Goal: Task Accomplishment & Management: Use online tool/utility

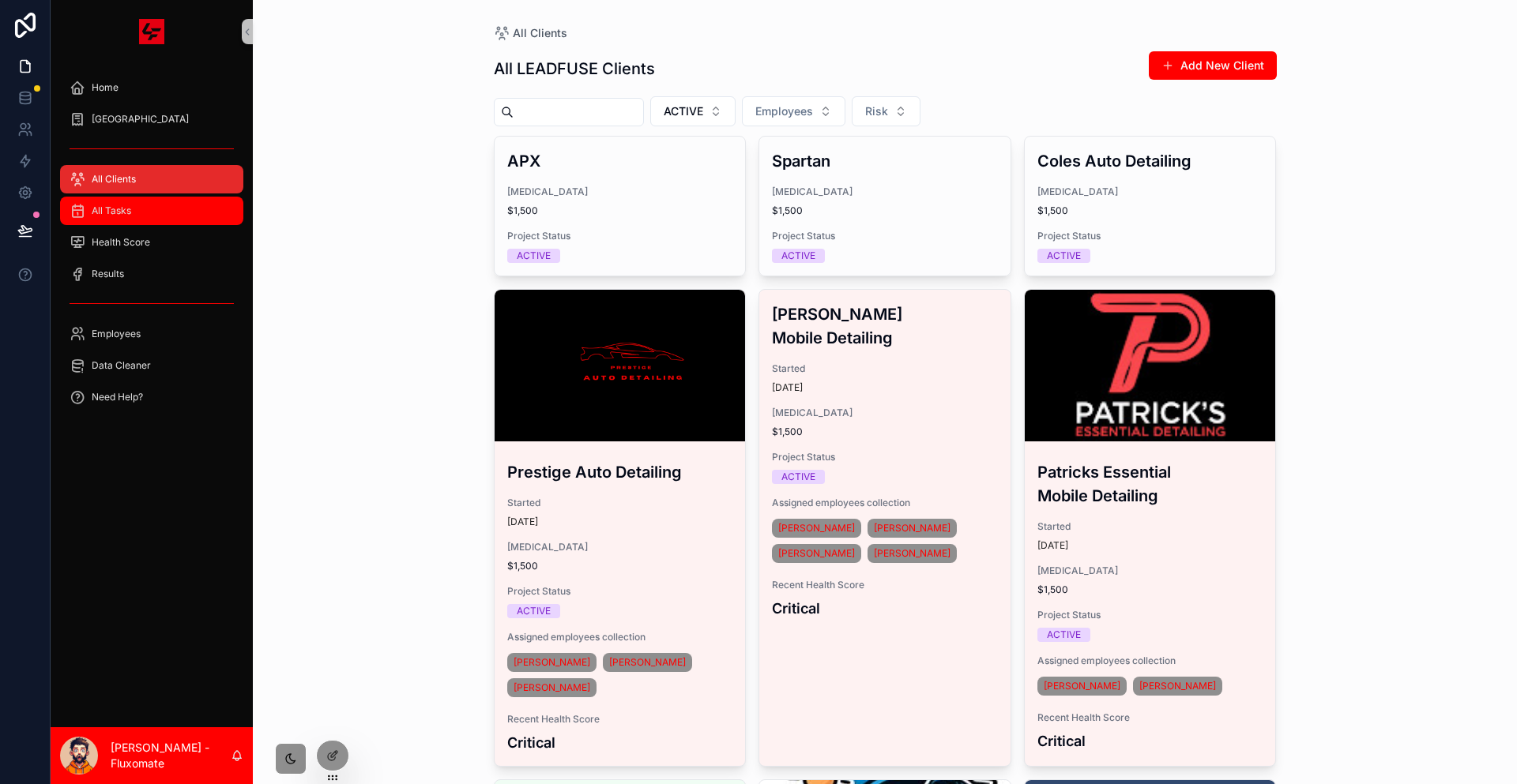
click at [124, 199] on div "All Tasks" at bounding box center [151, 211] width 164 height 25
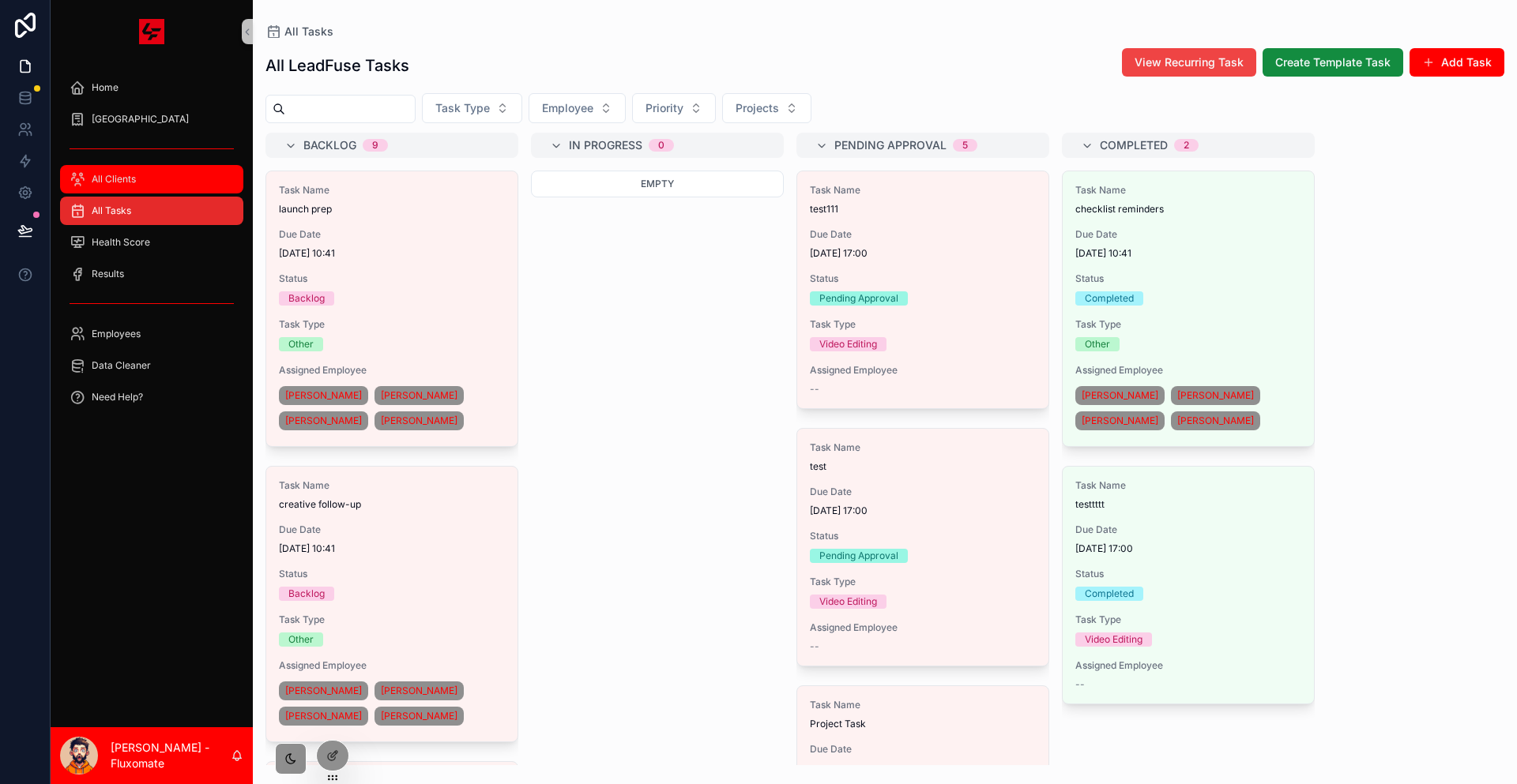
click at [124, 167] on div "All Clients" at bounding box center [151, 179] width 164 height 25
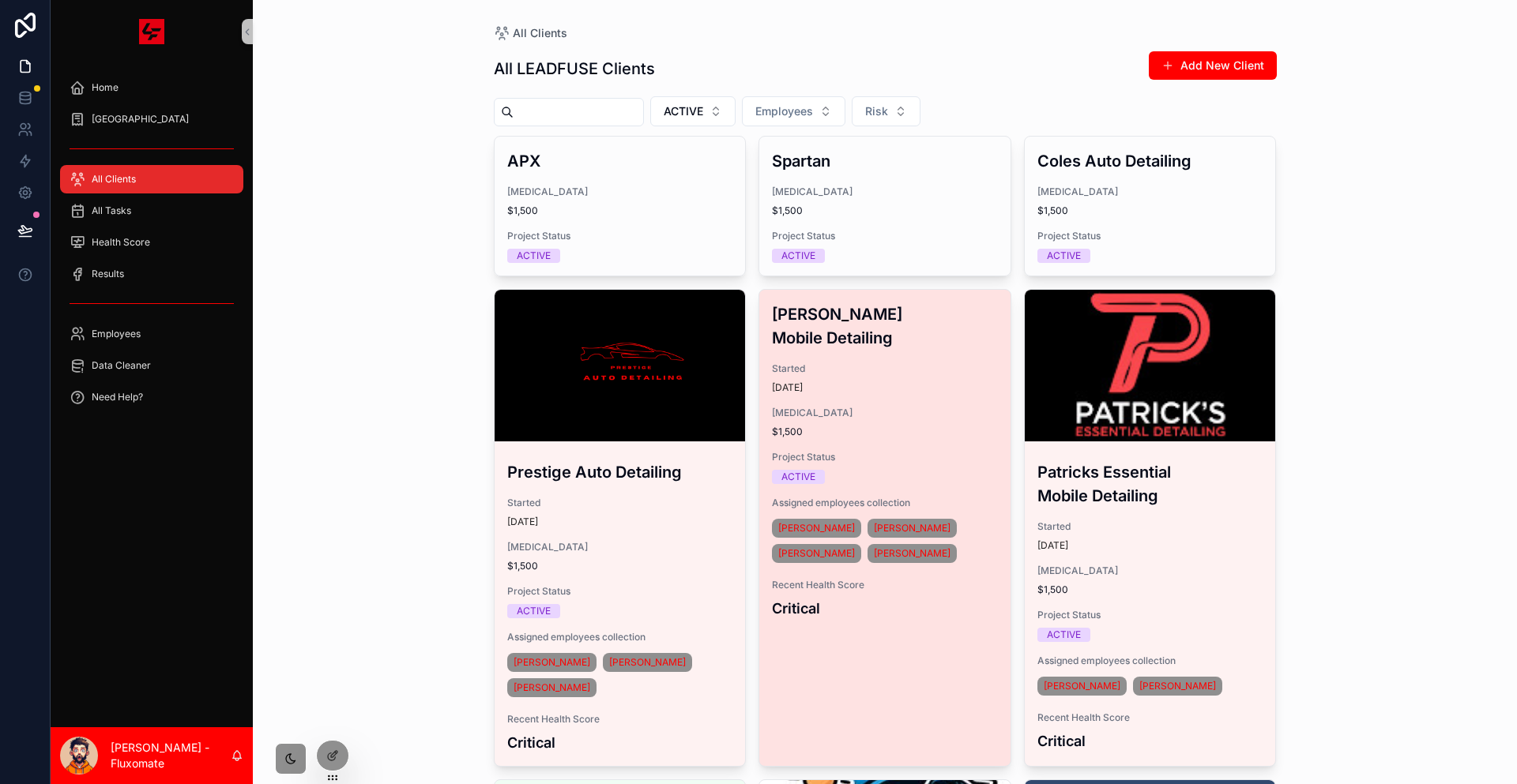
click at [807, 290] on div "[PERSON_NAME] Mobile Detailing Started [DATE] [MEDICAL_DATA] $1,500 Project Sta…" at bounding box center [885, 461] width 252 height 342
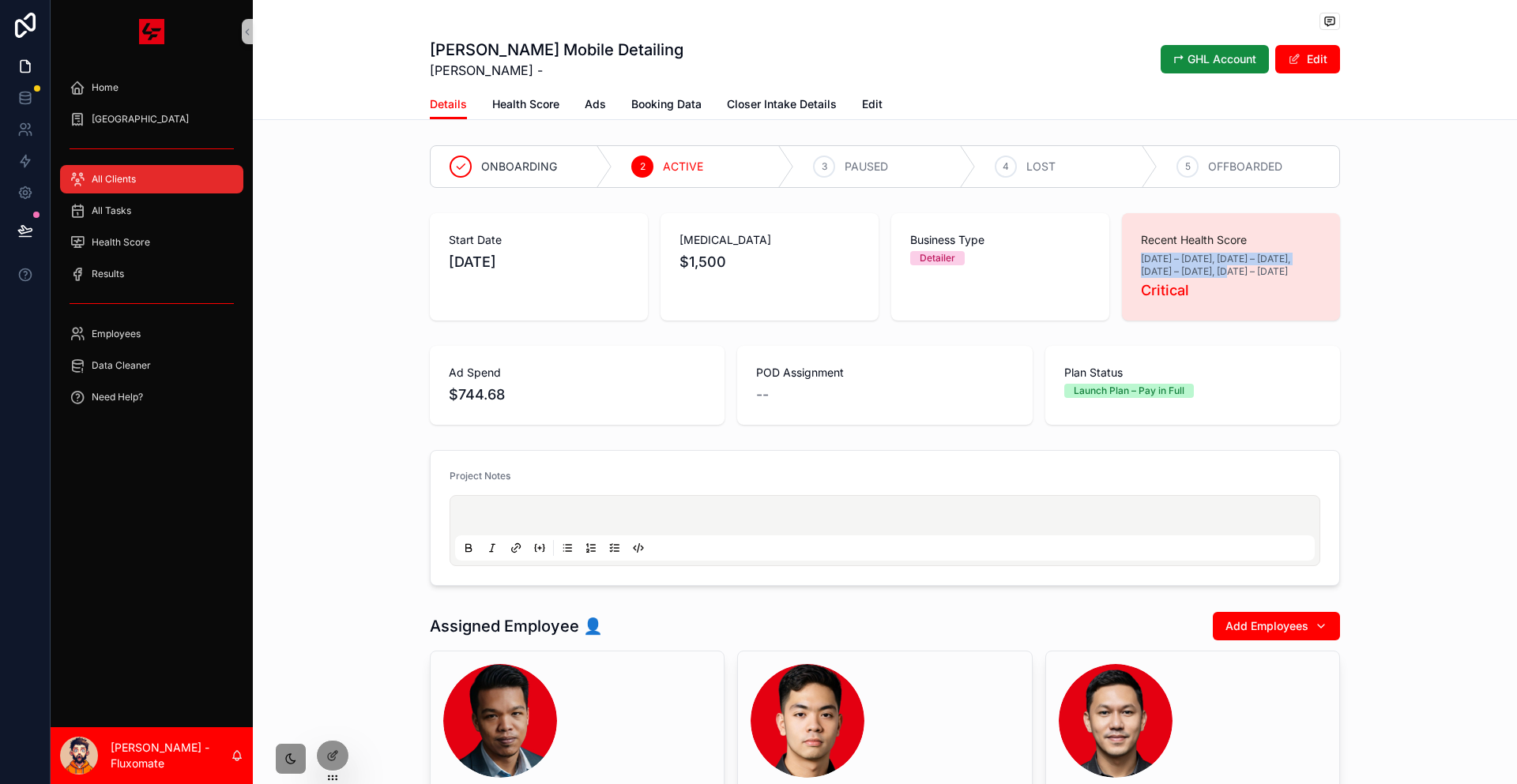
drag, startPoint x: 1076, startPoint y: 222, endPoint x: 1157, endPoint y: 245, distance: 84.2
click at [1157, 245] on div "Recent Health Score [DATE] – [DATE], [DATE] – [DATE], [DATE] – [DATE], [DATE] –…" at bounding box center [1230, 267] width 218 height 108
click at [1158, 252] on span "[DATE] – [DATE], [DATE] – [DATE], [DATE] – [DATE], [DATE] – [DATE]" at bounding box center [1231, 265] width 180 height 25
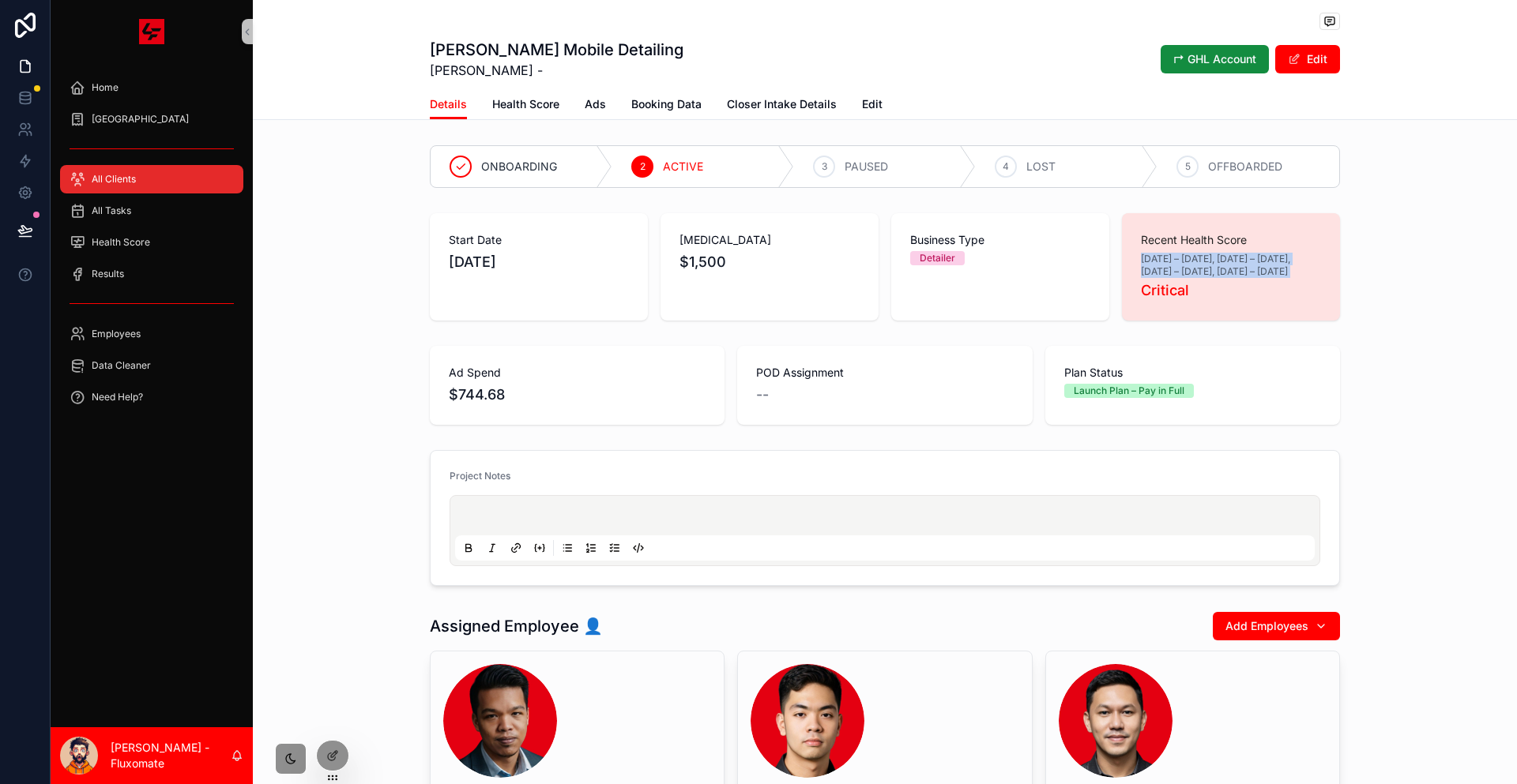
click at [1158, 252] on span "[DATE] – [DATE], [DATE] – [DATE], [DATE] – [DATE], [DATE] – [DATE]" at bounding box center [1231, 265] width 180 height 25
click at [328, 761] on div at bounding box center [332, 755] width 31 height 30
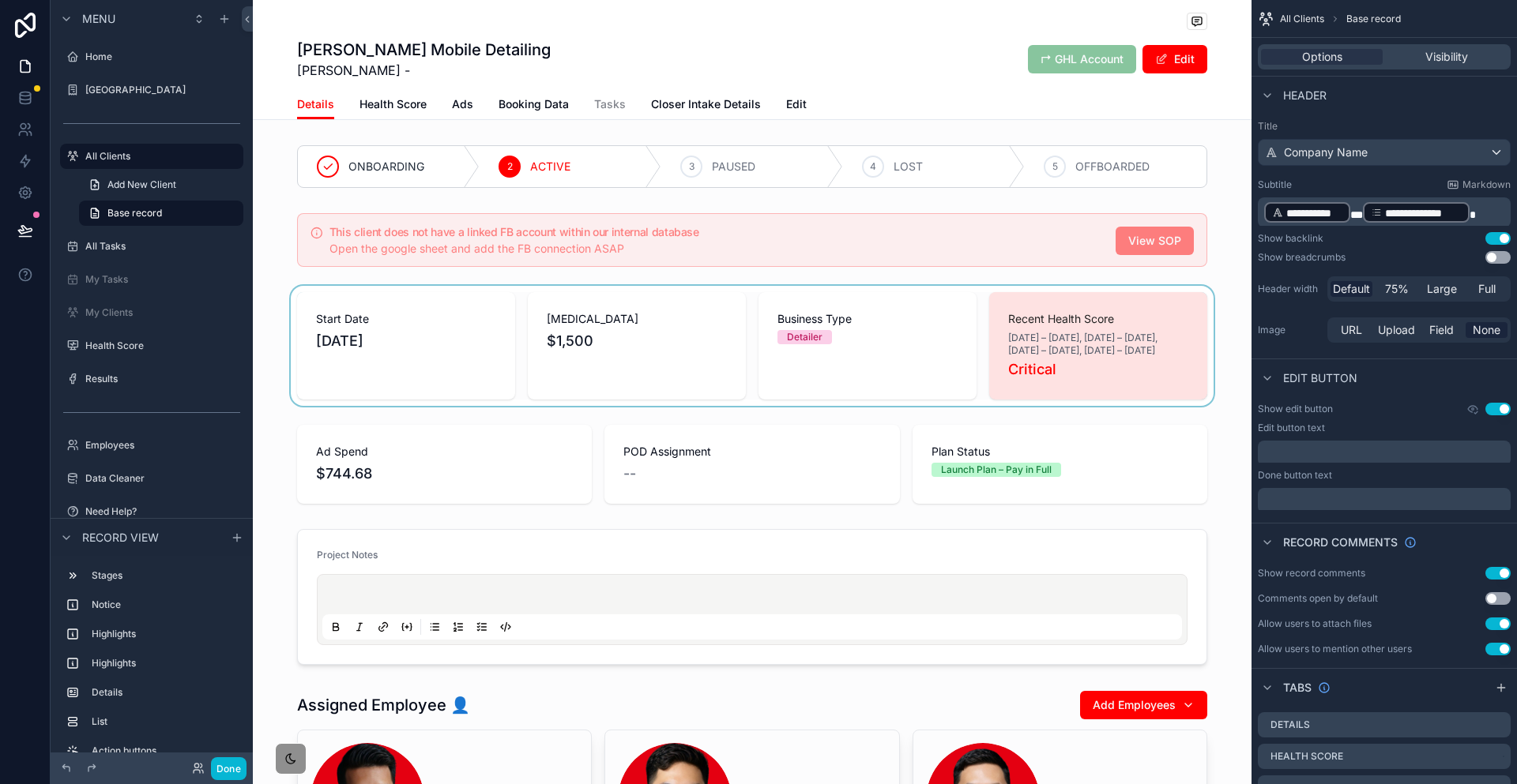
click at [1004, 307] on div "scrollable content" at bounding box center [751, 346] width 998 height 120
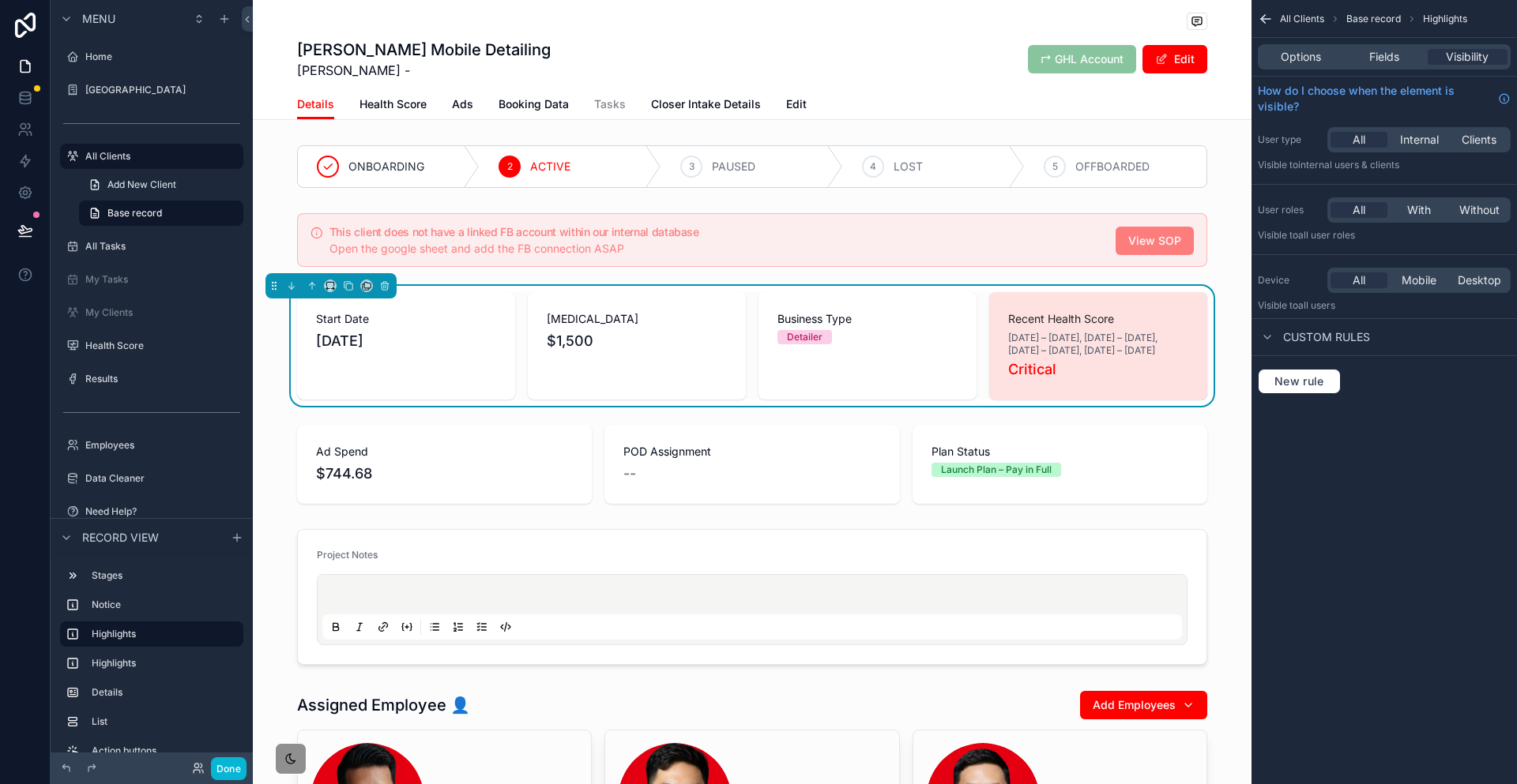
click at [1037, 332] on span "[DATE] – [DATE], [DATE] – [DATE], [DATE] – [DATE], [DATE] – [DATE]" at bounding box center [1098, 344] width 180 height 25
click at [1399, 49] on span "Fields" at bounding box center [1384, 56] width 30 height 16
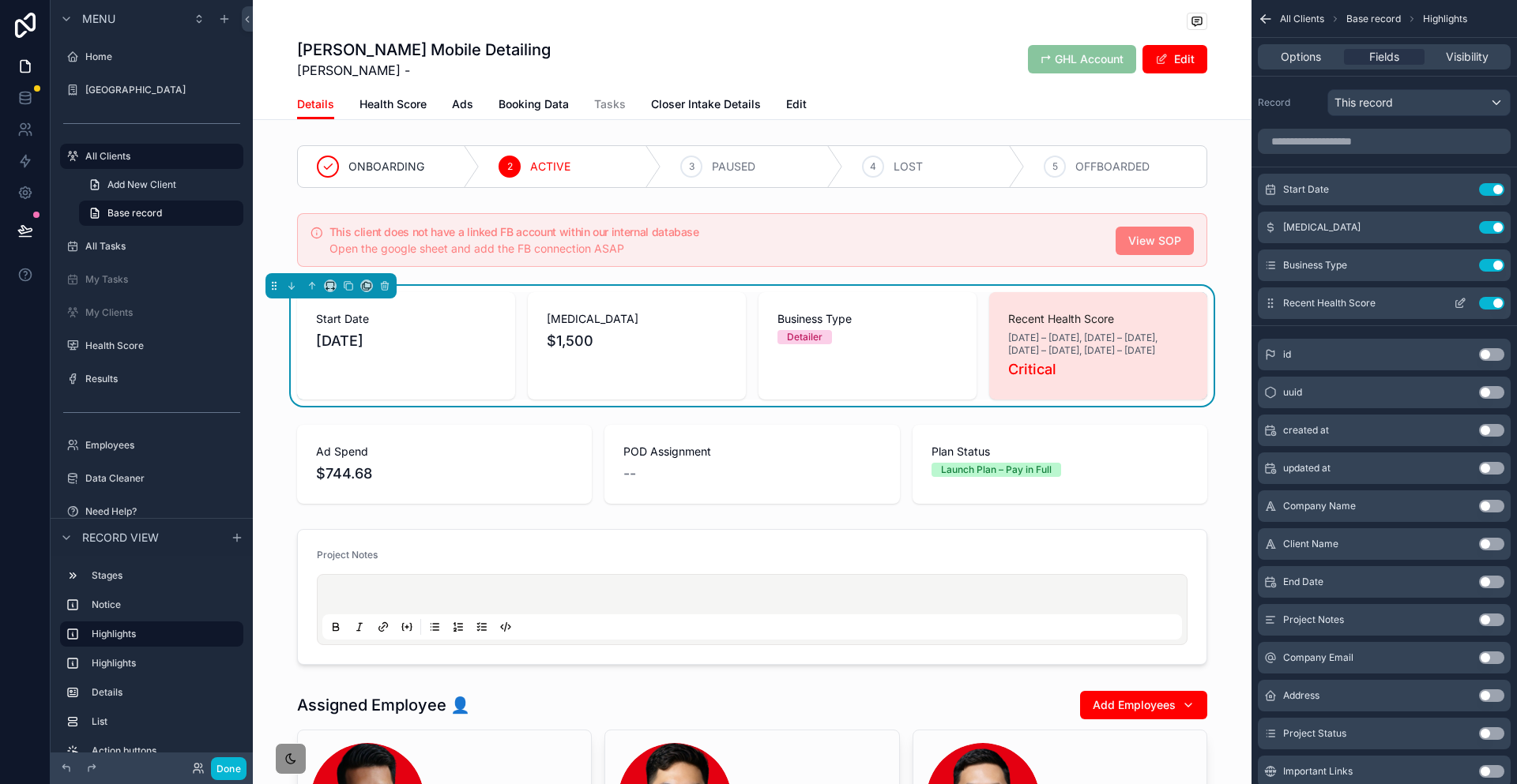
click at [1459, 297] on button "scrollable content" at bounding box center [1460, 303] width 25 height 13
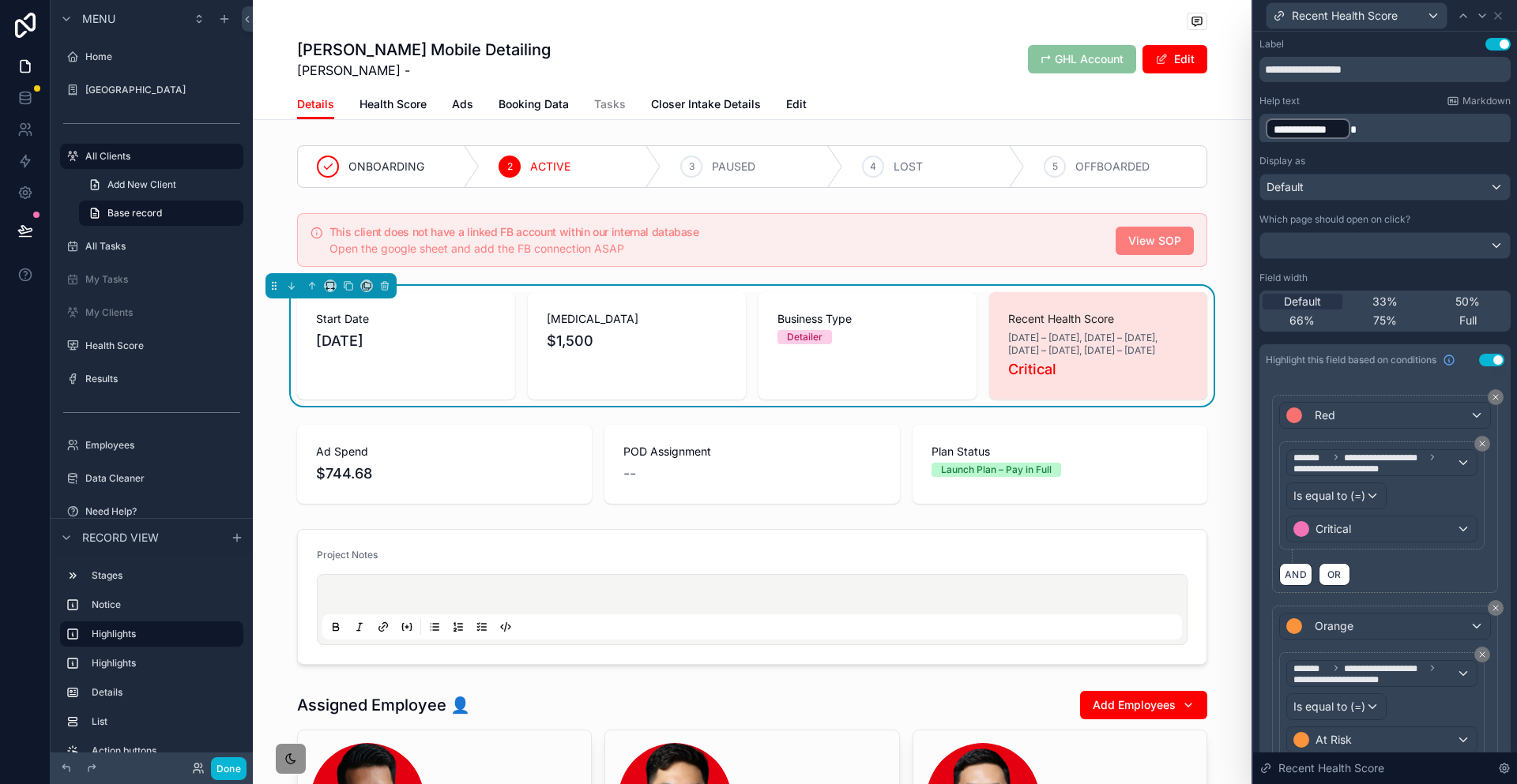
click at [1410, 117] on p "**********" at bounding box center [1386, 128] width 242 height 23
click at [22, 90] on icon at bounding box center [25, 98] width 16 height 16
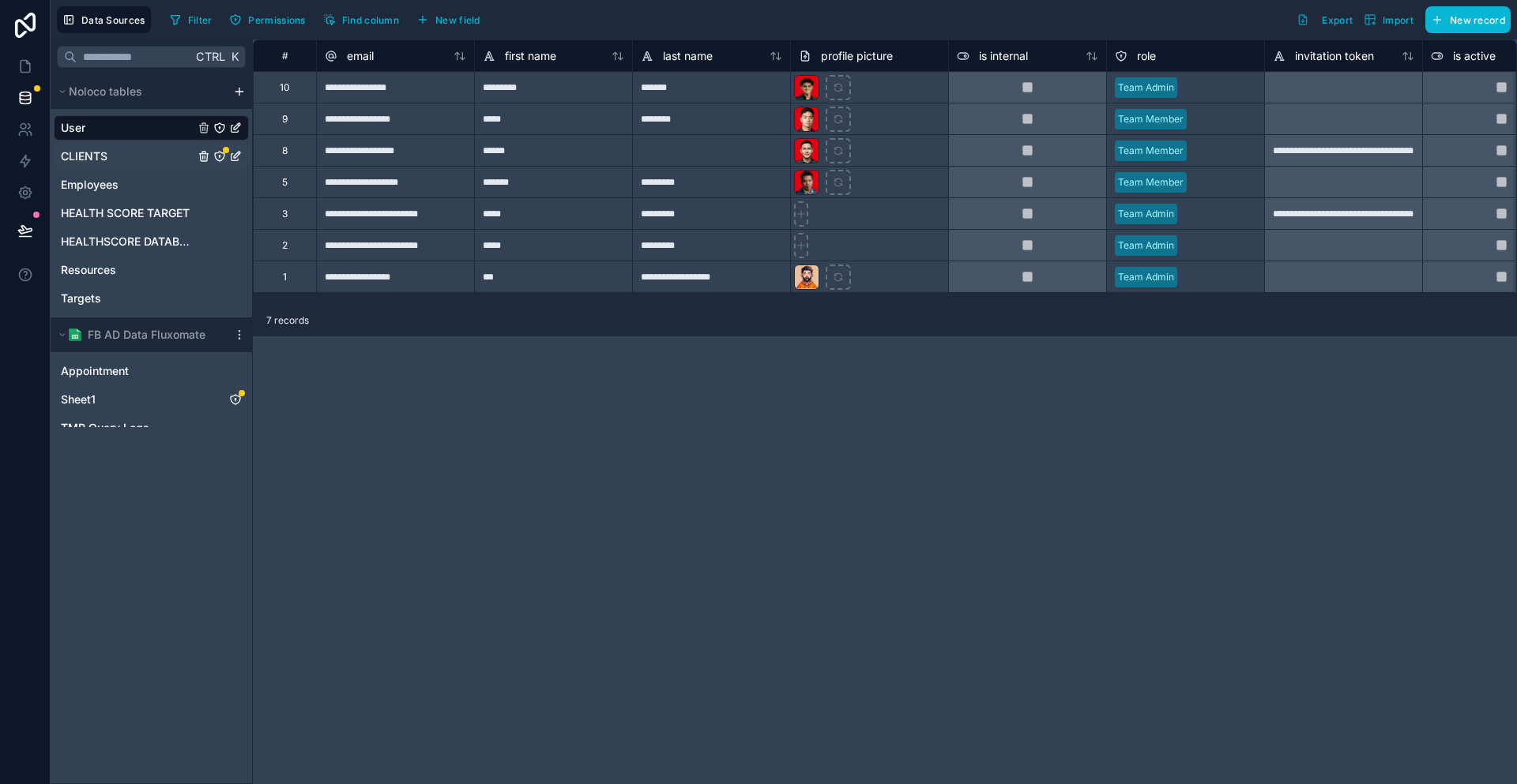
click at [108, 144] on div "CLIENTS" at bounding box center [151, 156] width 195 height 25
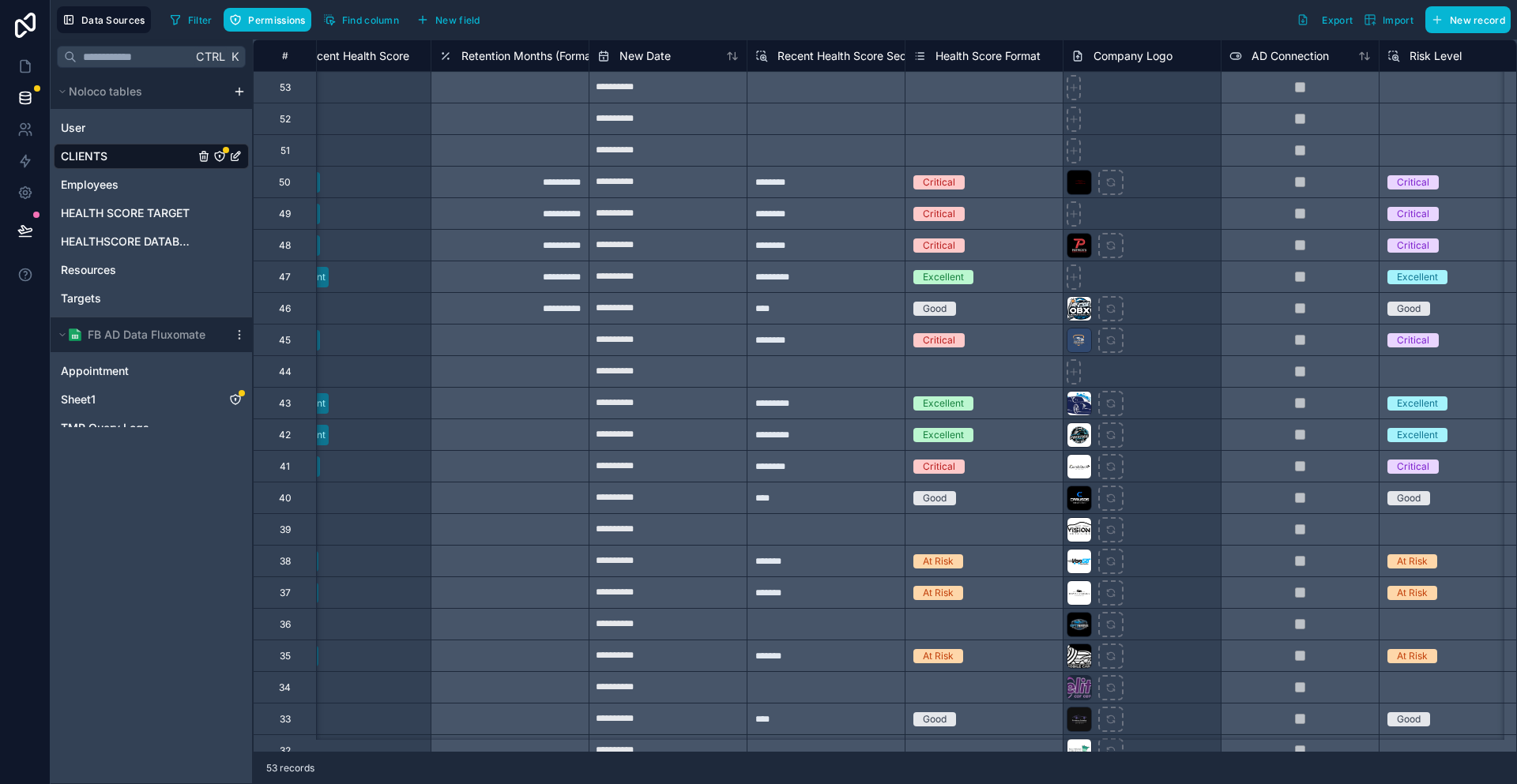
scroll to position [0, 4023]
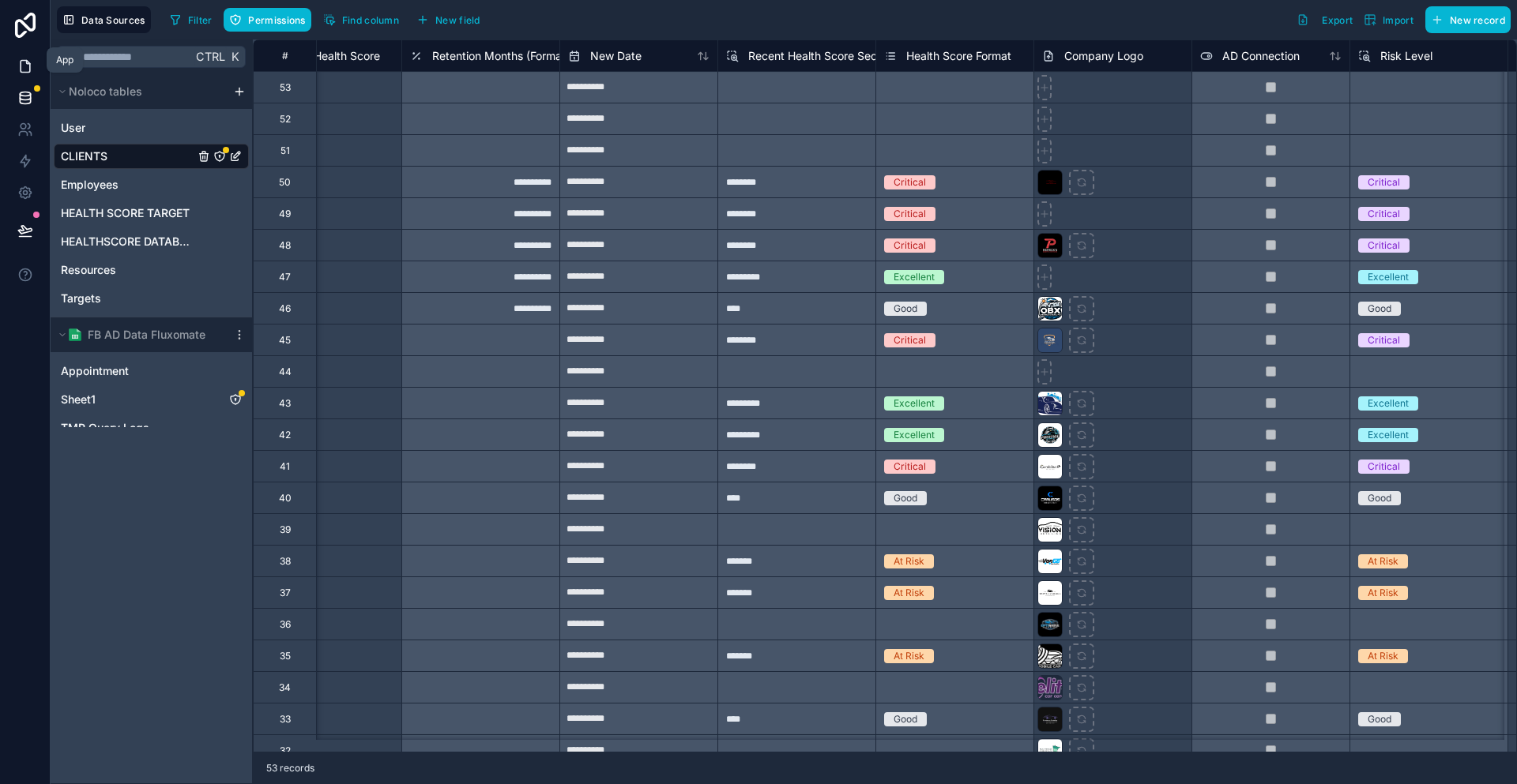
click at [23, 61] on icon at bounding box center [25, 67] width 10 height 12
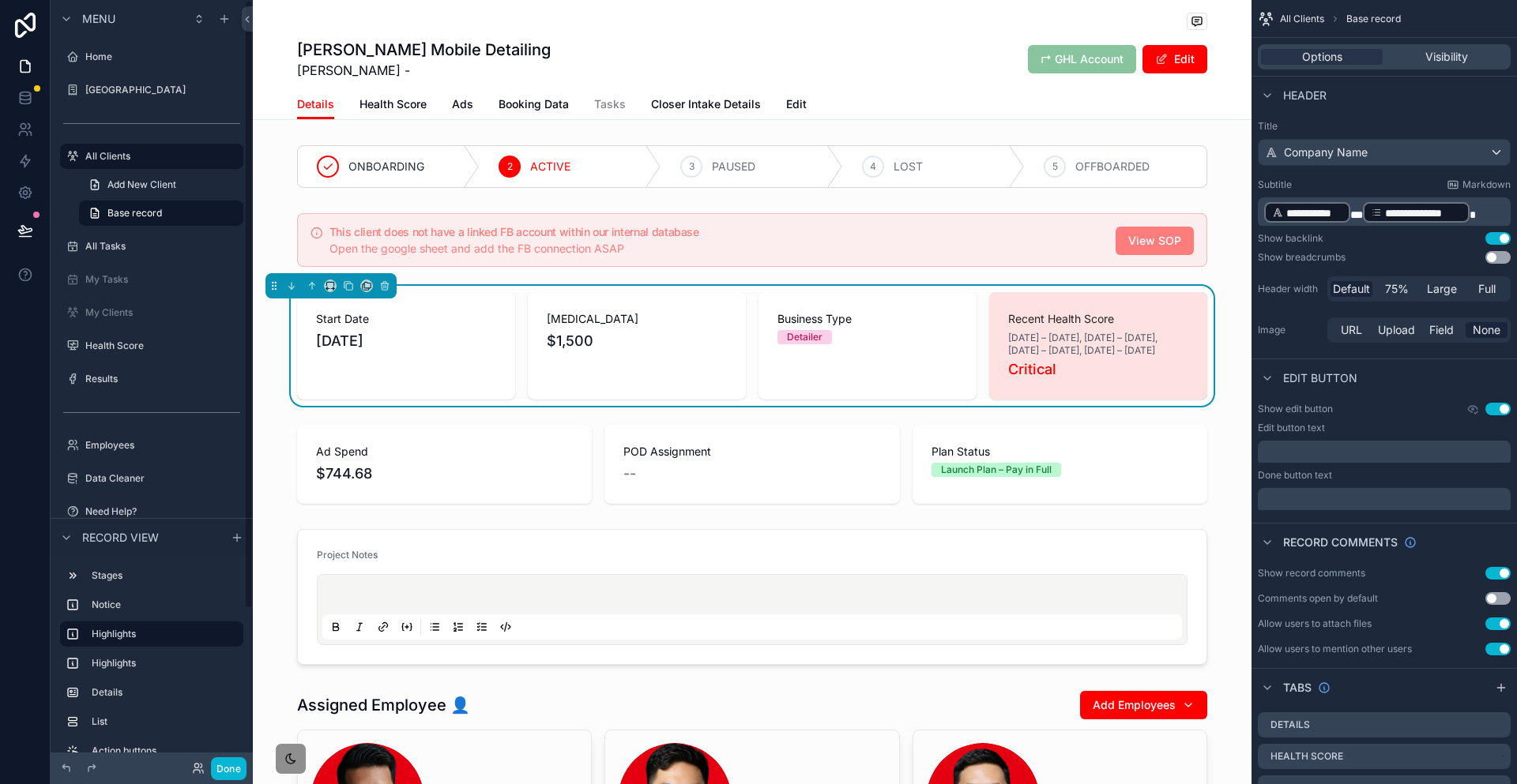
click at [1113, 332] on span "[DATE] – [DATE], [DATE] – [DATE], [DATE] – [DATE], [DATE] – [DATE]" at bounding box center [1098, 344] width 180 height 25
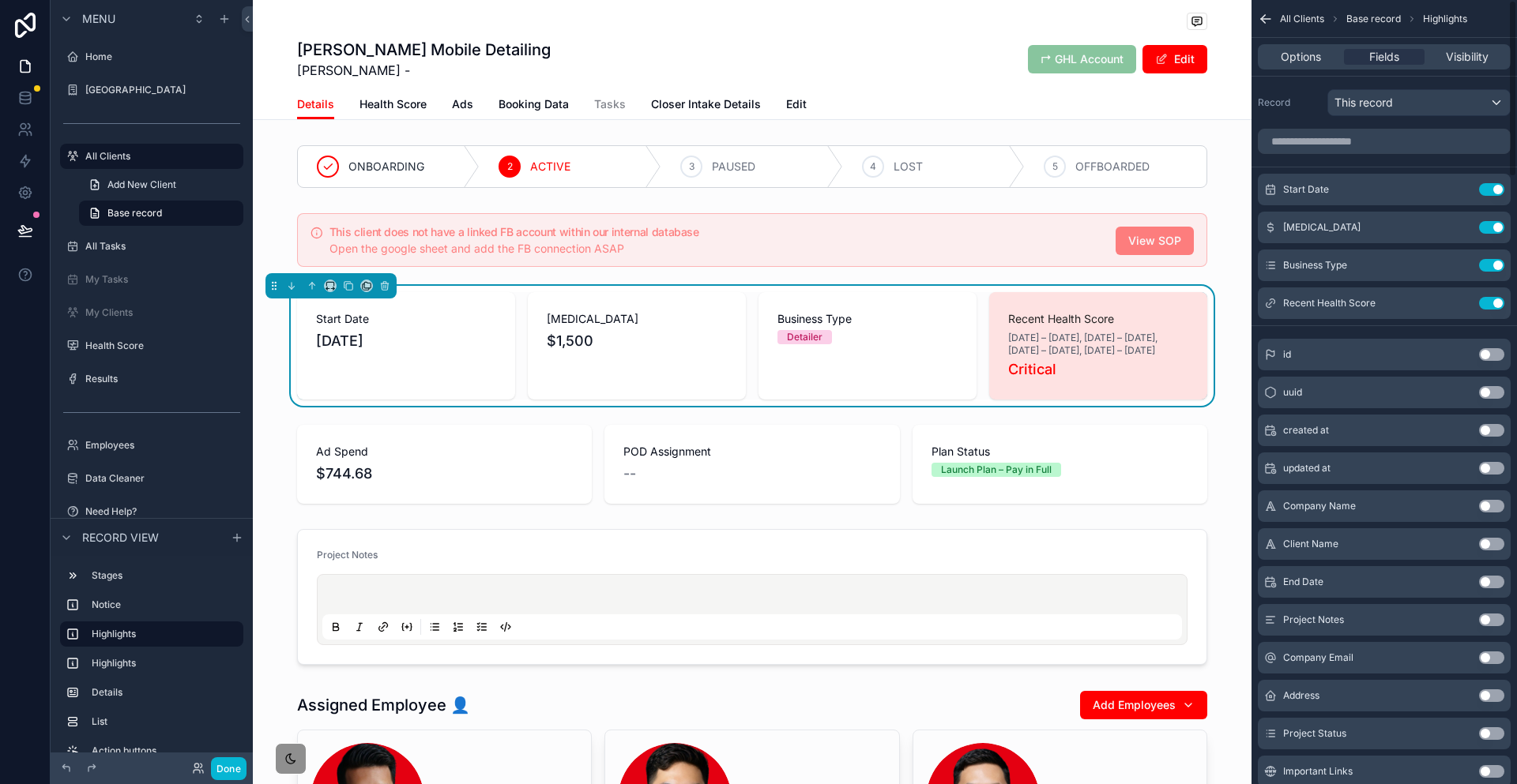
click at [1042, 332] on span "[DATE] – [DATE], [DATE] – [DATE], [DATE] – [DATE], [DATE] – [DATE]" at bounding box center [1098, 344] width 180 height 25
click at [1467, 297] on icon "scrollable content" at bounding box center [1460, 303] width 13 height 13
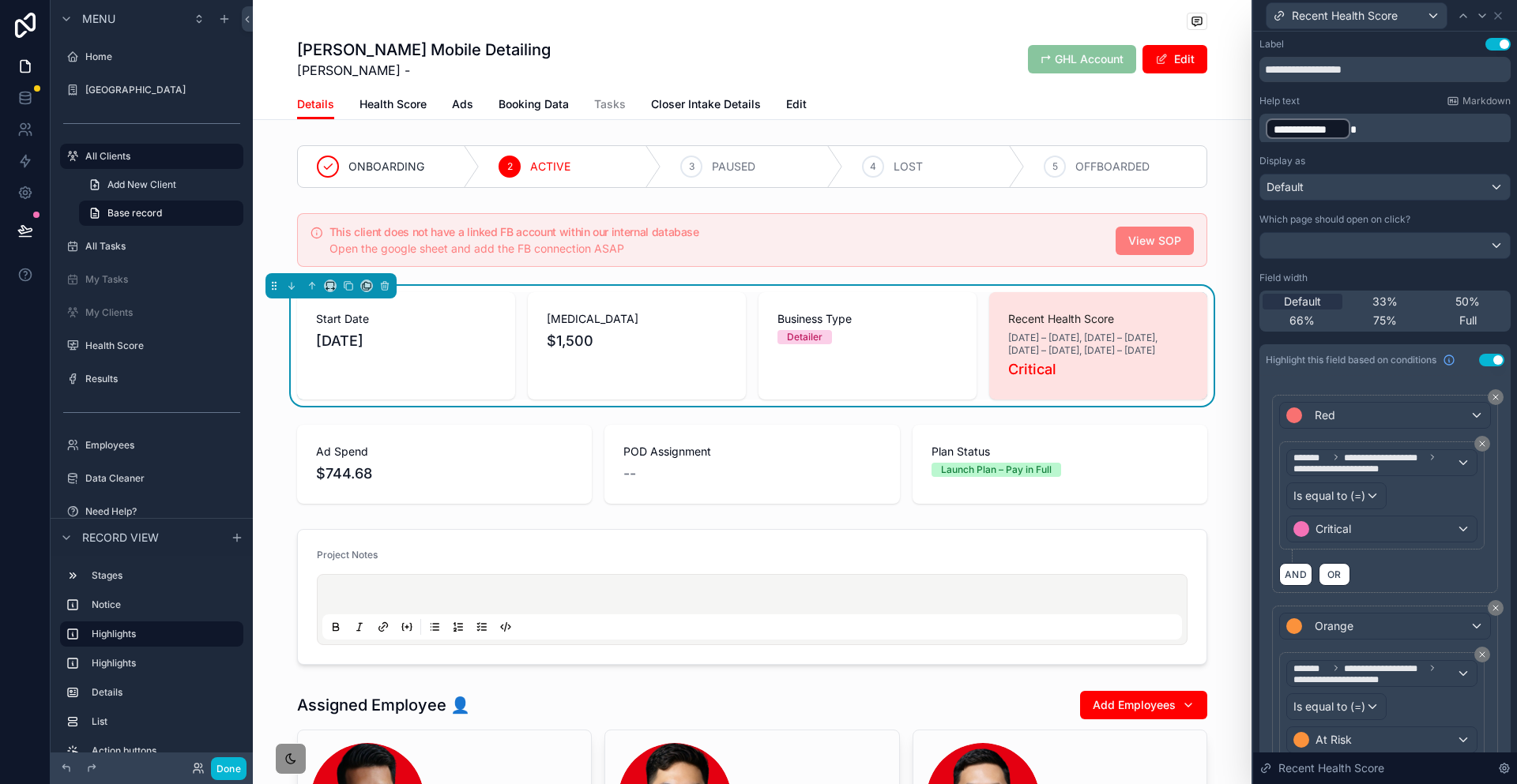
click at [1436, 117] on p "**********" at bounding box center [1386, 128] width 242 height 23
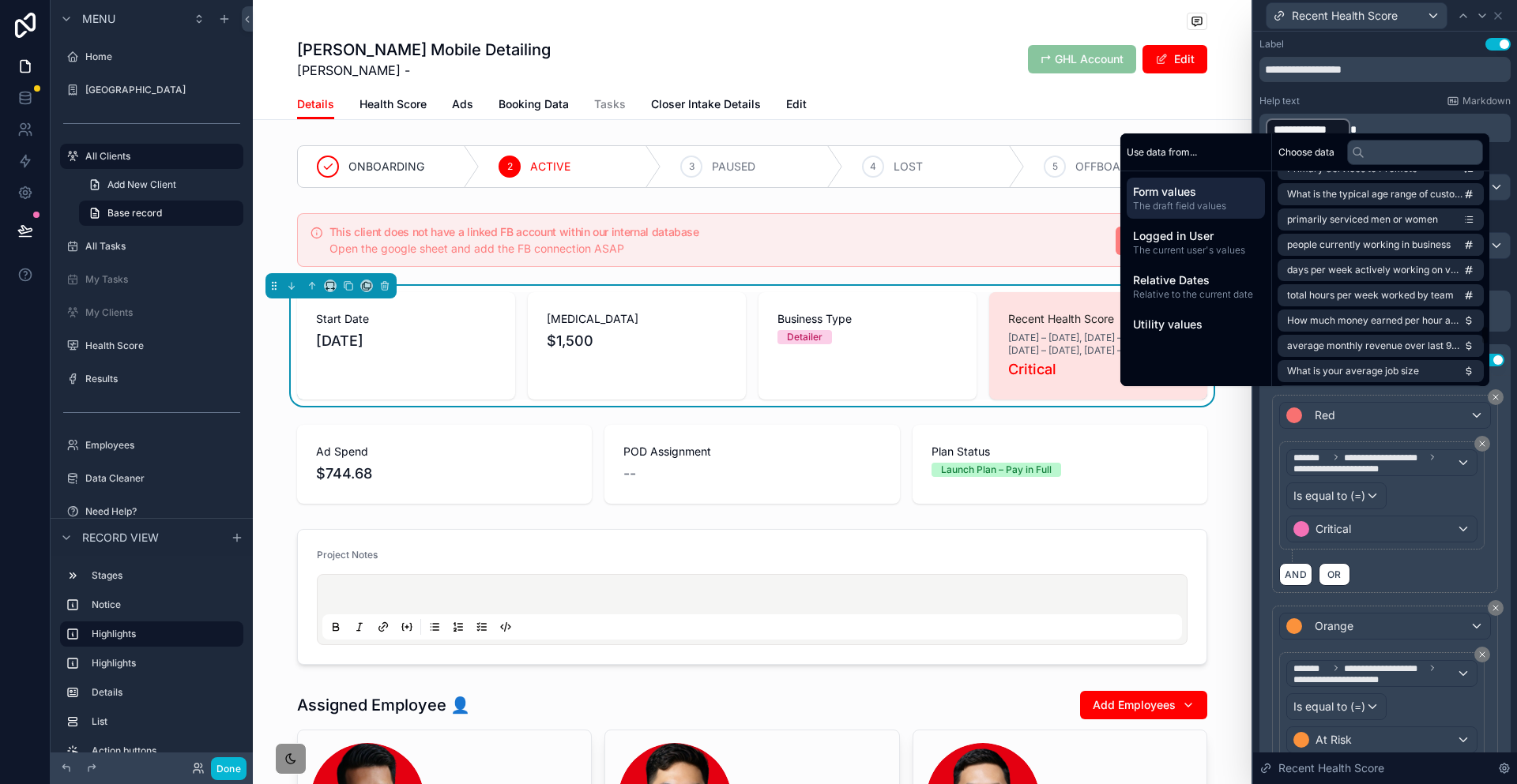
scroll to position [1786, 0]
click at [1388, 147] on input "text" at bounding box center [1415, 152] width 136 height 25
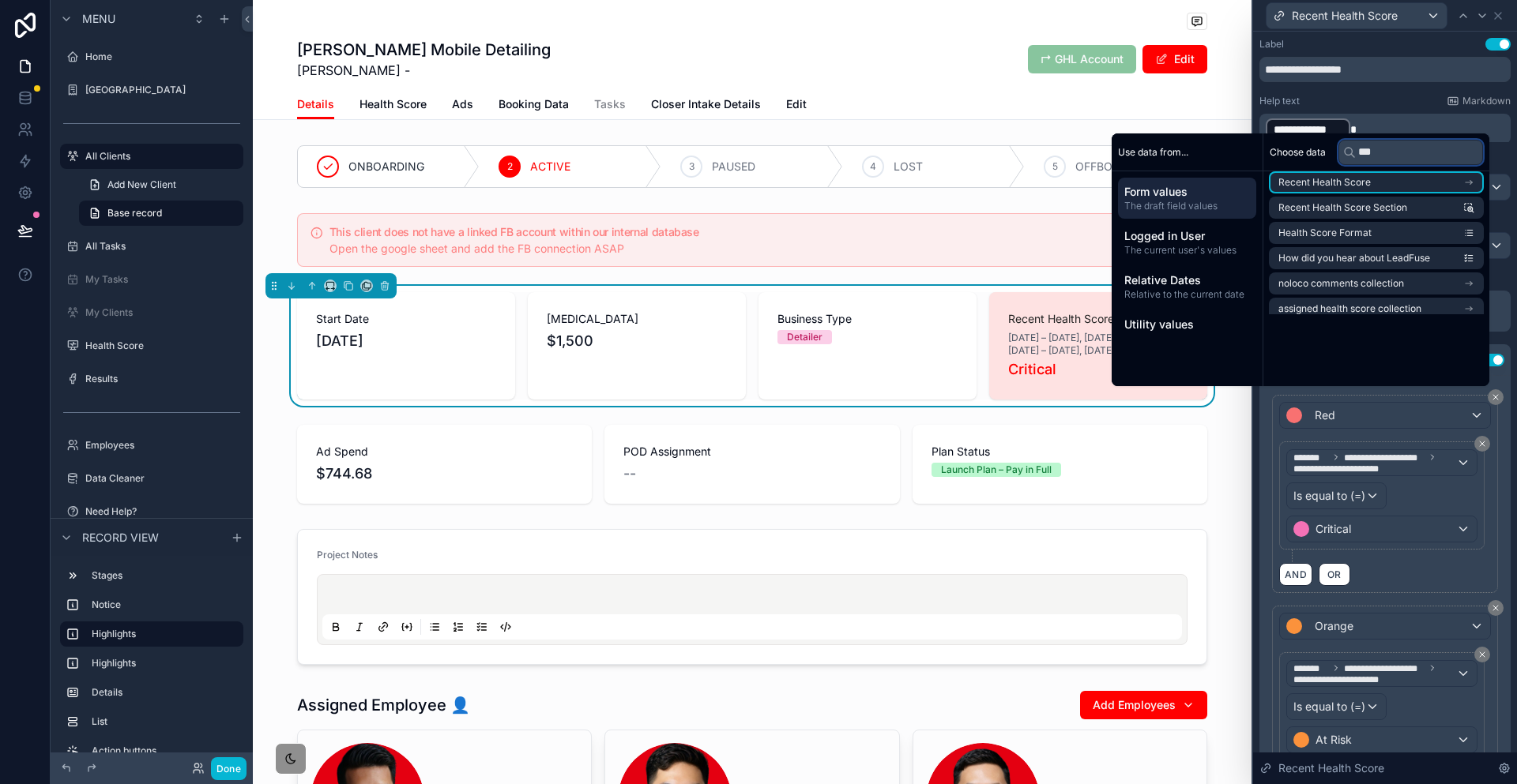
scroll to position [0, 0]
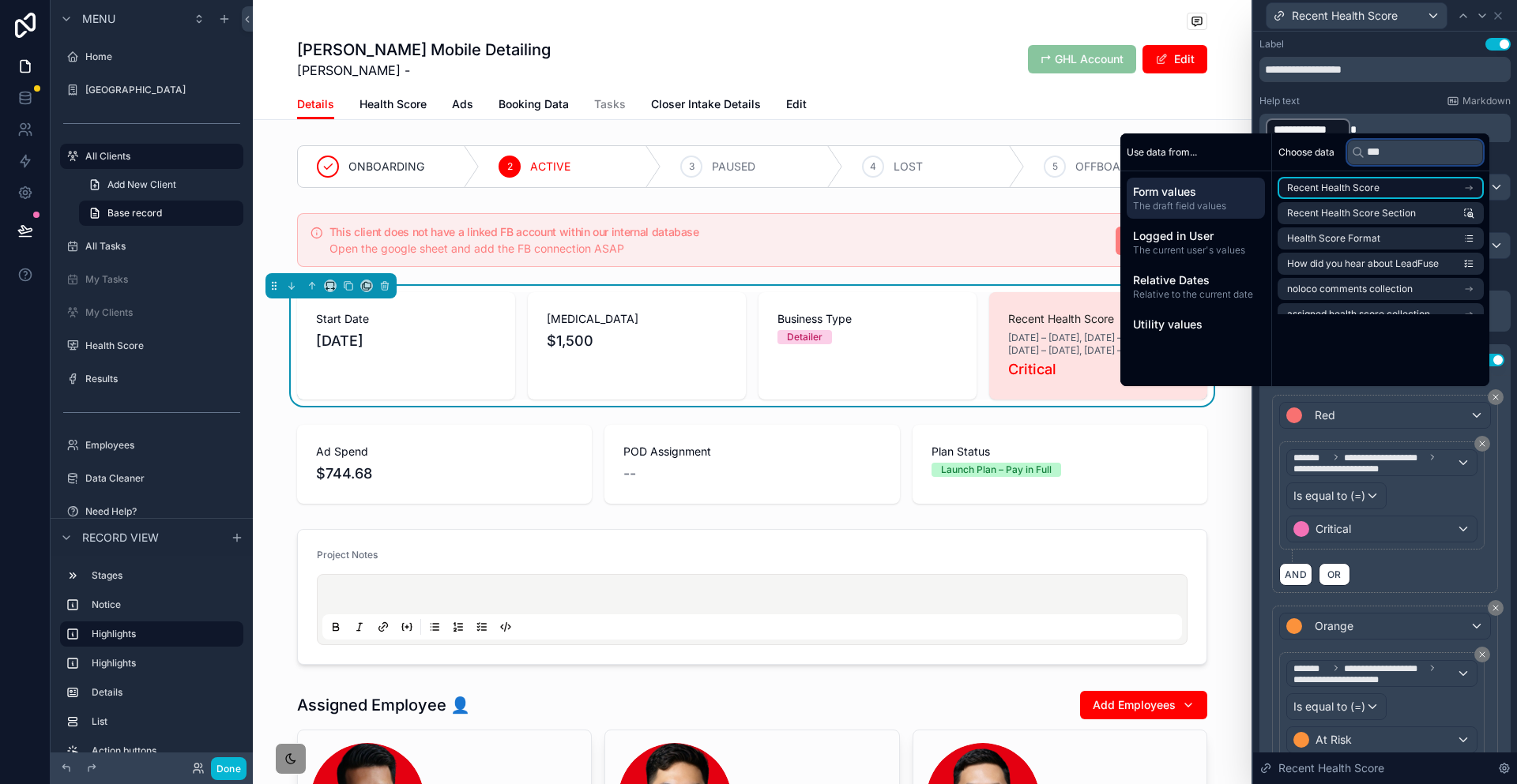
type input "***"
click at [1413, 181] on li "Recent Health Score" at bounding box center [1381, 188] width 206 height 23
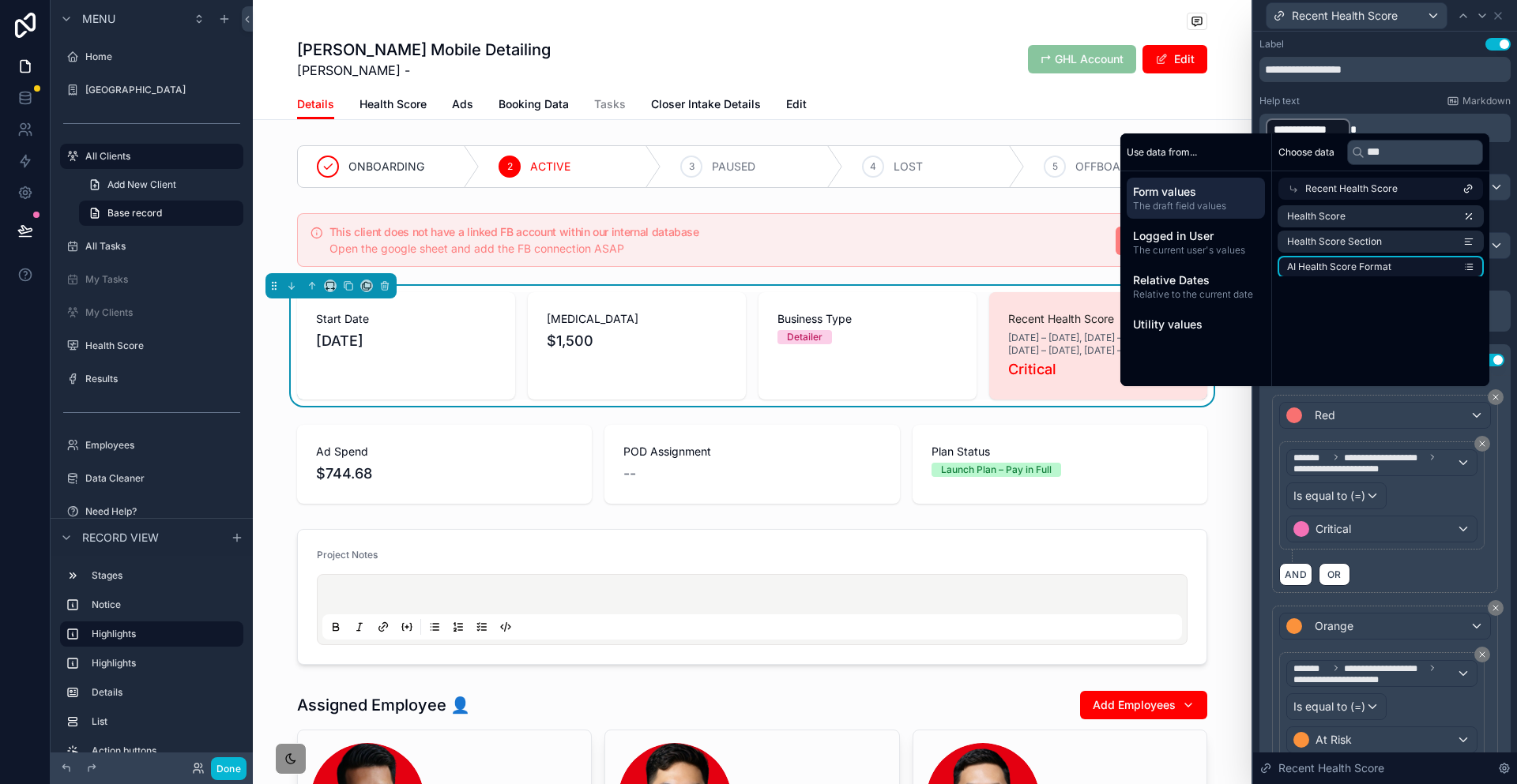
click at [1378, 256] on li "AI Health Score Format" at bounding box center [1381, 267] width 206 height 23
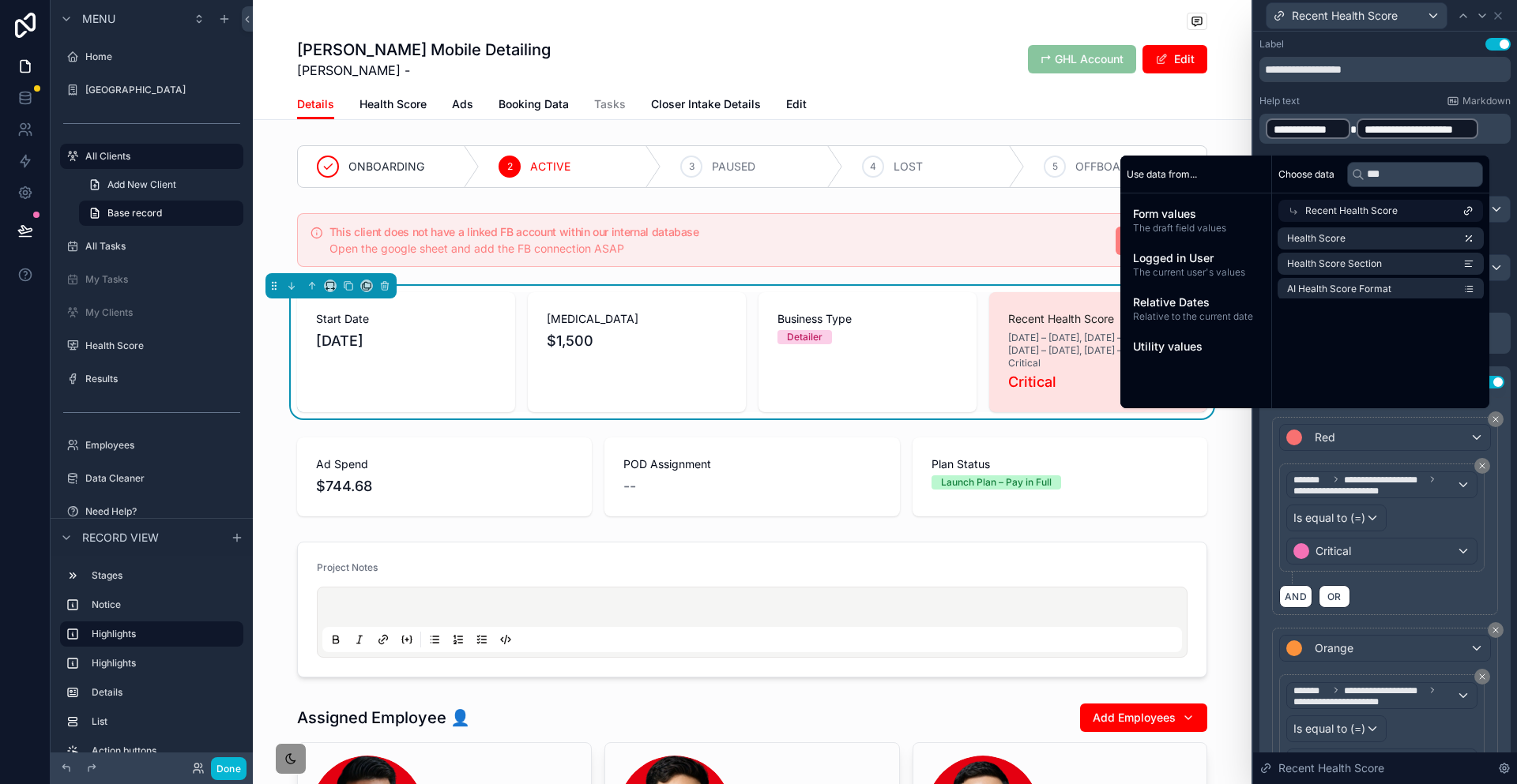
click at [1446, 135] on p "**********" at bounding box center [1386, 128] width 242 height 23
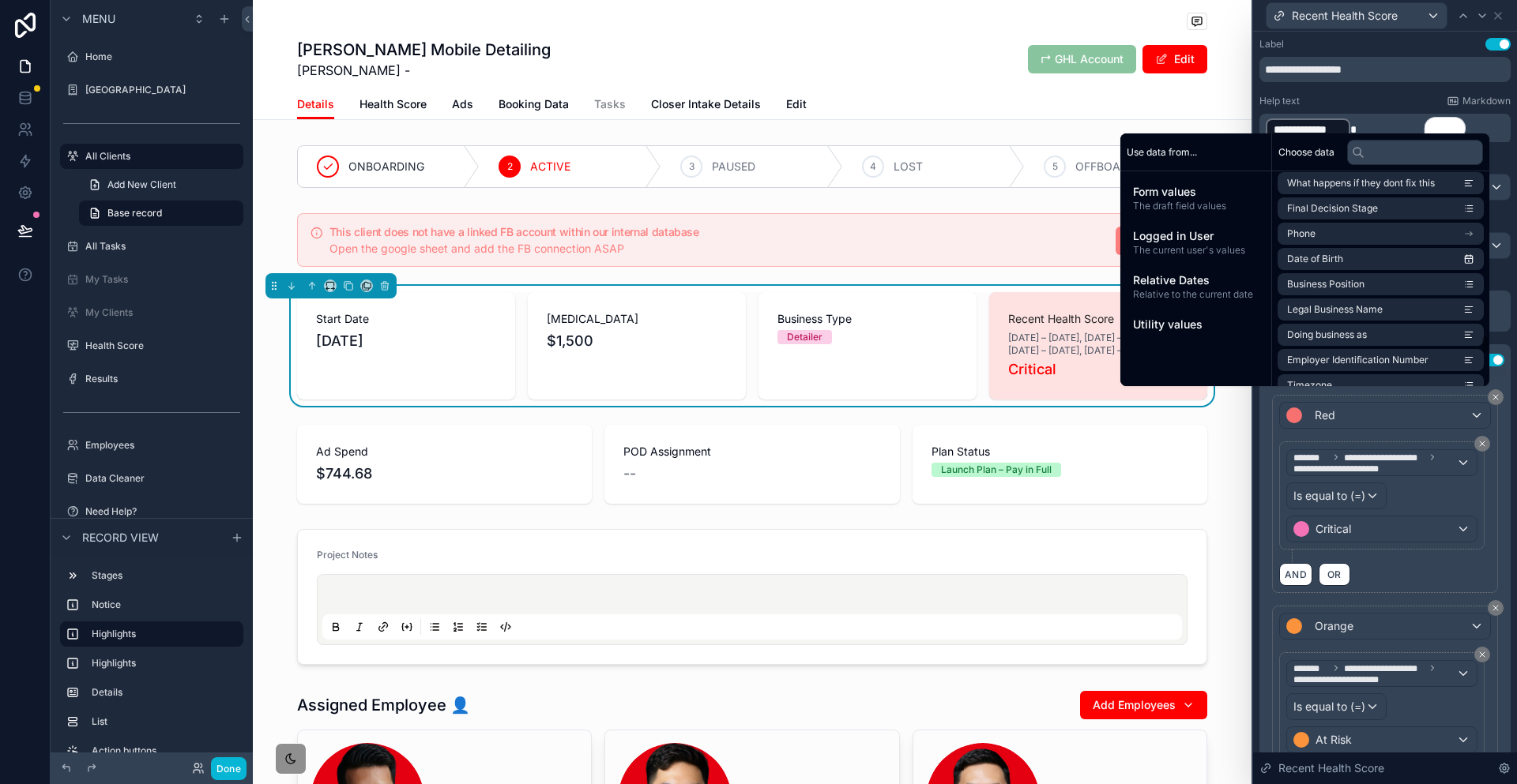
scroll to position [1944, 0]
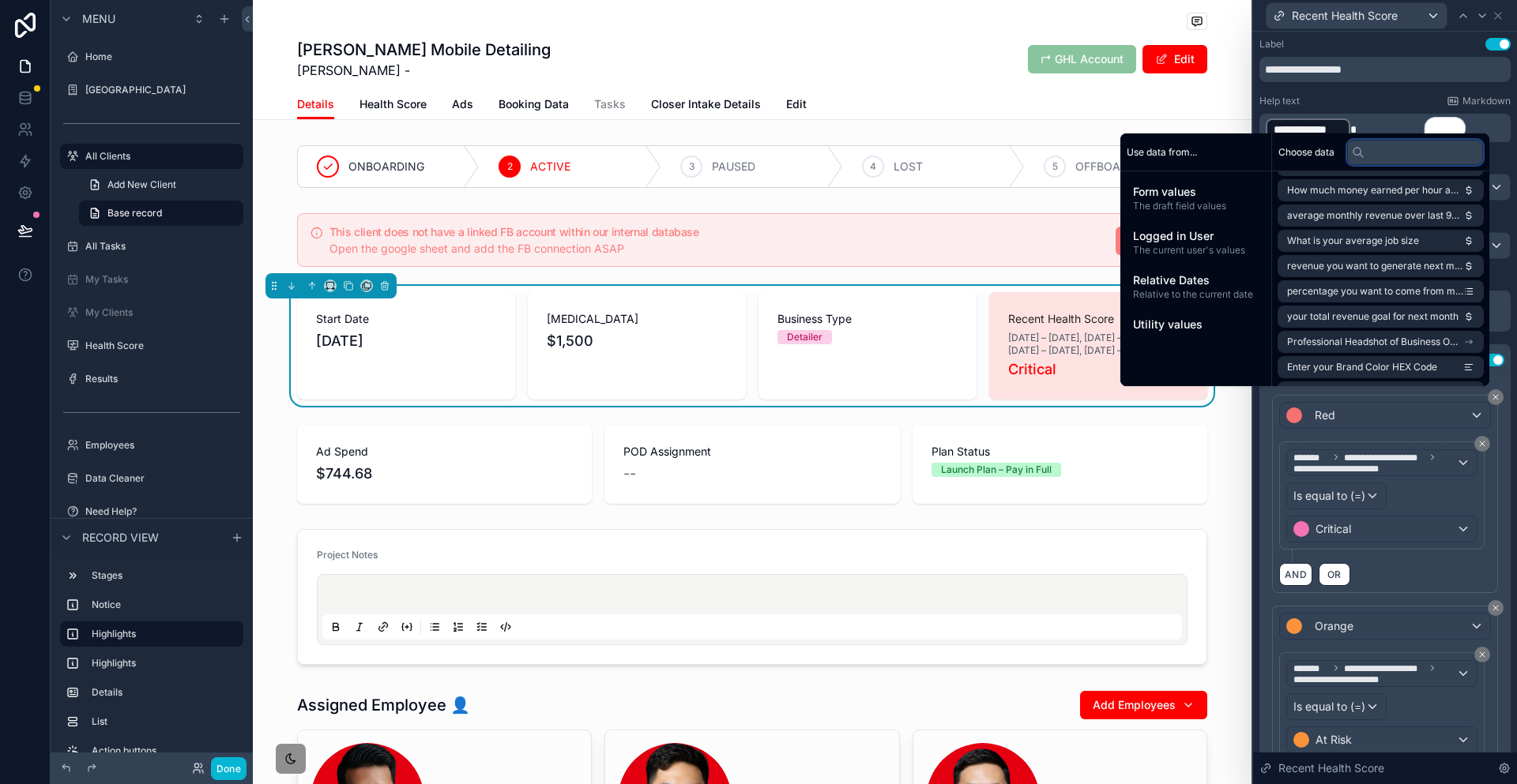
click at [1376, 147] on input "text" at bounding box center [1415, 152] width 136 height 25
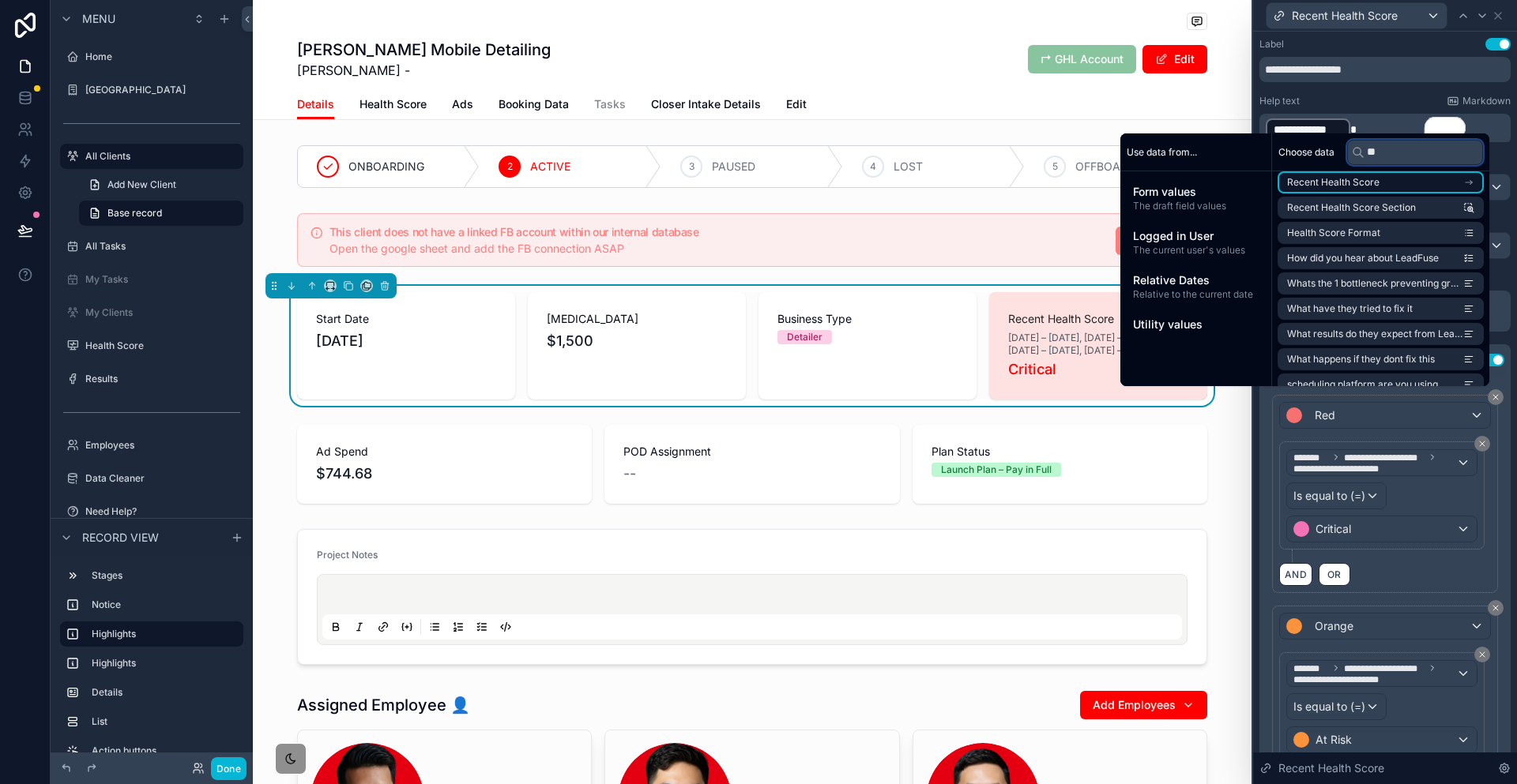
type input "**"
click at [1387, 181] on li "Recent Health Score" at bounding box center [1381, 183] width 206 height 23
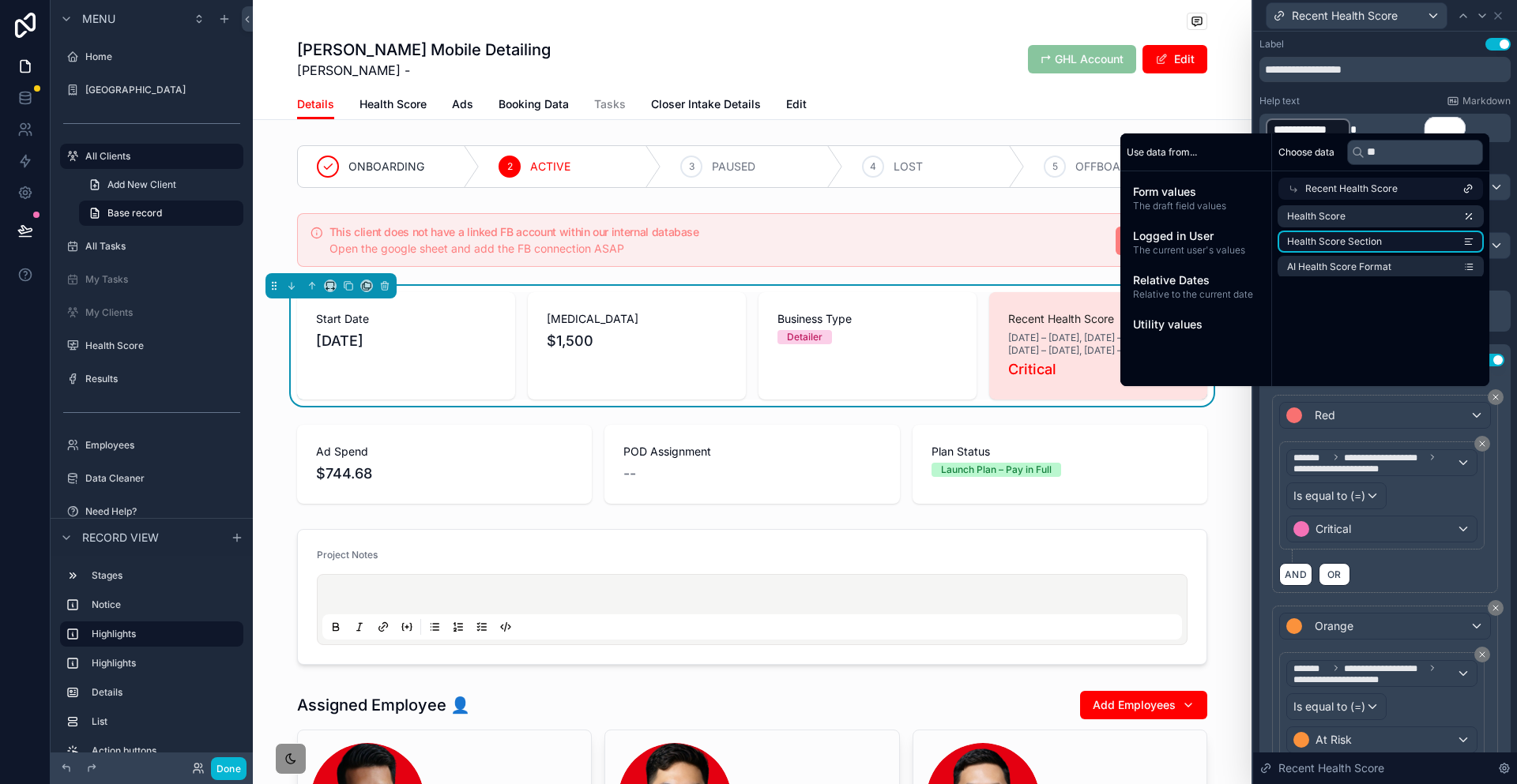
click at [1374, 231] on li "Health Score Section" at bounding box center [1381, 242] width 206 height 23
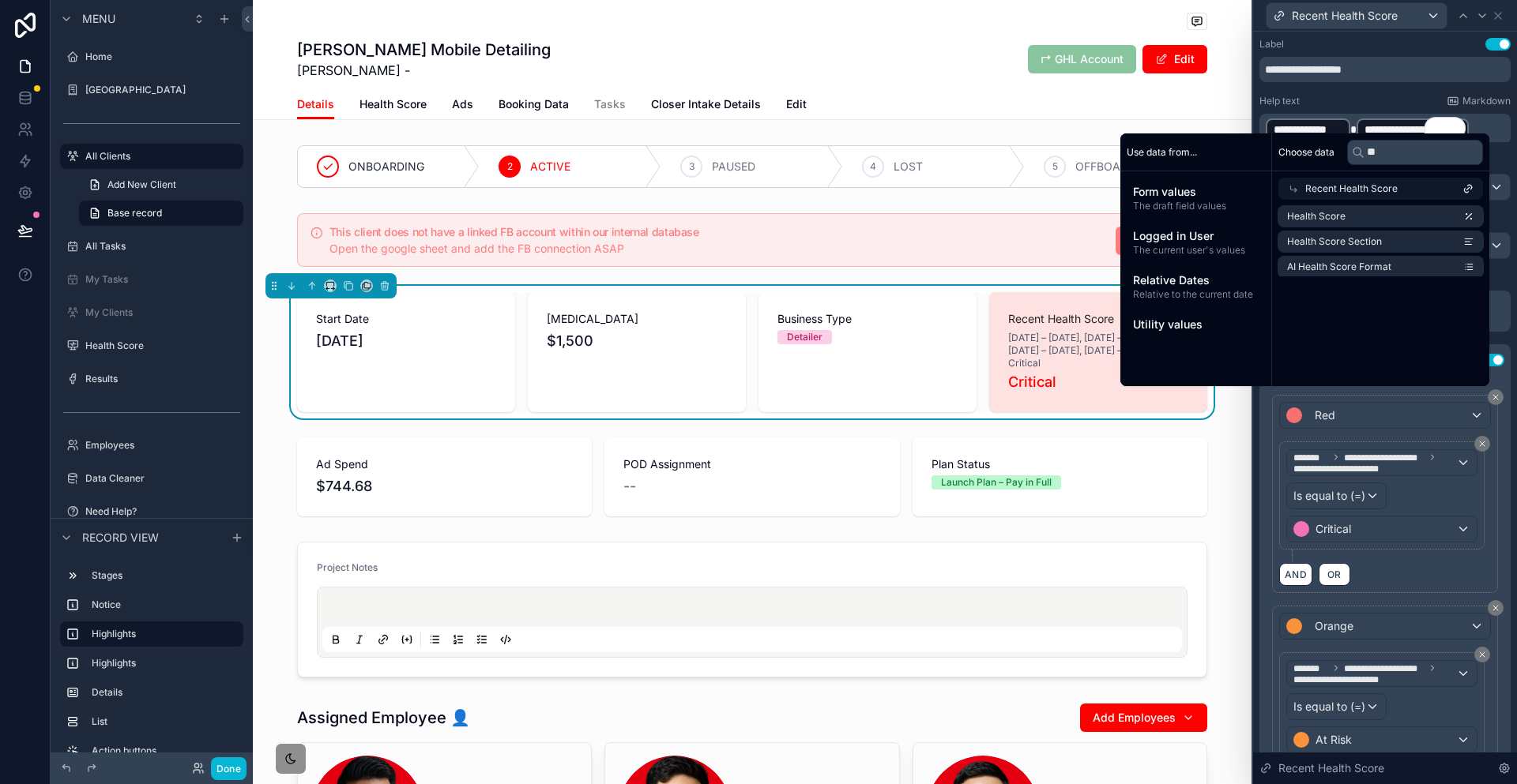
click at [1357, 124] on span "To enrich screen reader interactions, please activate Accessibility in Grammarl…" at bounding box center [1353, 129] width 6 height 11
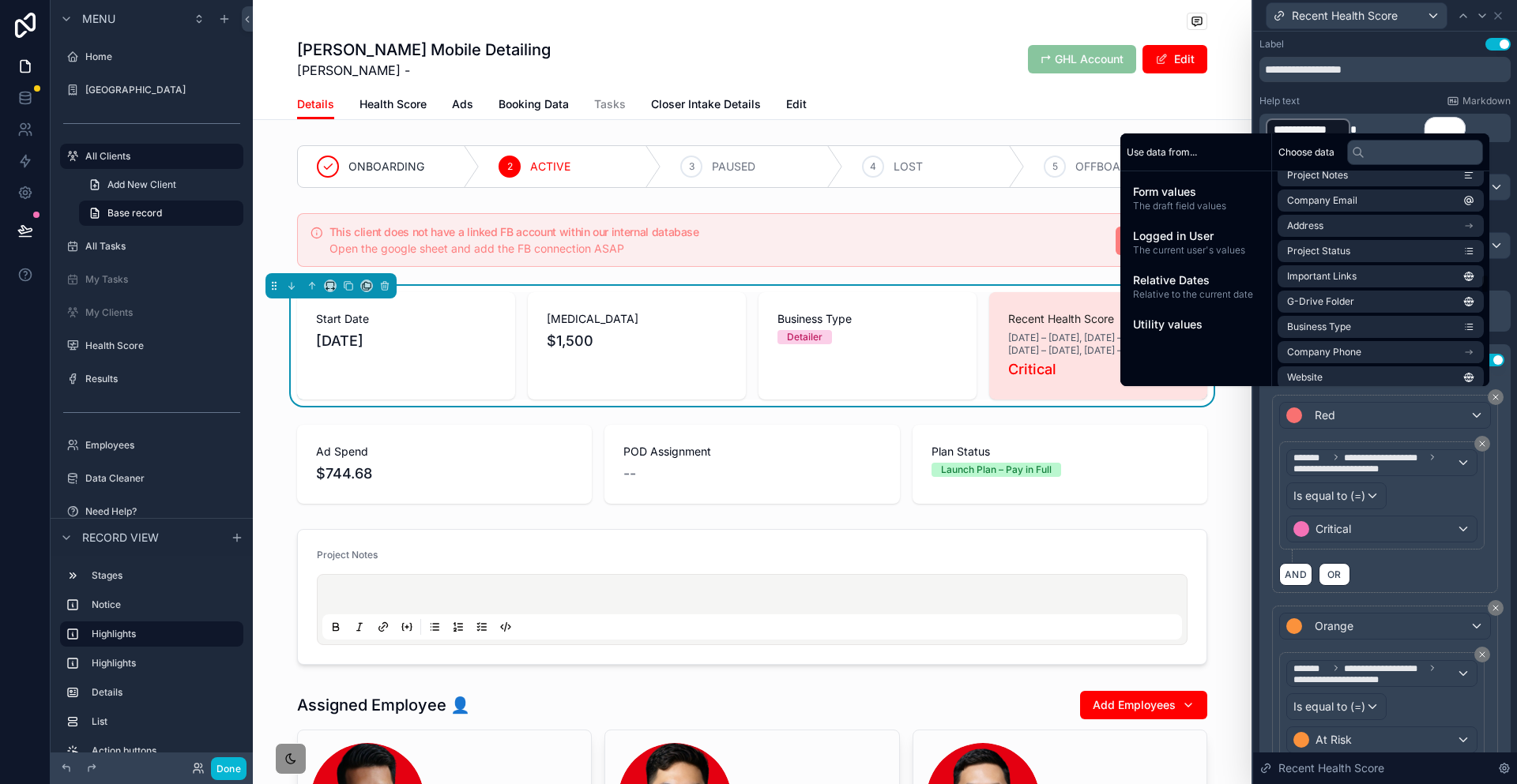
scroll to position [1944, 0]
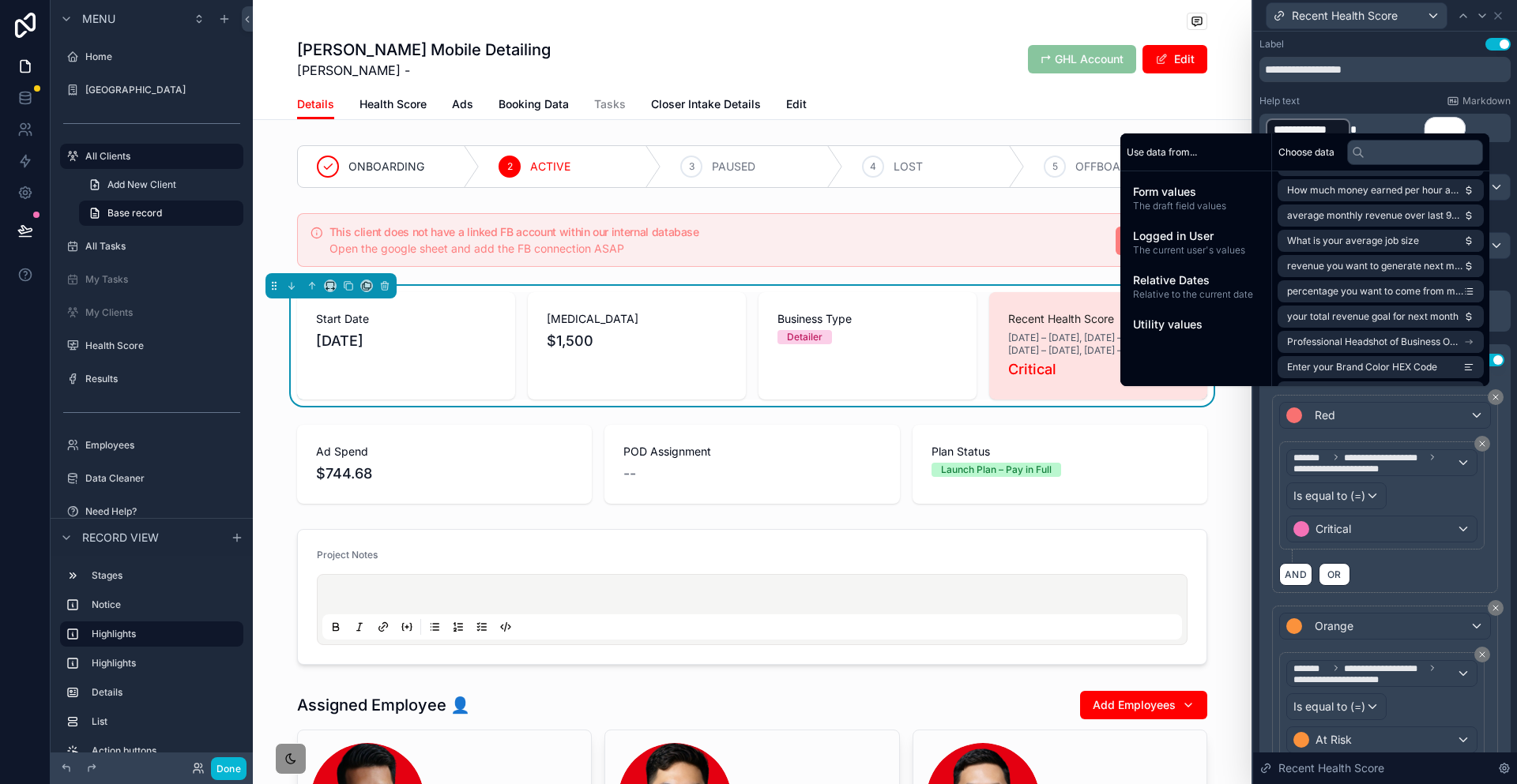
click at [1413, 559] on li "assigned health score collection" at bounding box center [1381, 570] width 206 height 23
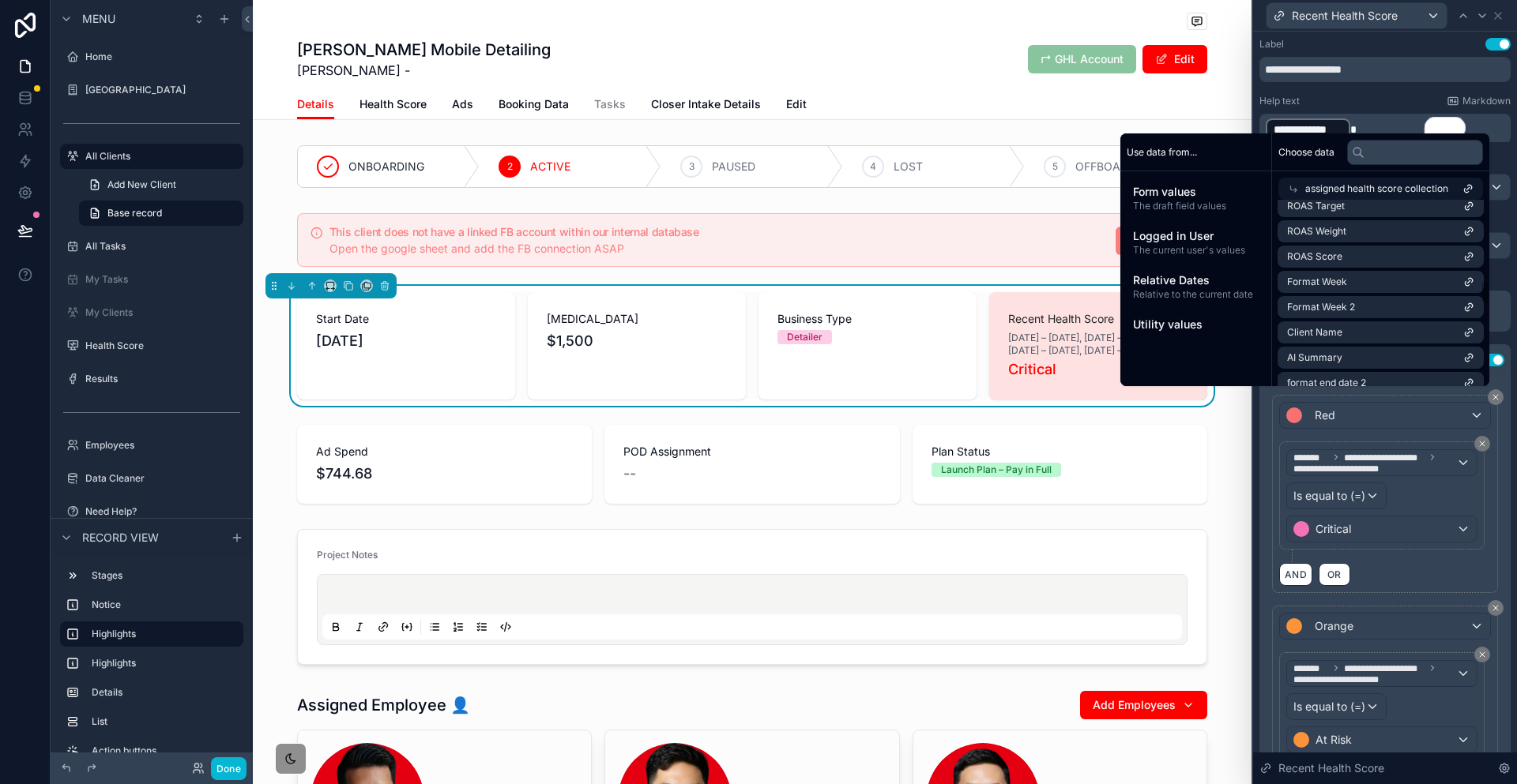
scroll to position [534, 0]
click at [1380, 329] on li "Format Week 2" at bounding box center [1381, 340] width 206 height 23
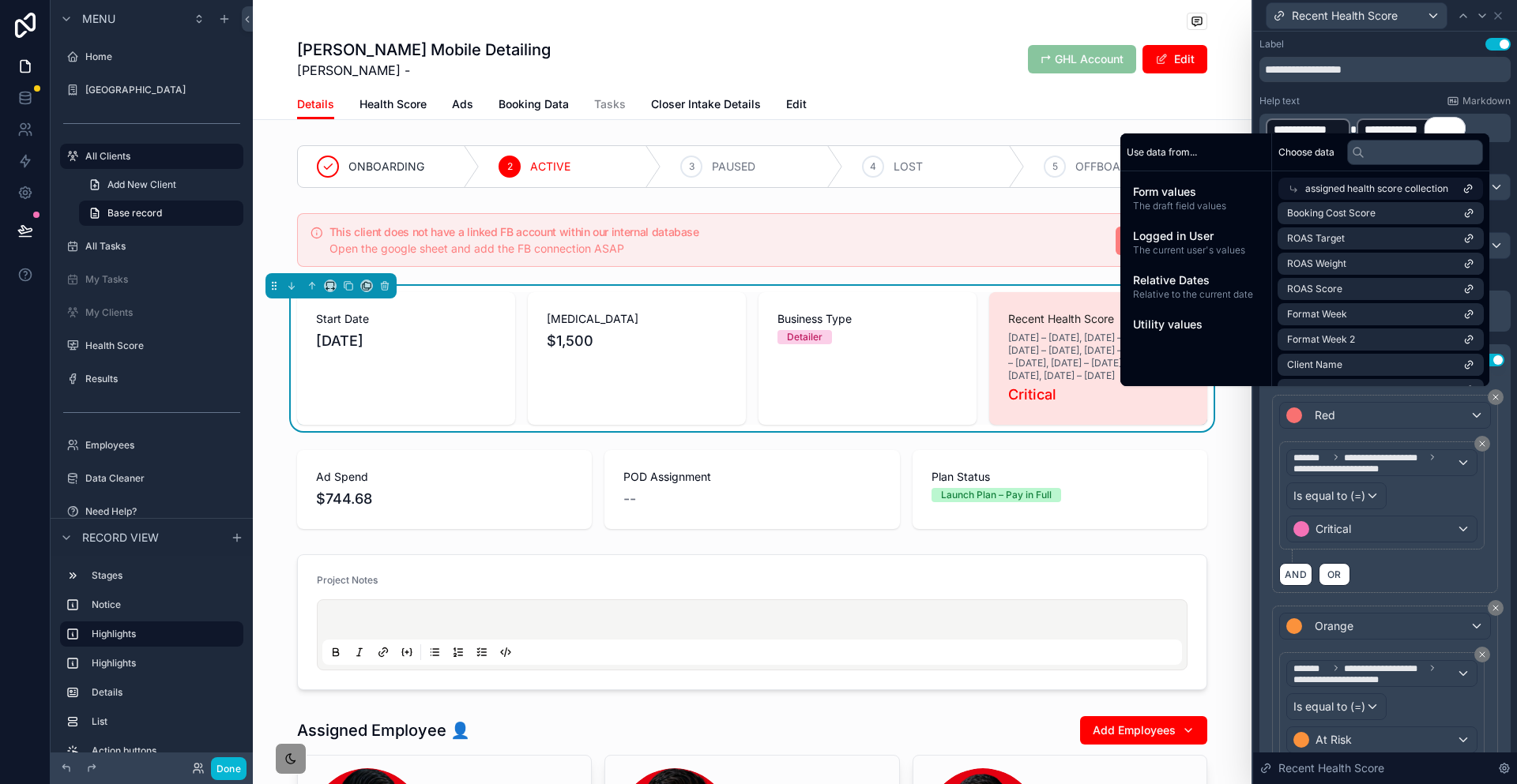
click at [1357, 124] on span "To enrich screen reader interactions, please activate Accessibility in Grammarl…" at bounding box center [1353, 129] width 6 height 11
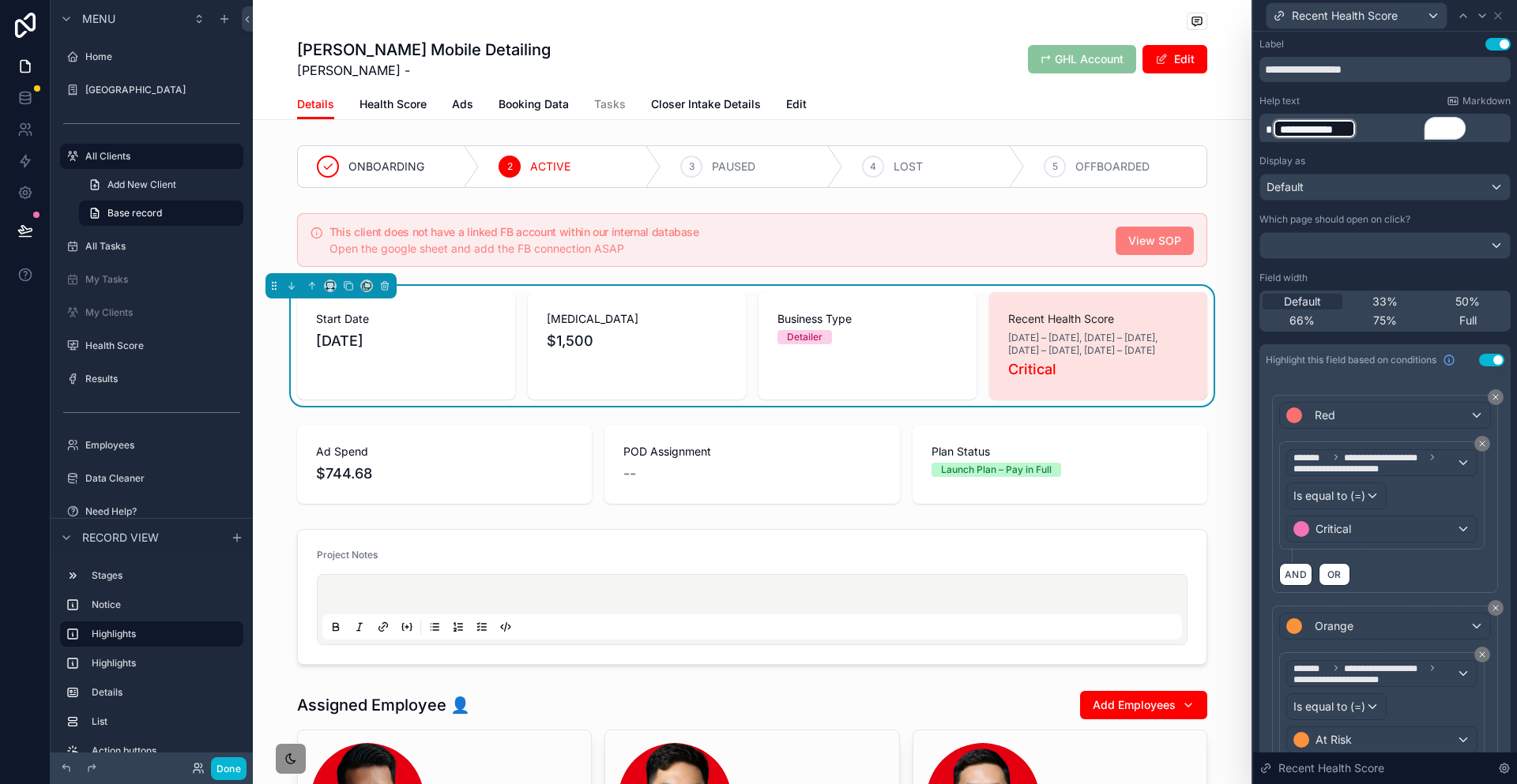
click at [1404, 117] on p "**********" at bounding box center [1386, 128] width 242 height 23
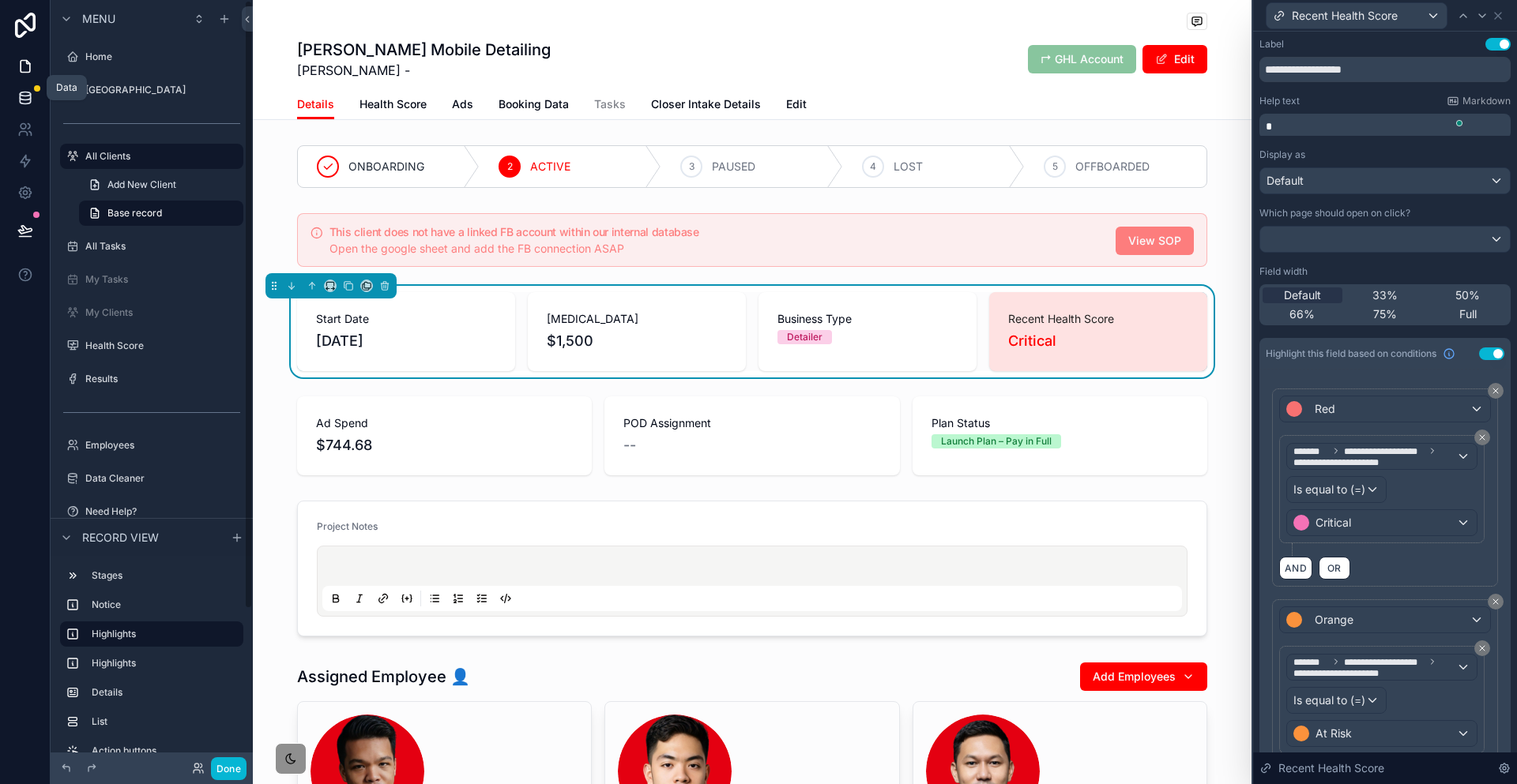
click at [22, 96] on link at bounding box center [24, 98] width 49 height 31
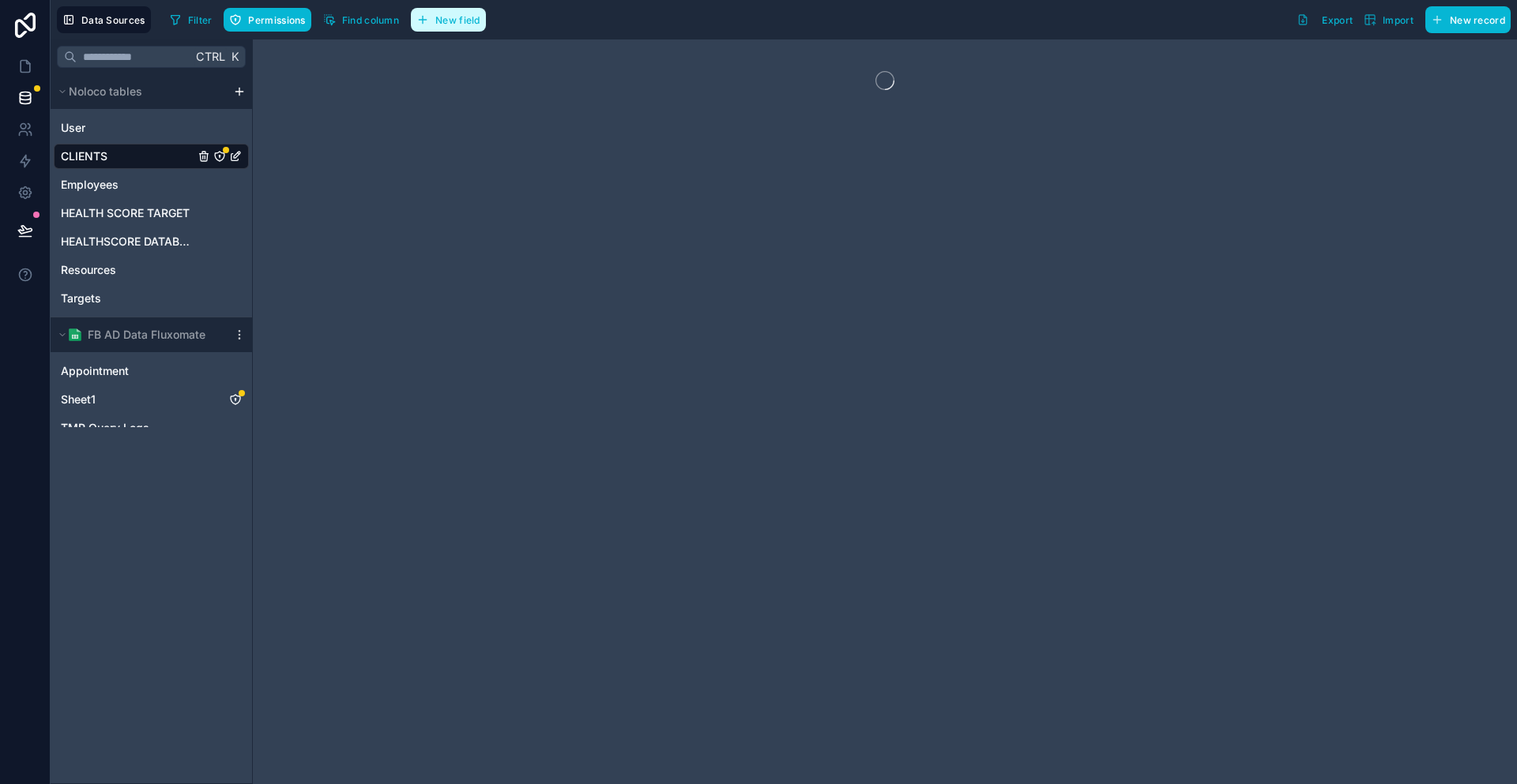
click at [411, 23] on button "New field" at bounding box center [448, 19] width 75 height 23
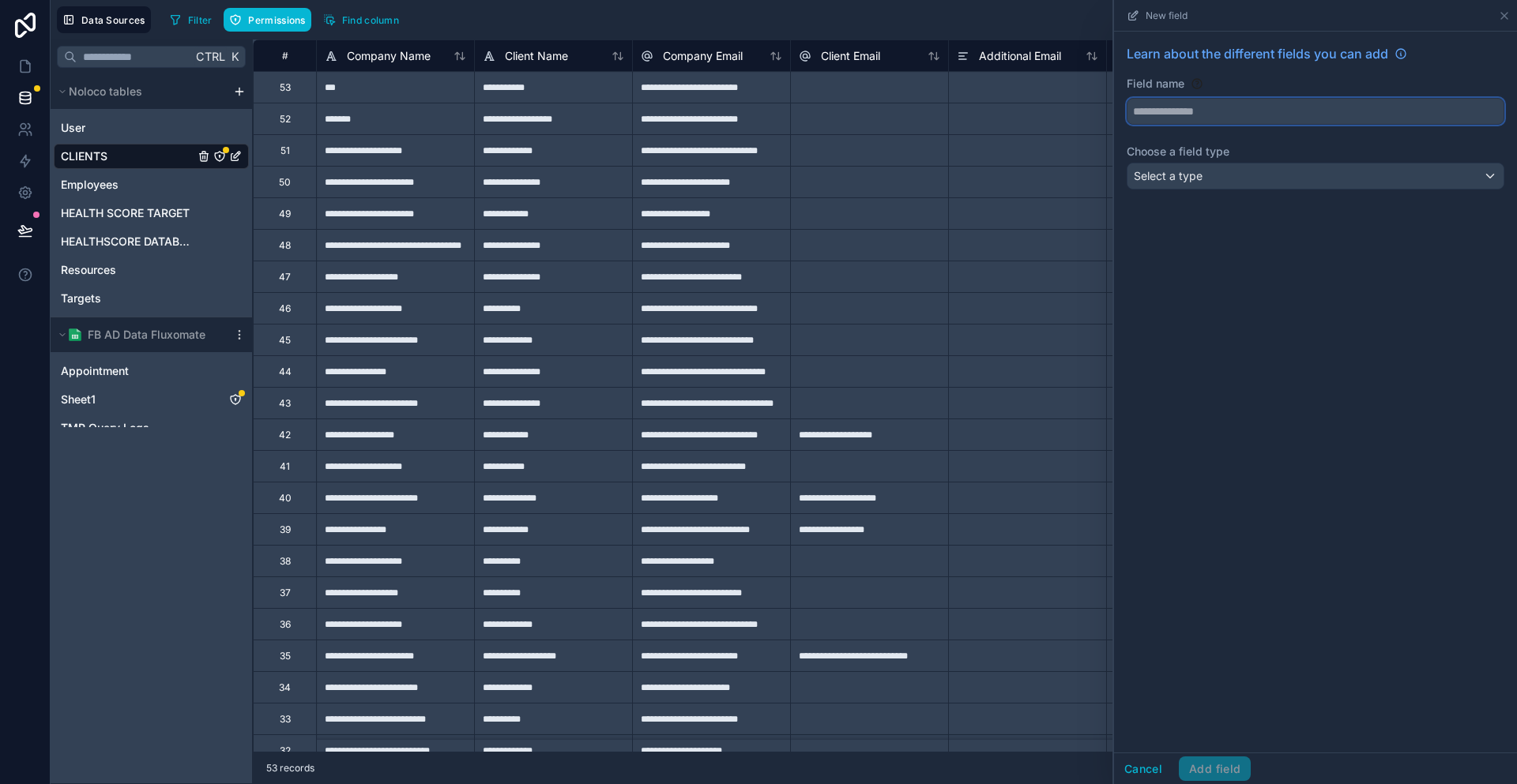
click at [1303, 109] on button at bounding box center [1315, 111] width 377 height 27
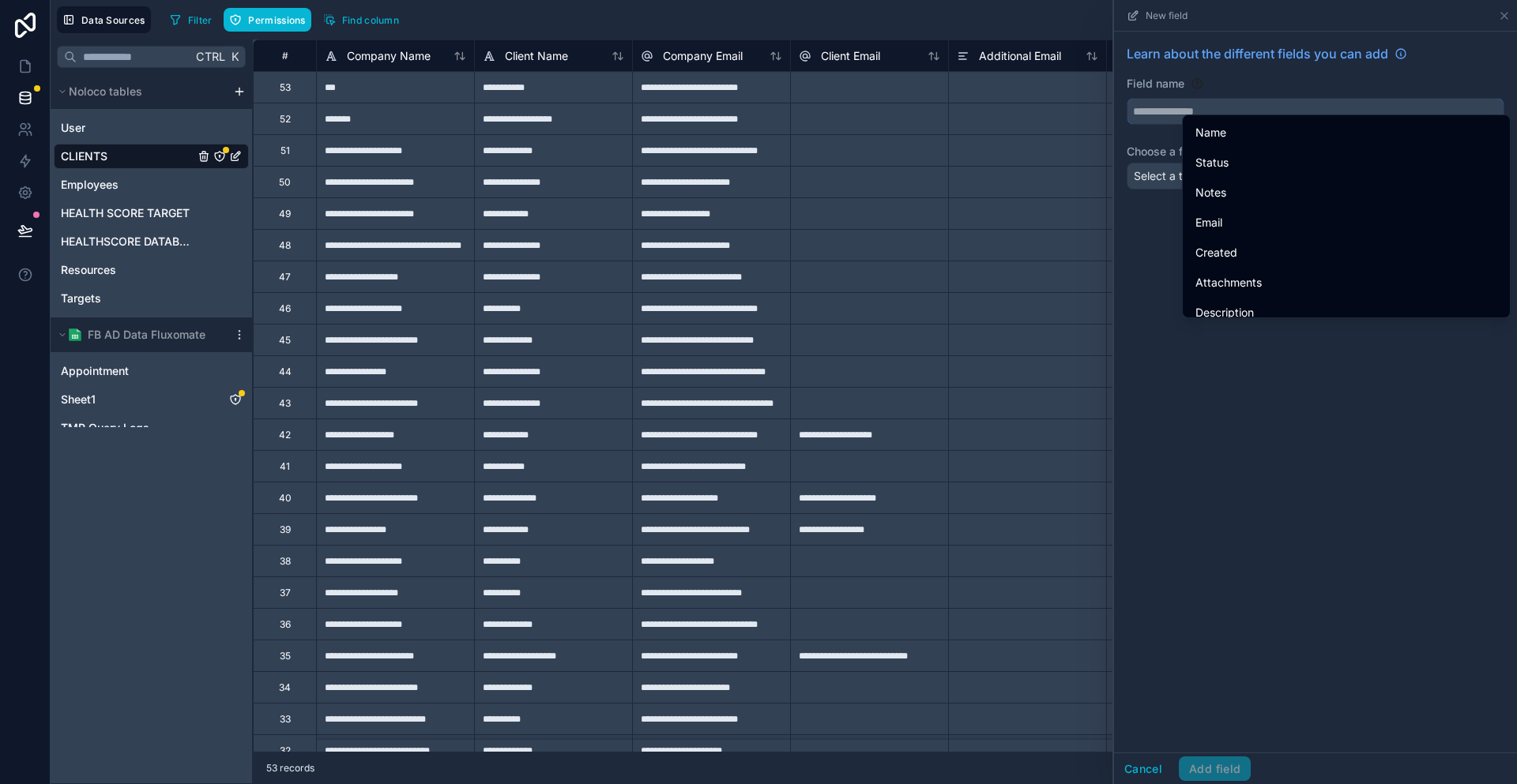
click at [1307, 105] on input "text" at bounding box center [1316, 111] width 376 height 25
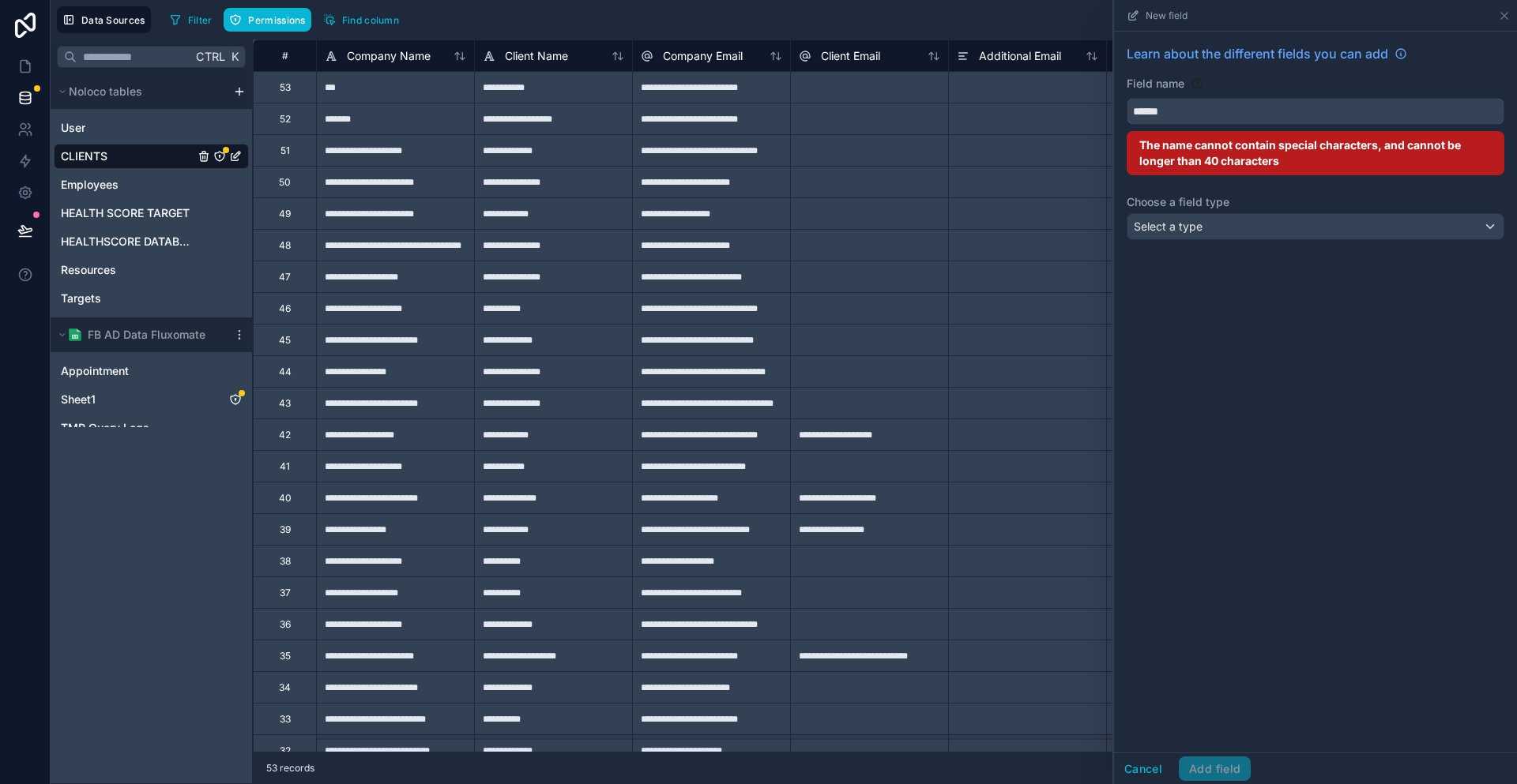
click at [1127, 98] on button "*****" at bounding box center [1315, 111] width 377 height 27
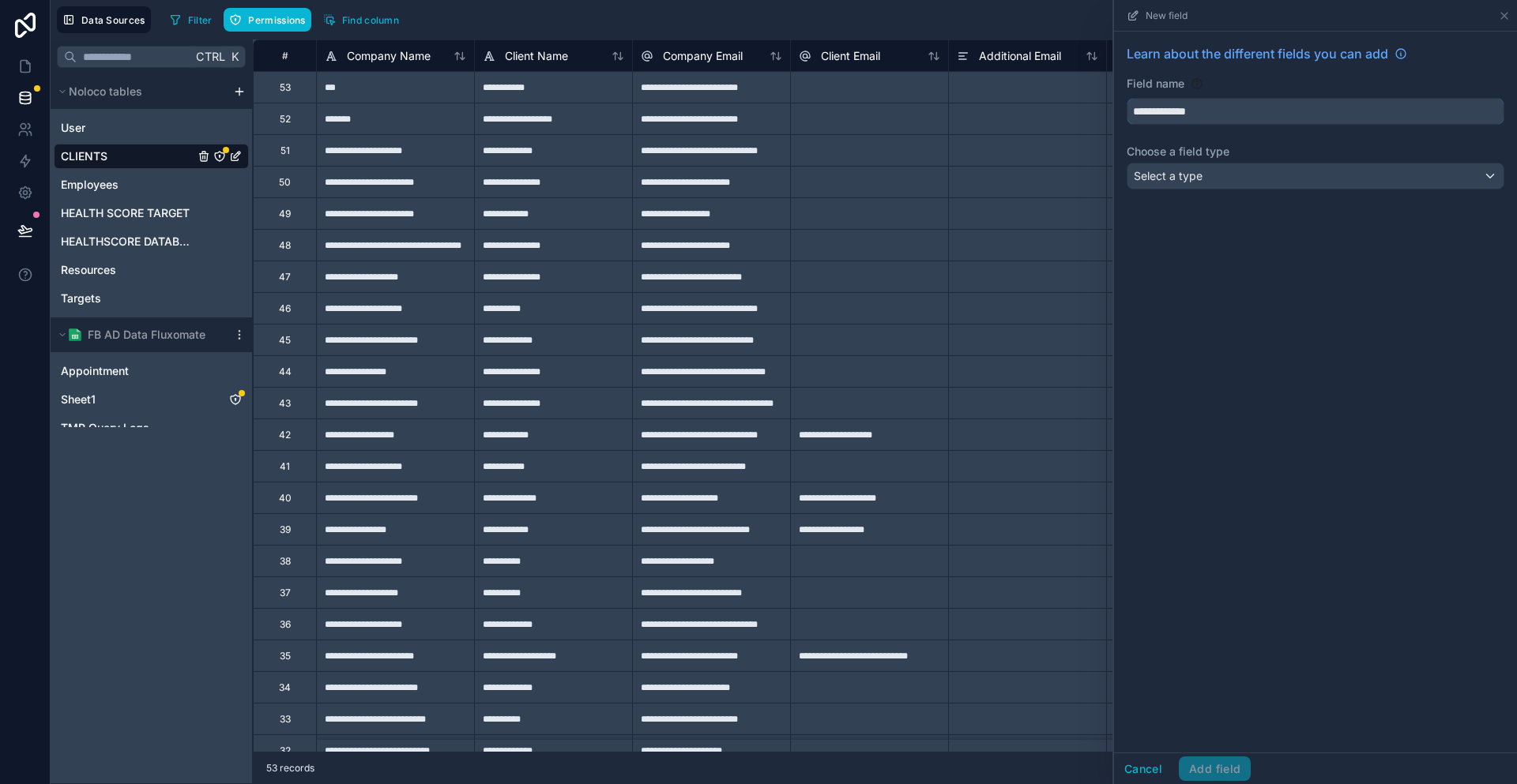
click at [1127, 98] on button "**********" at bounding box center [1315, 111] width 377 height 27
type input "**********"
click at [1315, 164] on div "Select a type" at bounding box center [1316, 176] width 376 height 25
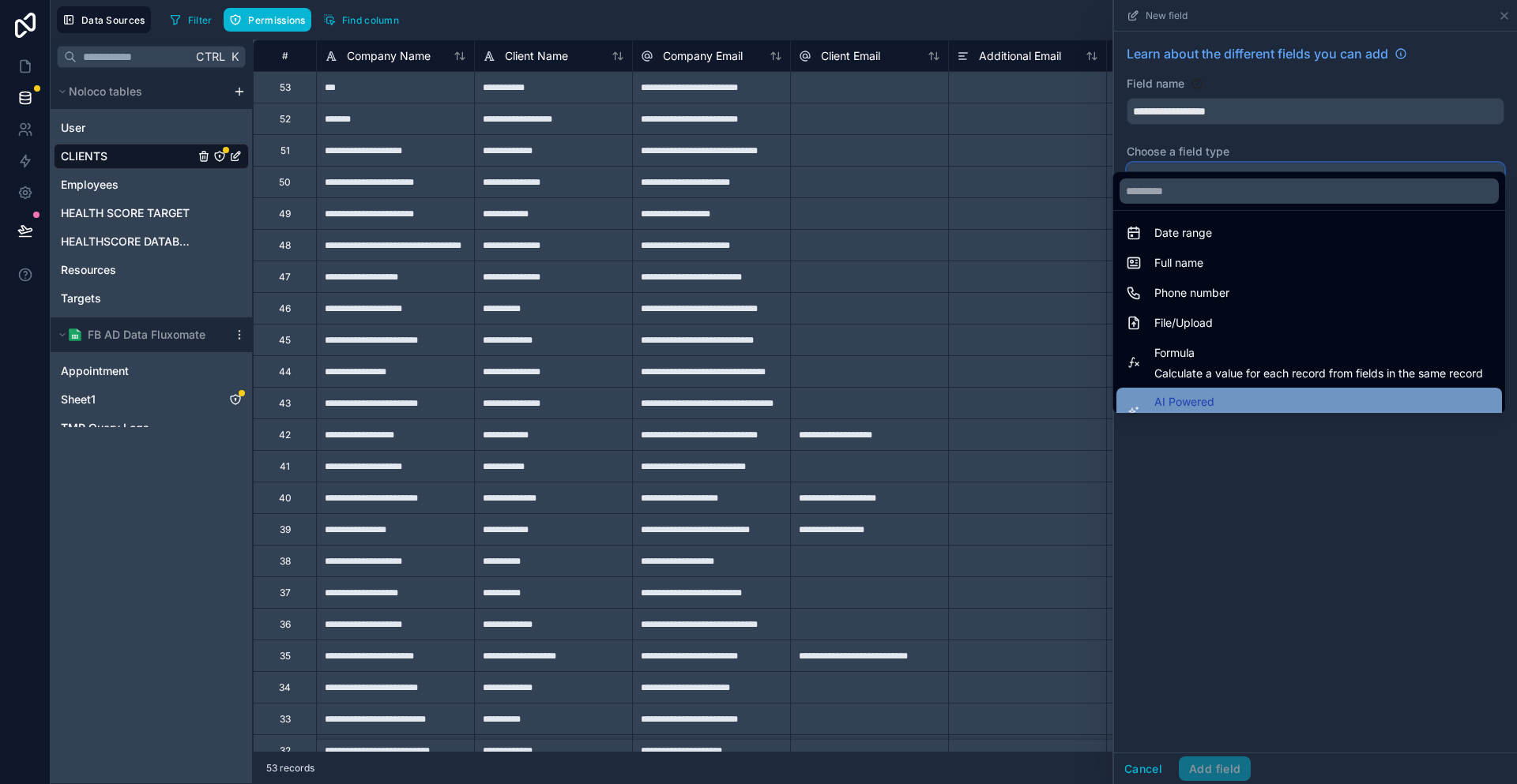
scroll to position [434, 0]
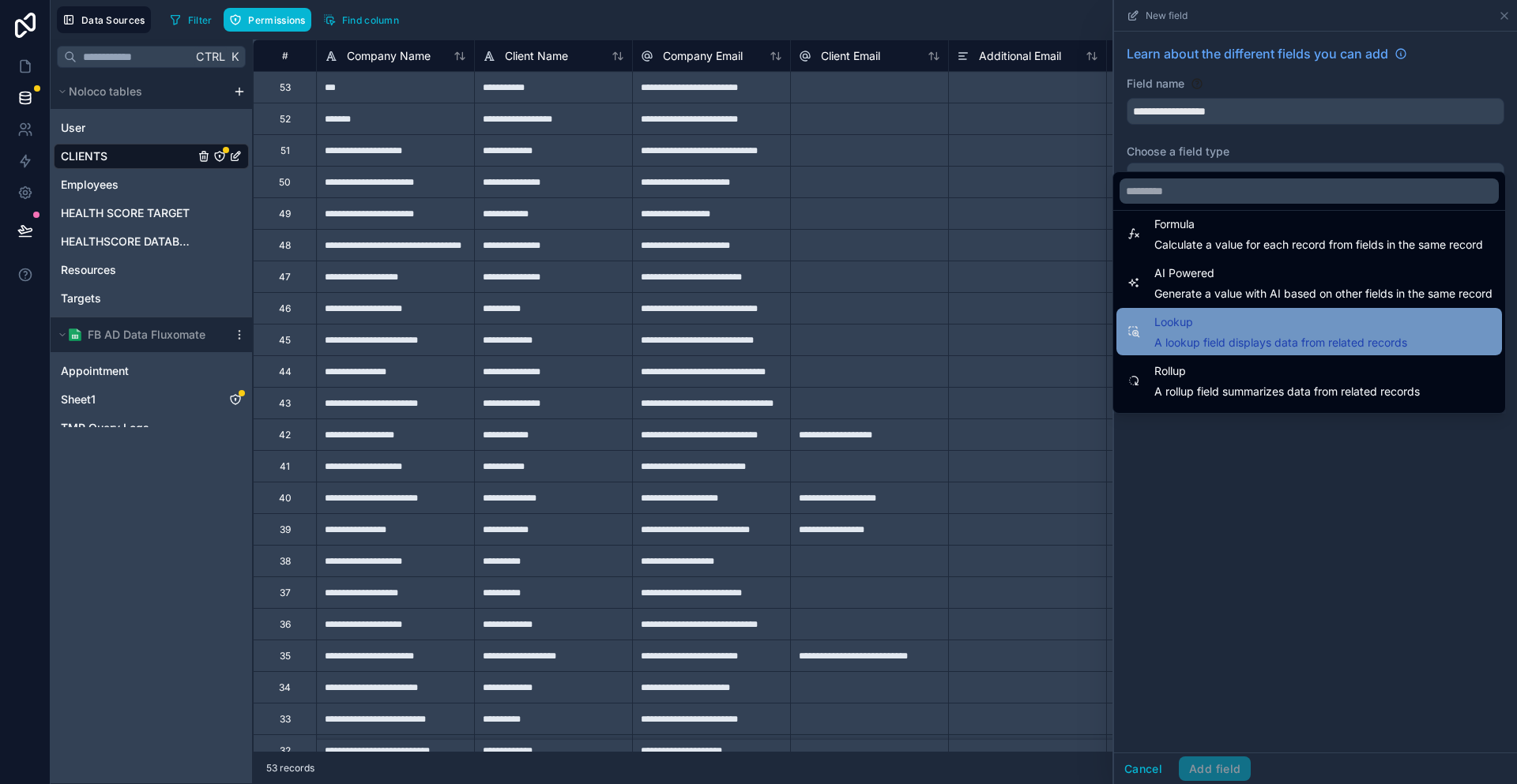
click at [1263, 335] on span "A lookup field displays data from related records" at bounding box center [1280, 343] width 252 height 16
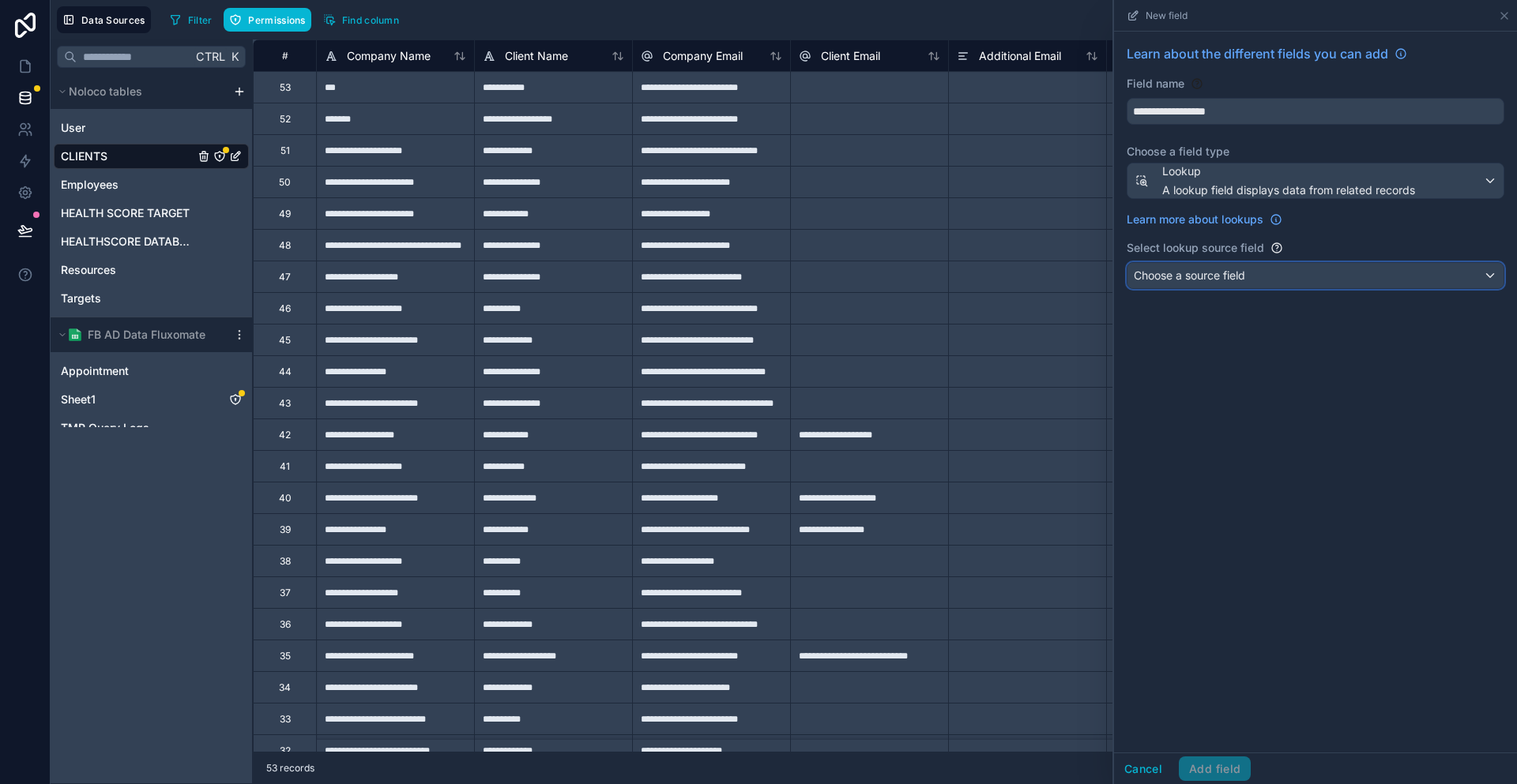
click at [1245, 269] on span "Choose a source field" at bounding box center [1189, 275] width 111 height 13
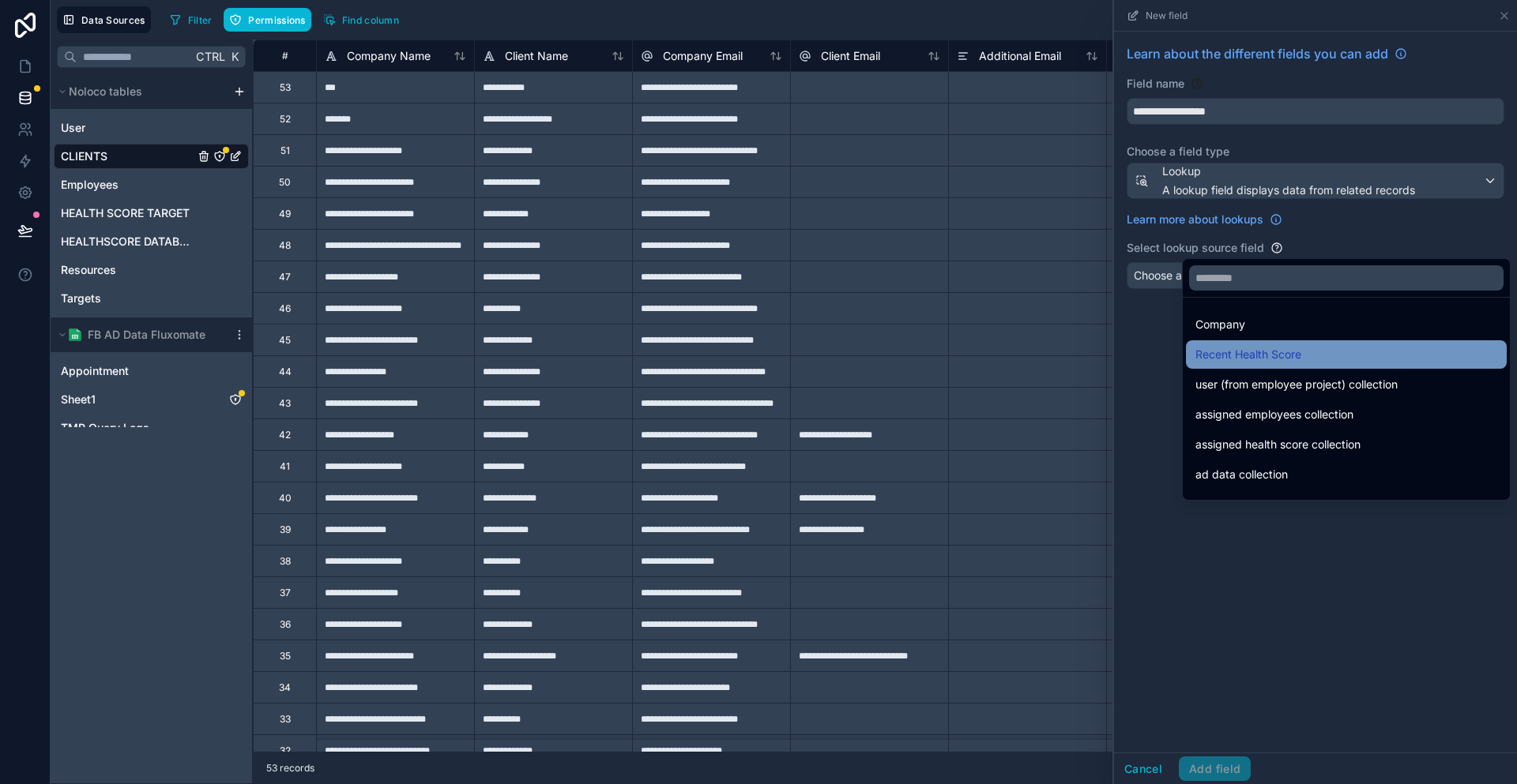
click at [1272, 345] on span "Recent Health Score" at bounding box center [1248, 355] width 106 height 19
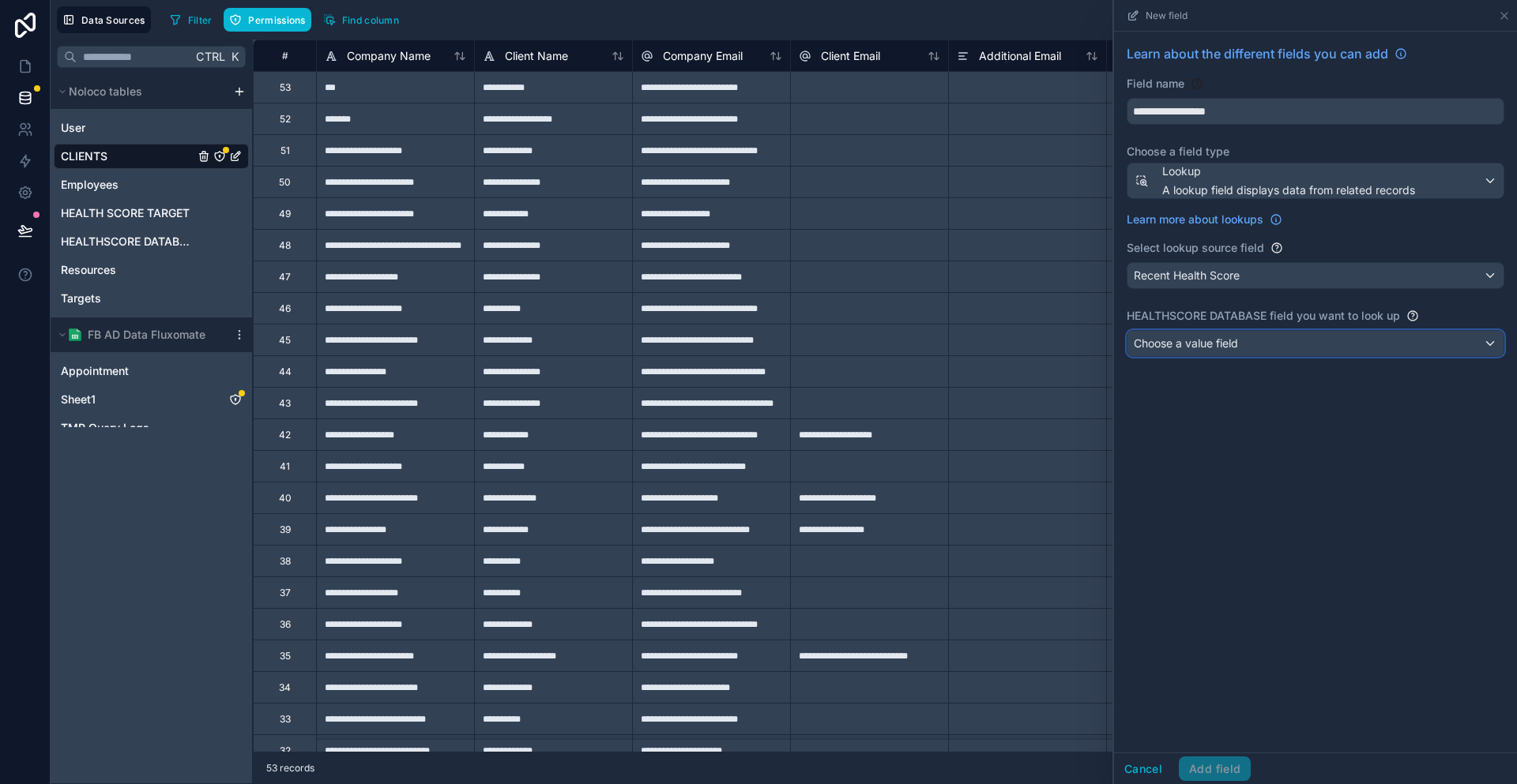
click at [1283, 331] on div "Choose a value field" at bounding box center [1316, 343] width 376 height 25
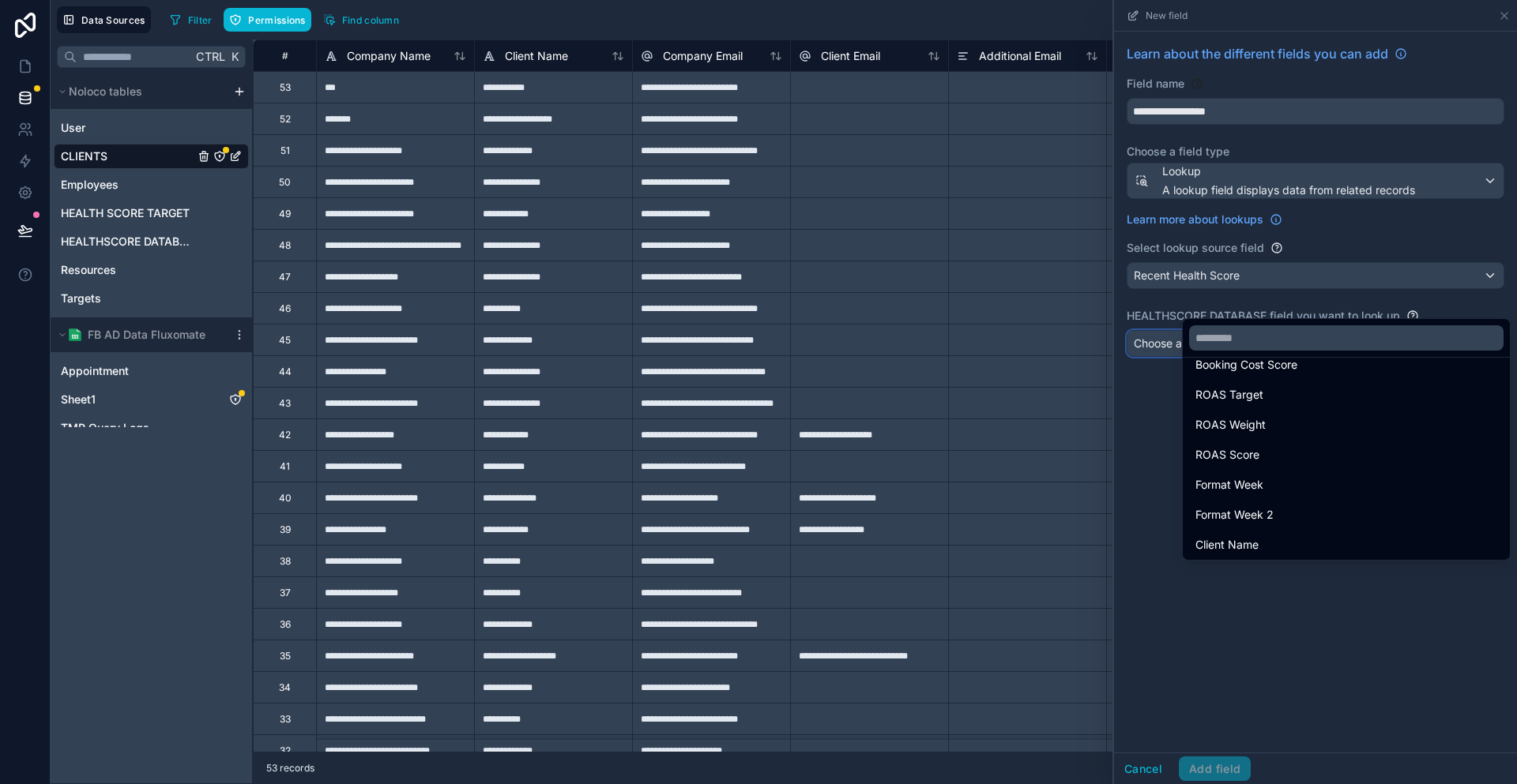
scroll to position [553, 0]
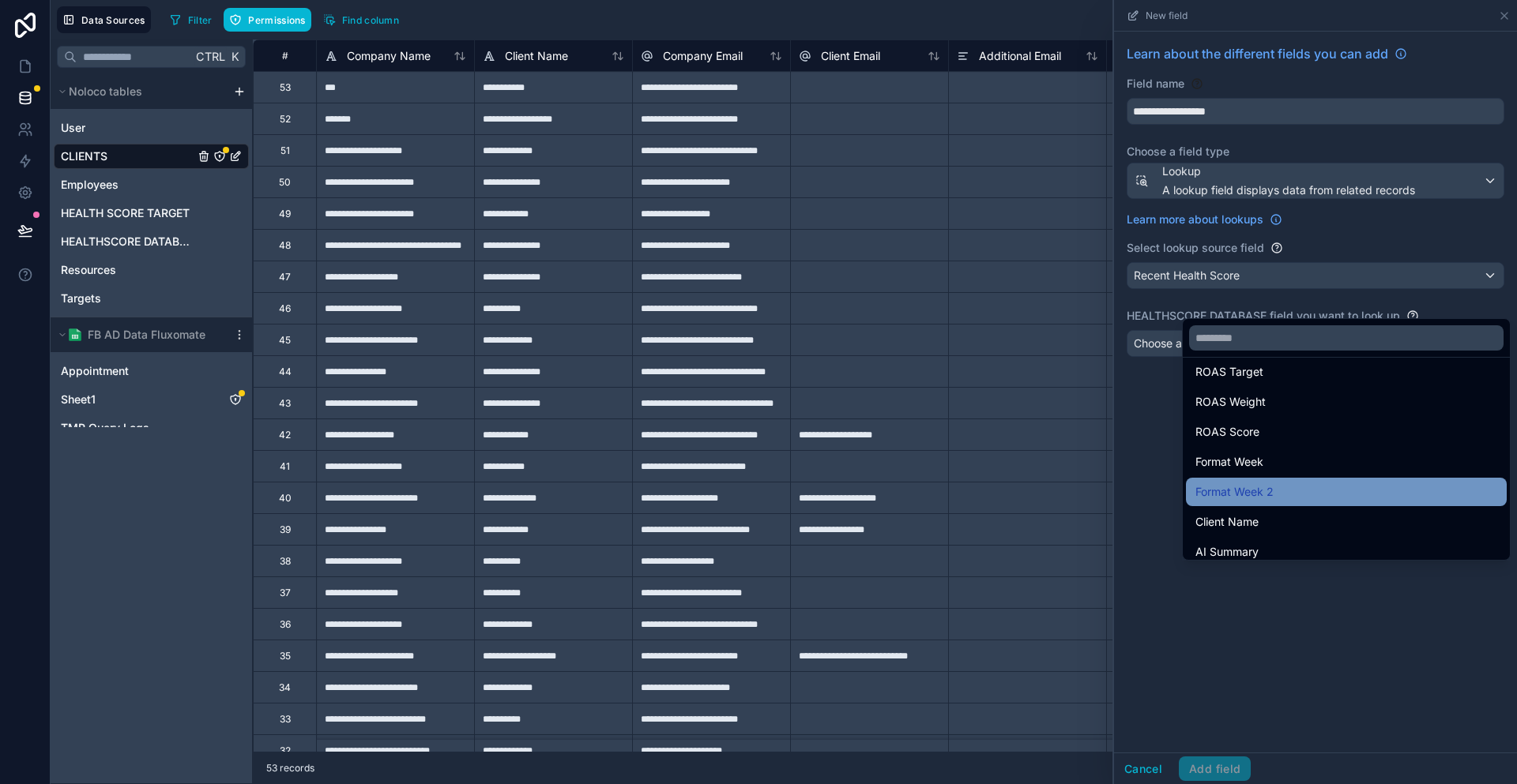
click at [1263, 483] on div "Format Week 2" at bounding box center [1346, 493] width 302 height 19
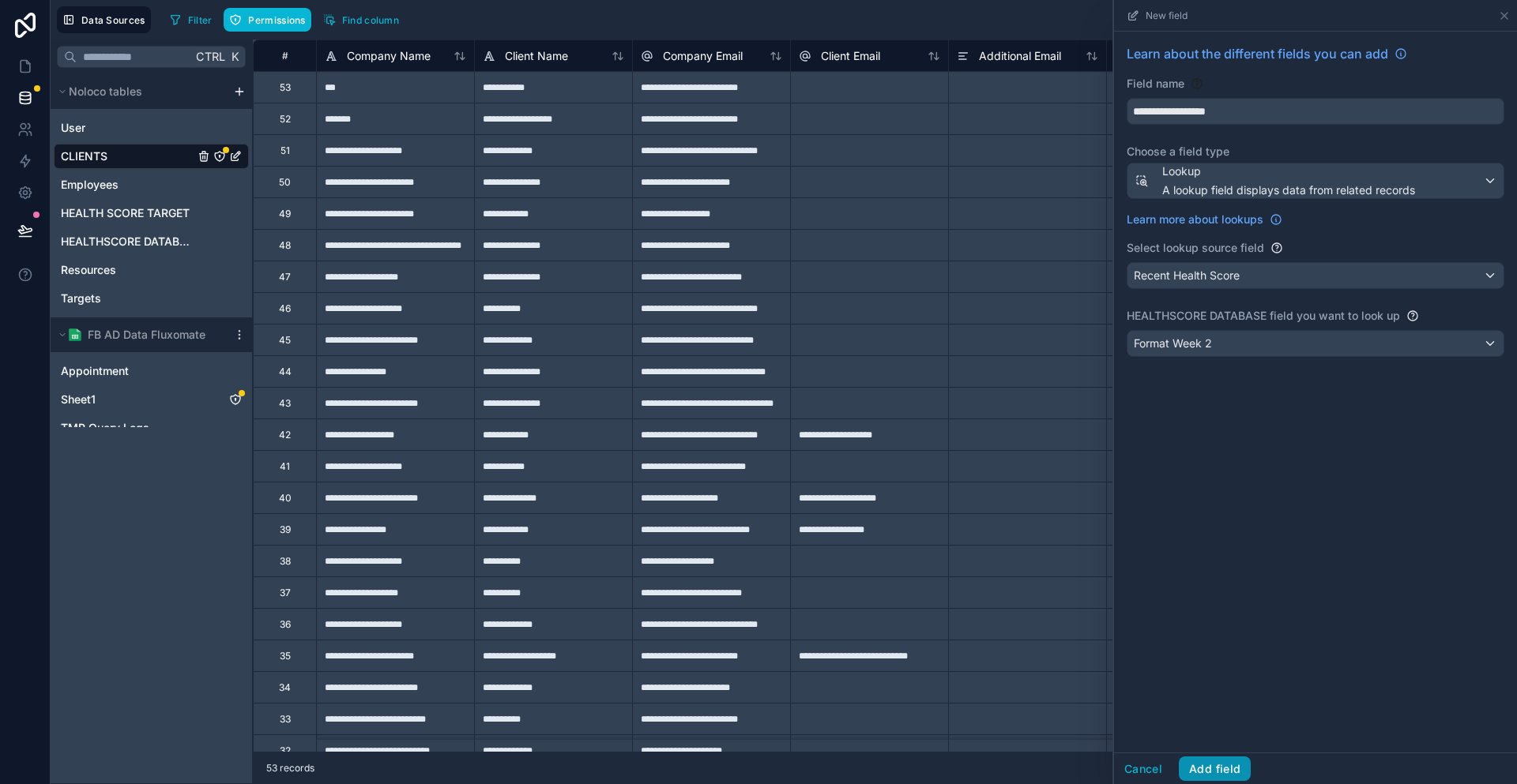
click at [1249, 772] on button "Add field" at bounding box center [1214, 769] width 72 height 25
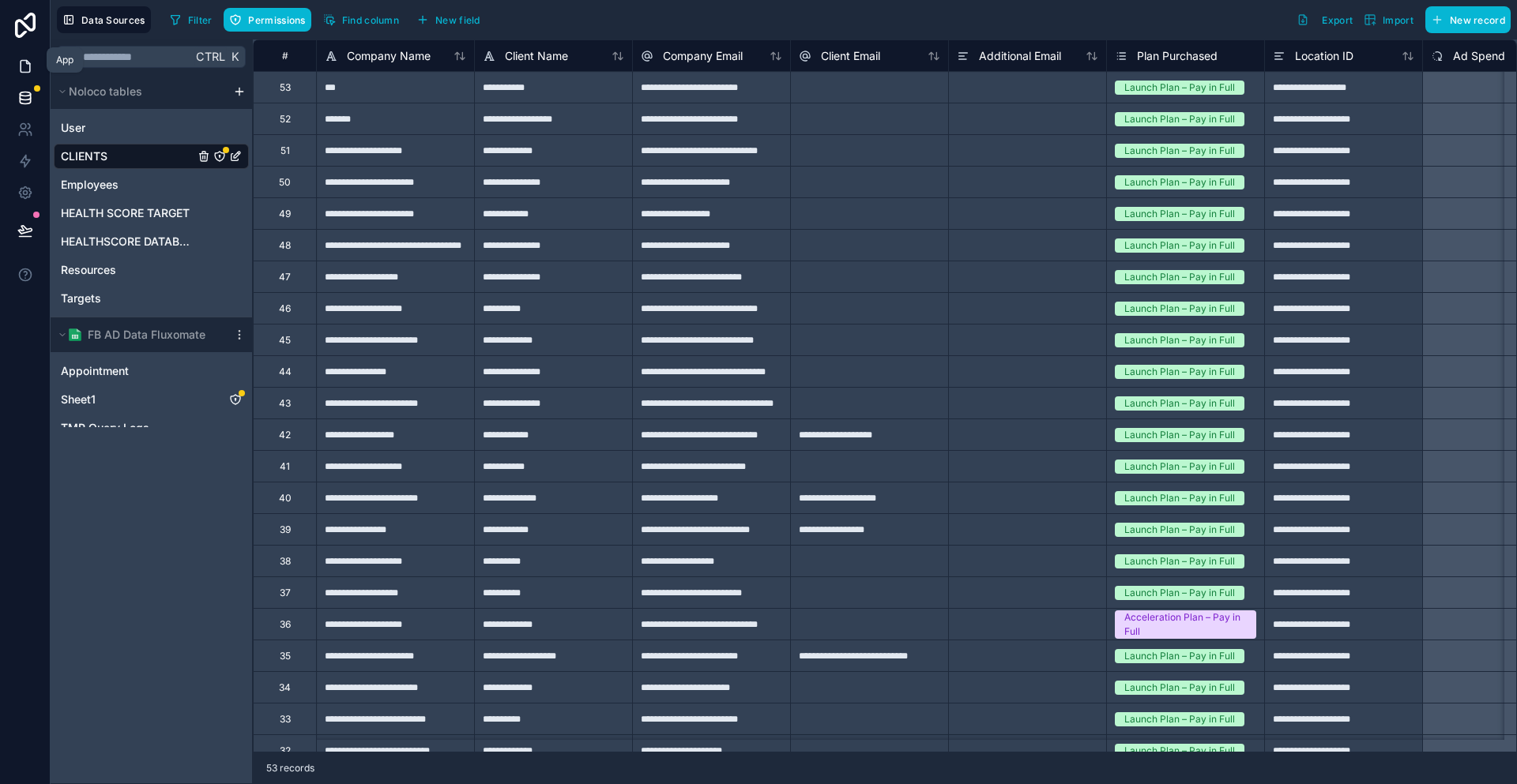
click at [18, 61] on icon at bounding box center [25, 66] width 16 height 16
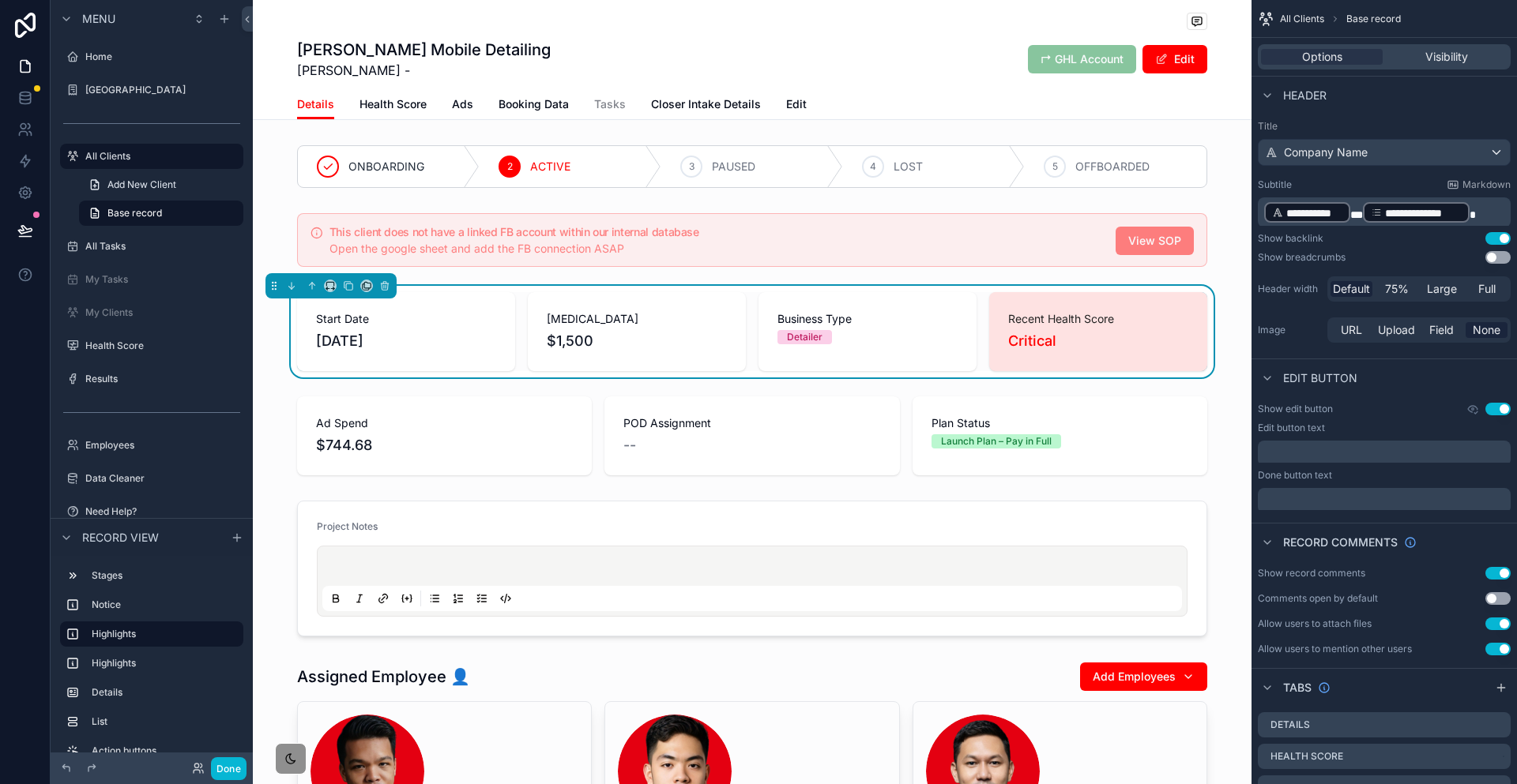
click at [1093, 330] on div "Critical" at bounding box center [1098, 342] width 180 height 23
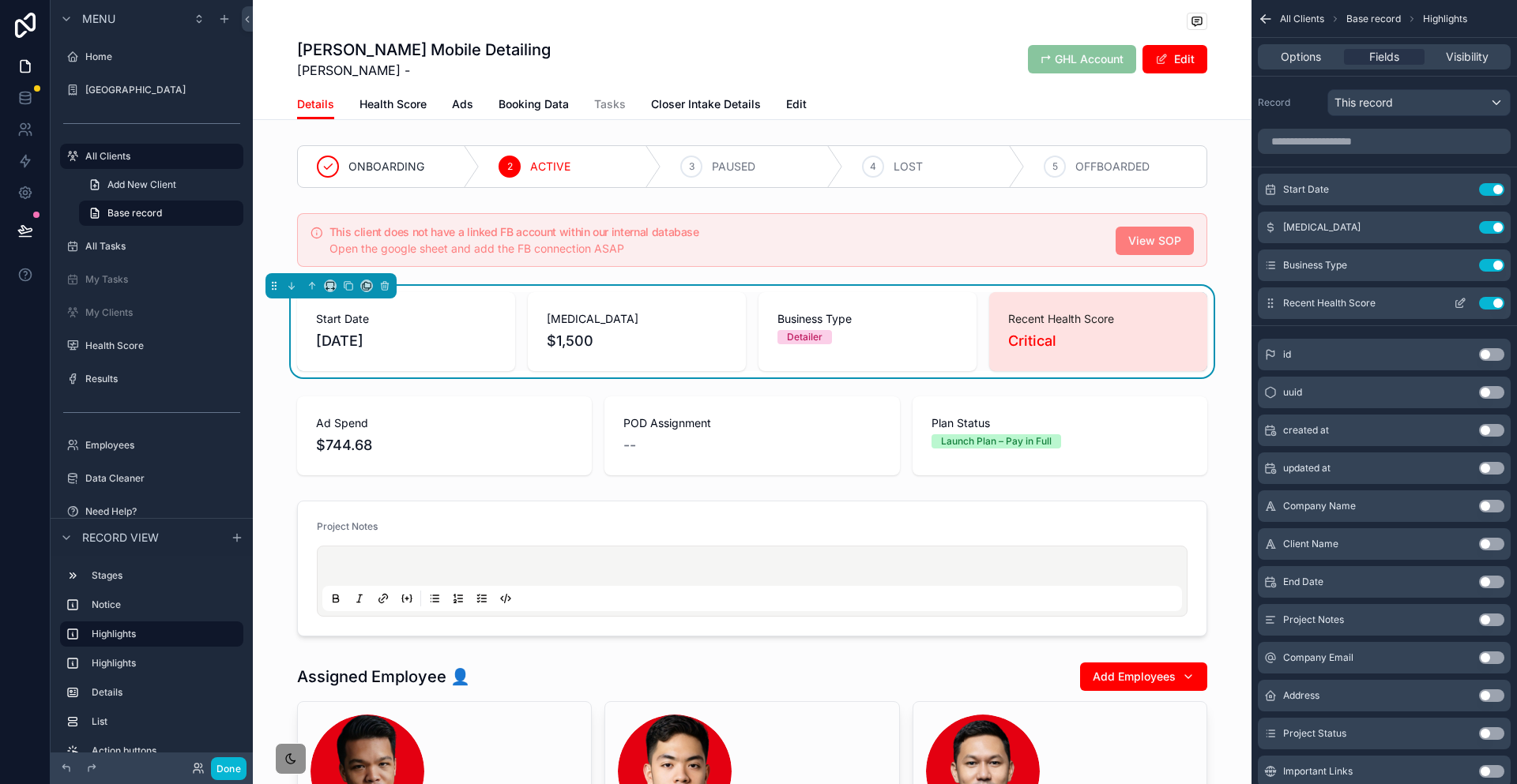
click at [1465, 298] on icon "scrollable content" at bounding box center [1461, 301] width 6 height 6
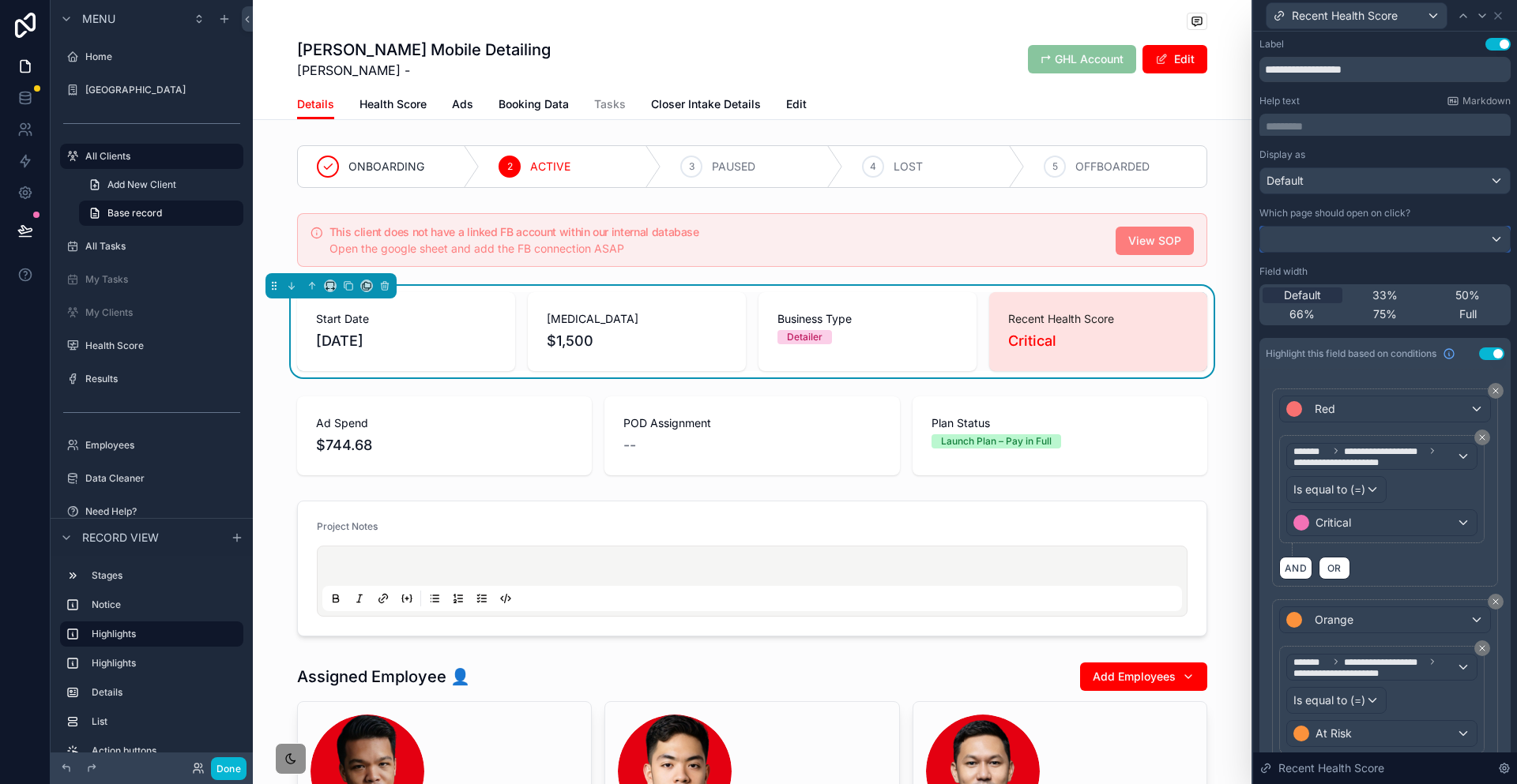
click at [1352, 226] on div at bounding box center [1385, 238] width 250 height 25
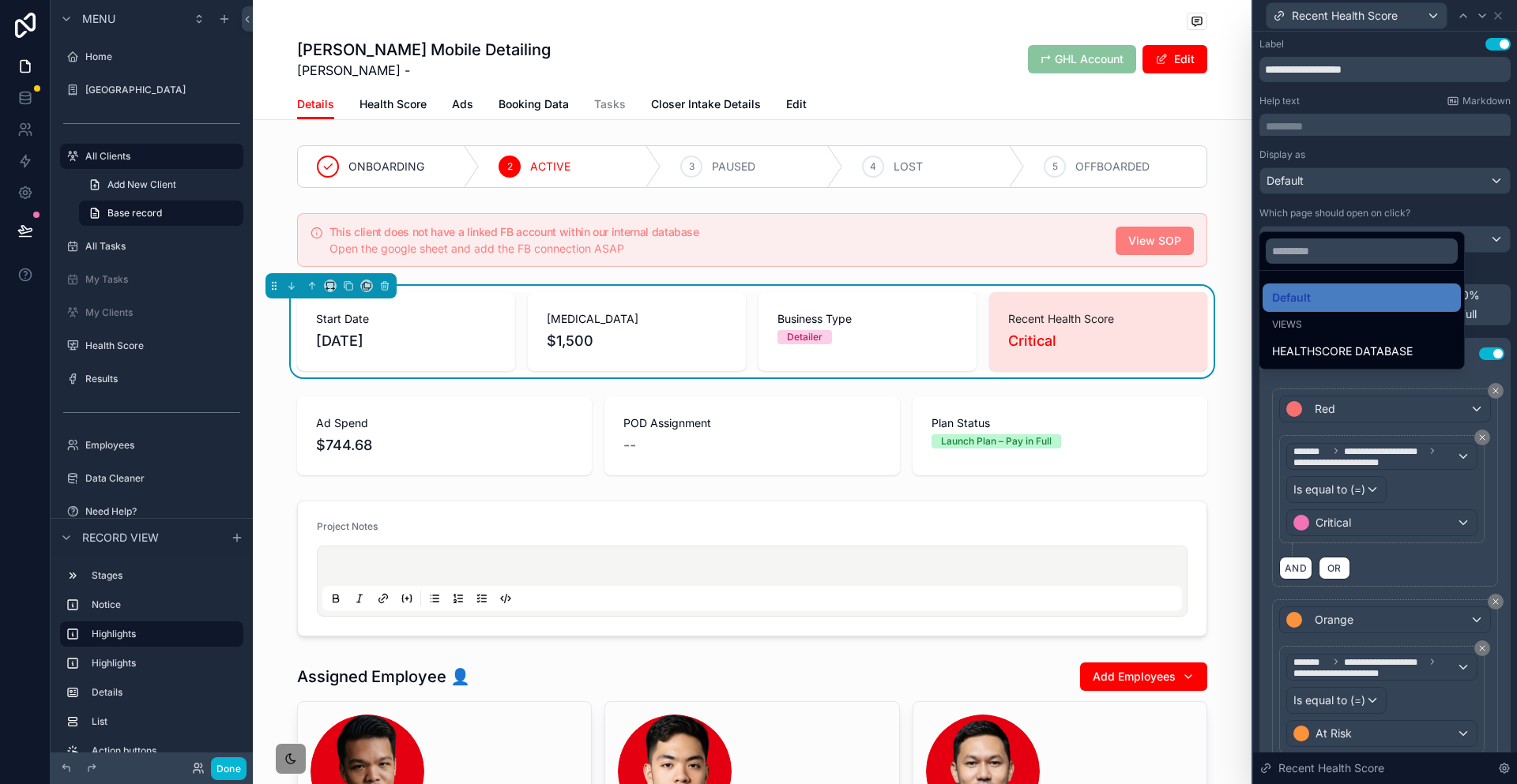
click at [1363, 137] on div at bounding box center [1385, 392] width 264 height 784
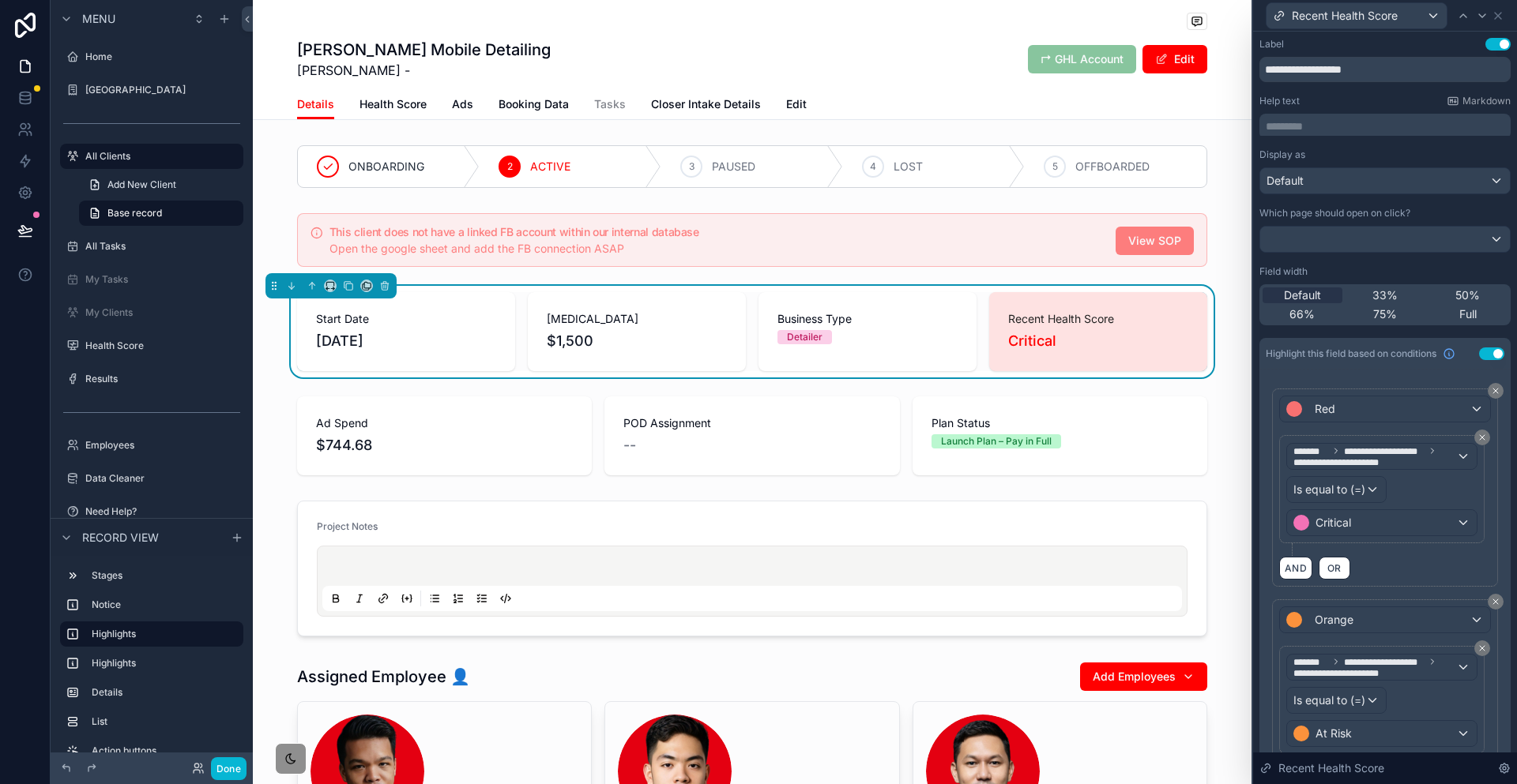
click at [1355, 119] on p "********* ﻿" at bounding box center [1386, 127] width 242 height 16
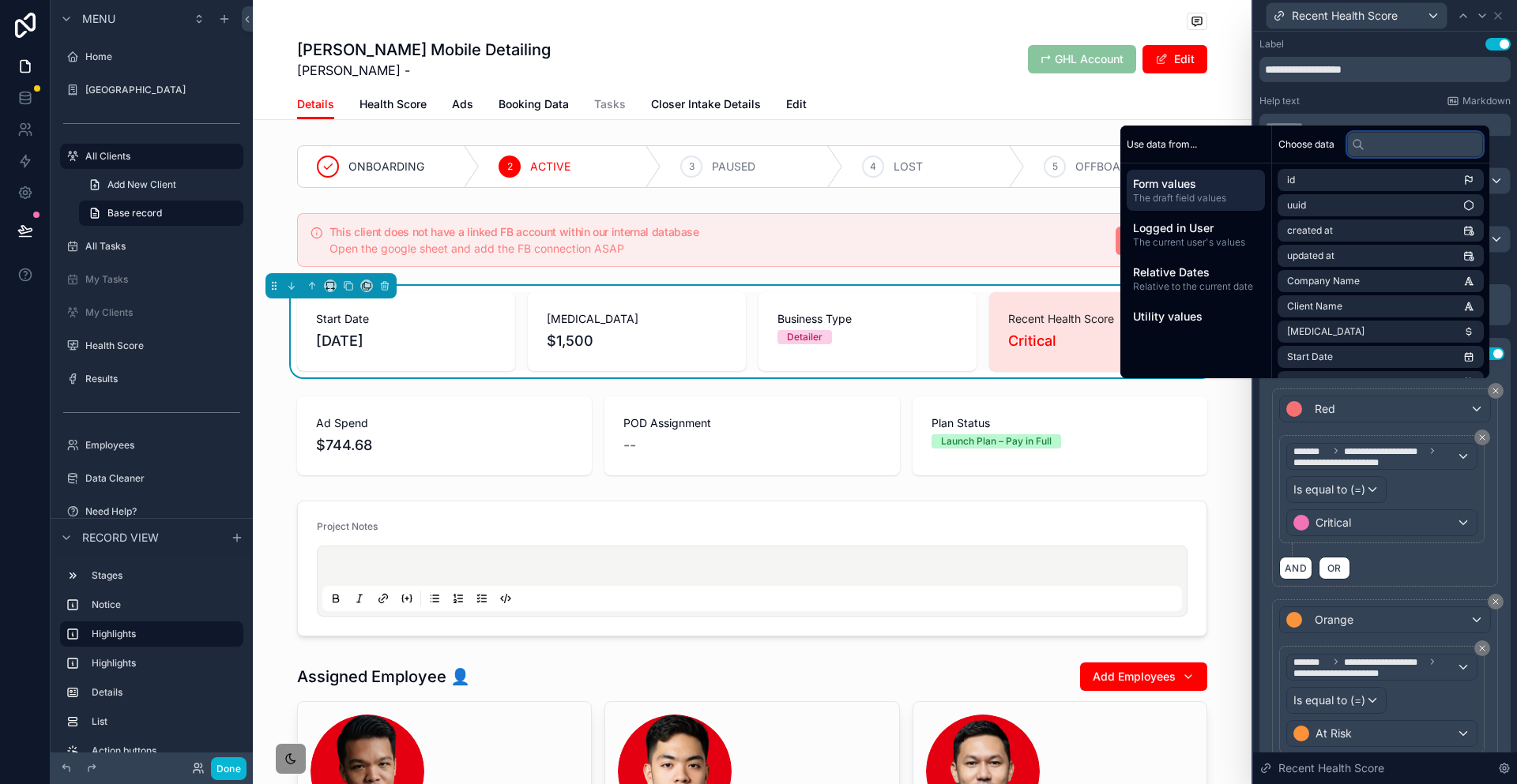
click at [1435, 148] on input "text" at bounding box center [1415, 144] width 136 height 25
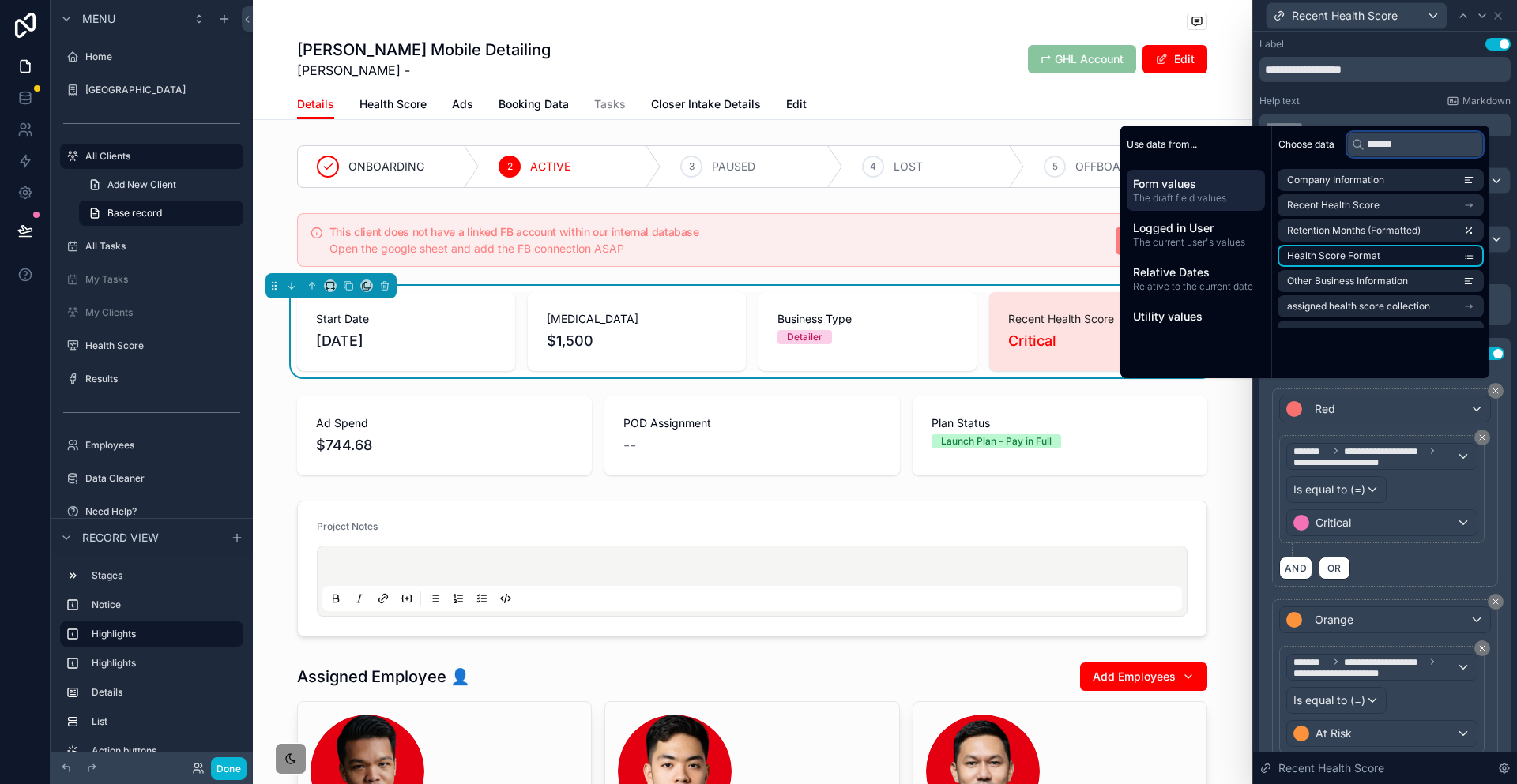
type input "******"
click at [1422, 245] on li "Health Score Format" at bounding box center [1381, 256] width 206 height 23
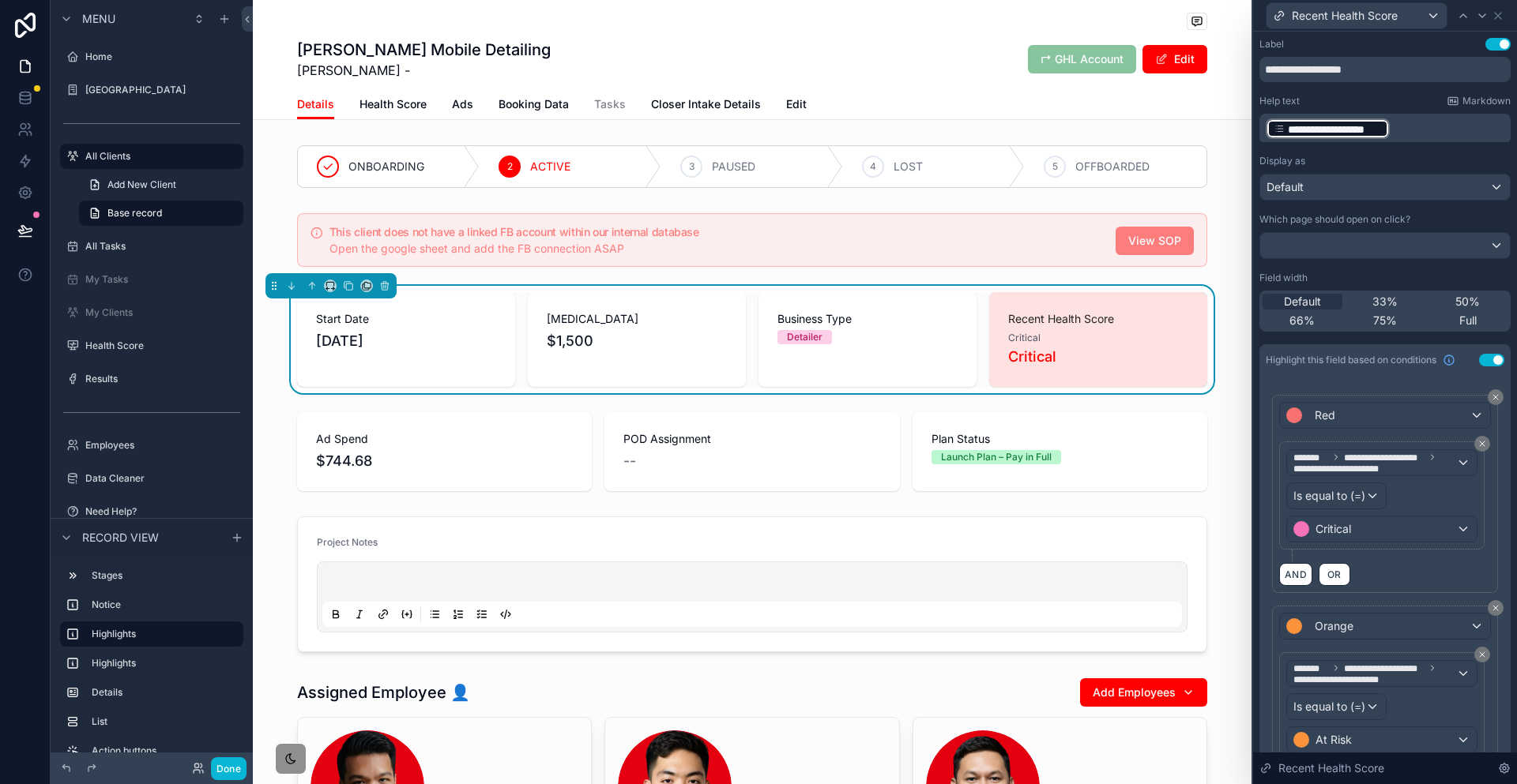
click at [1450, 117] on p "**********" at bounding box center [1386, 128] width 242 height 23
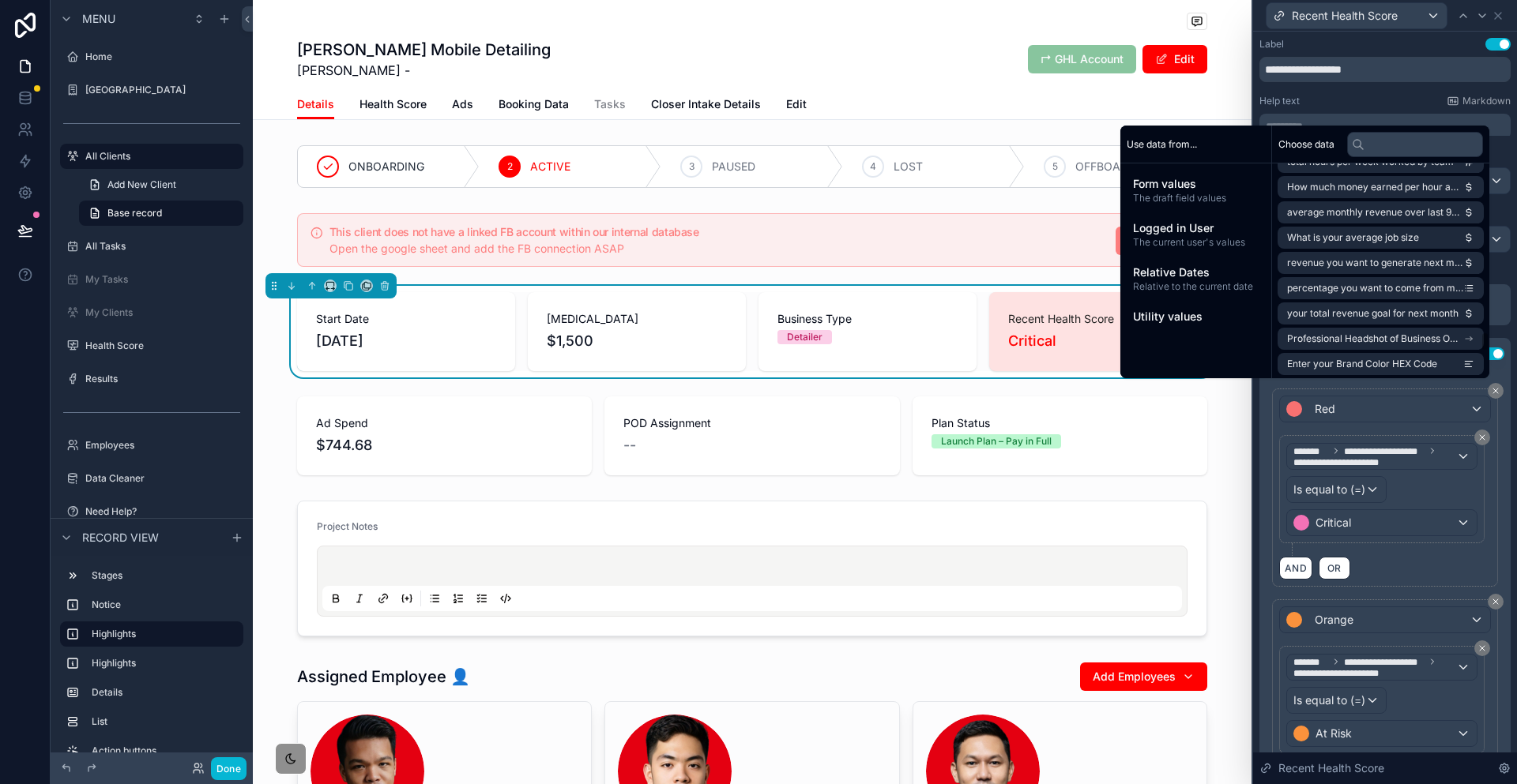
scroll to position [1966, 0]
click at [1361, 630] on li "Fomat Health Score" at bounding box center [1381, 641] width 206 height 23
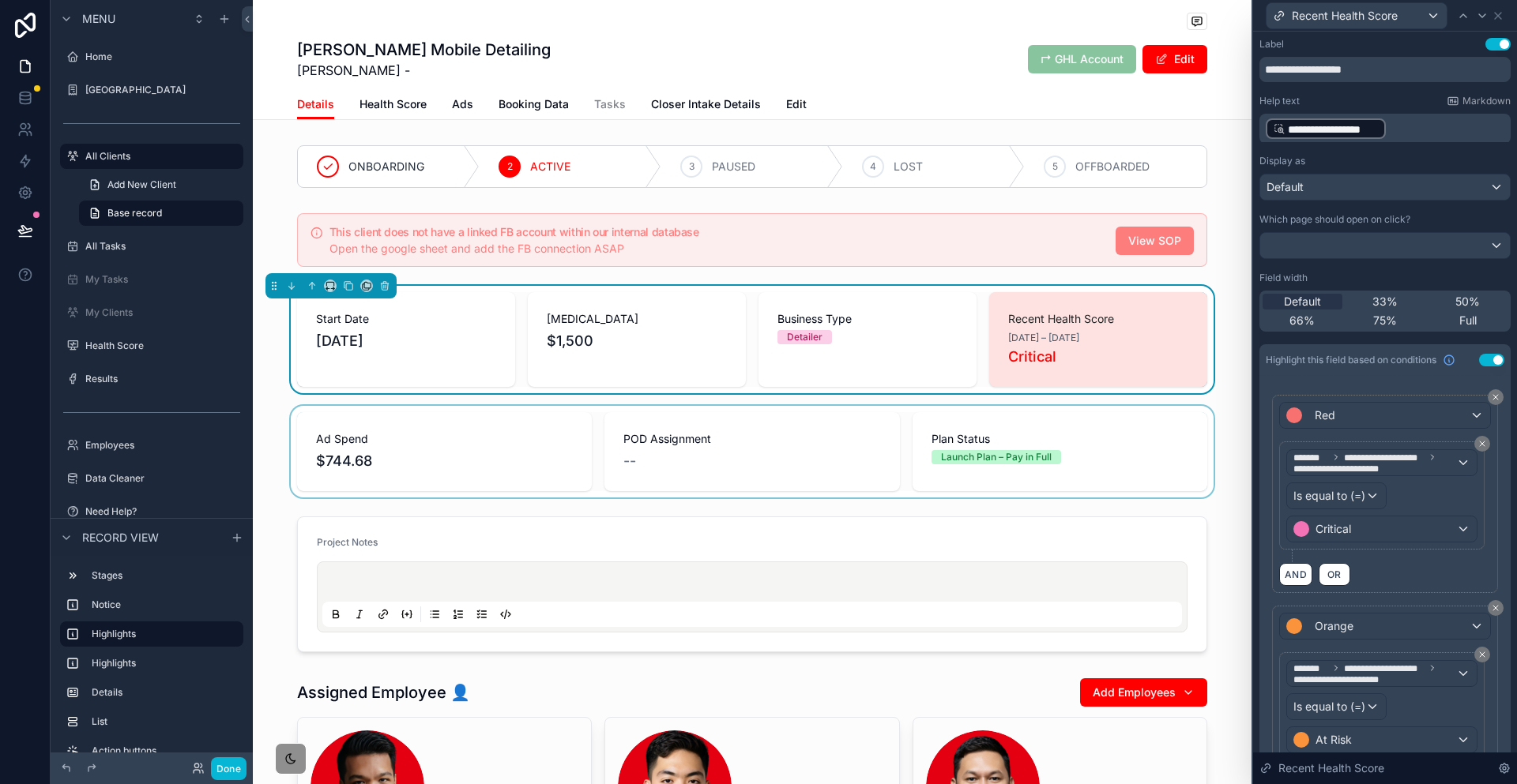
click at [1152, 406] on div "scrollable content" at bounding box center [751, 452] width 998 height 92
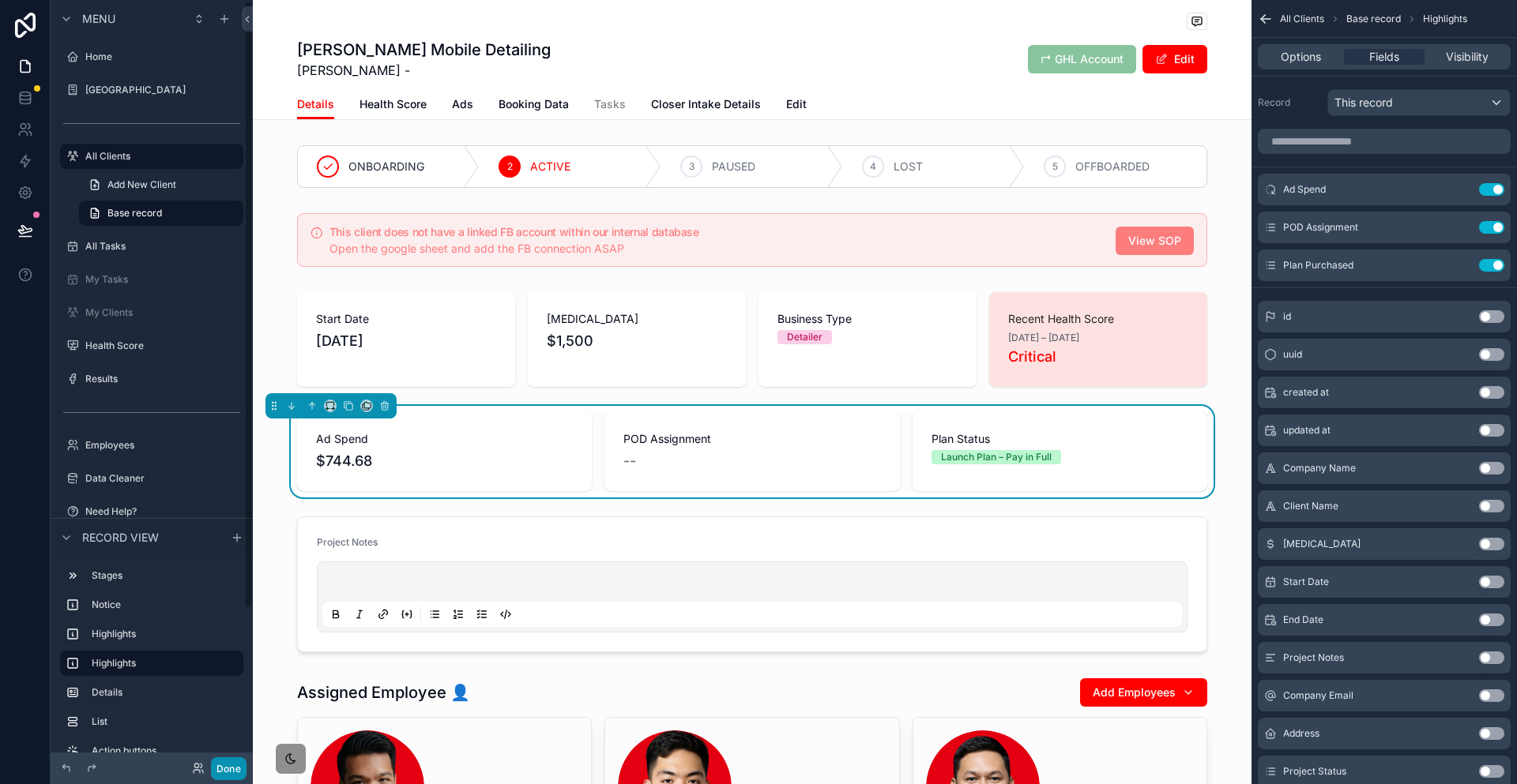
click at [211, 775] on button "Done" at bounding box center [228, 769] width 36 height 23
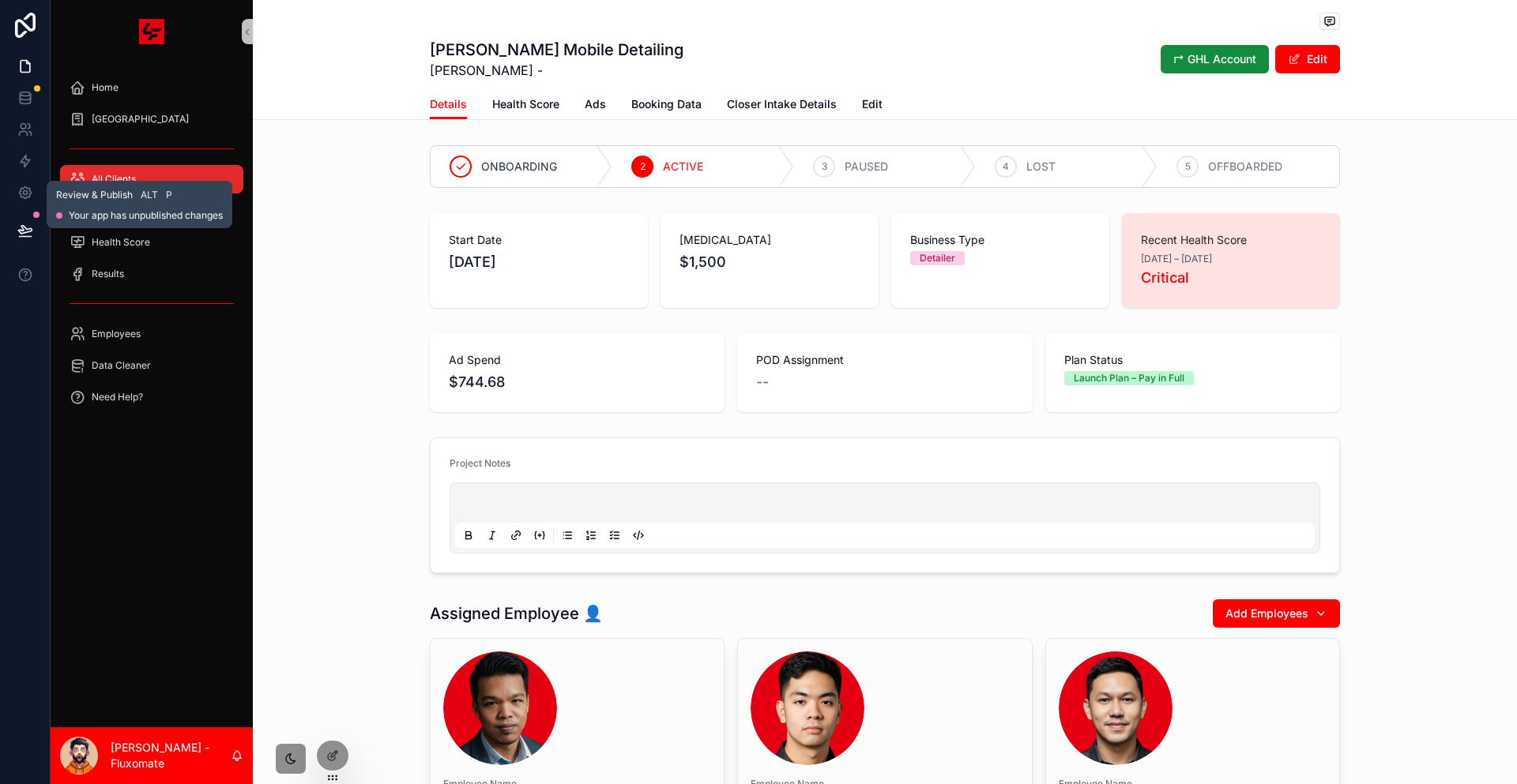
click at [20, 223] on icon at bounding box center [25, 231] width 16 height 16
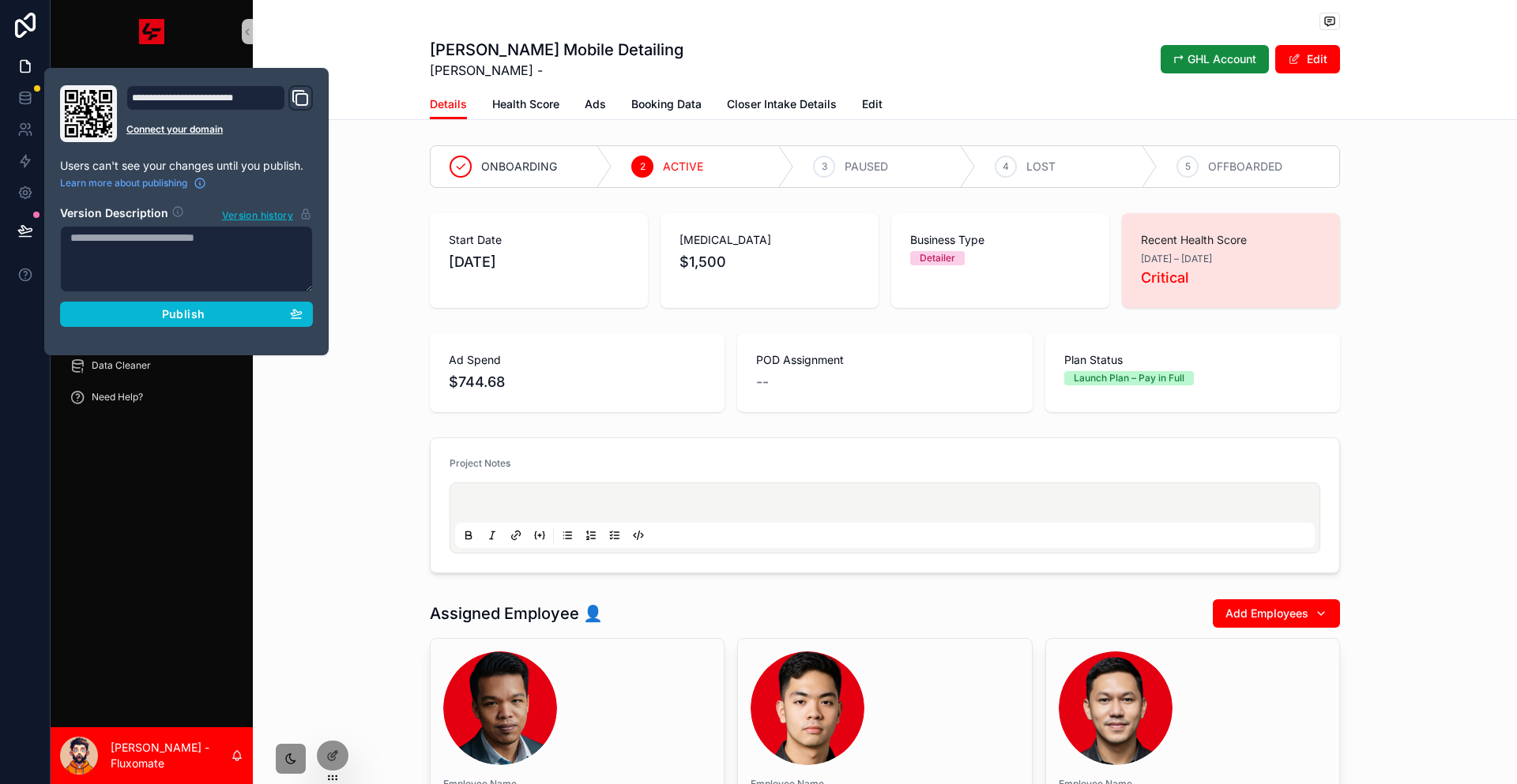
click at [155, 304] on div "**********" at bounding box center [186, 211] width 265 height 252
click at [173, 307] on span "Publish" at bounding box center [183, 314] width 43 height 14
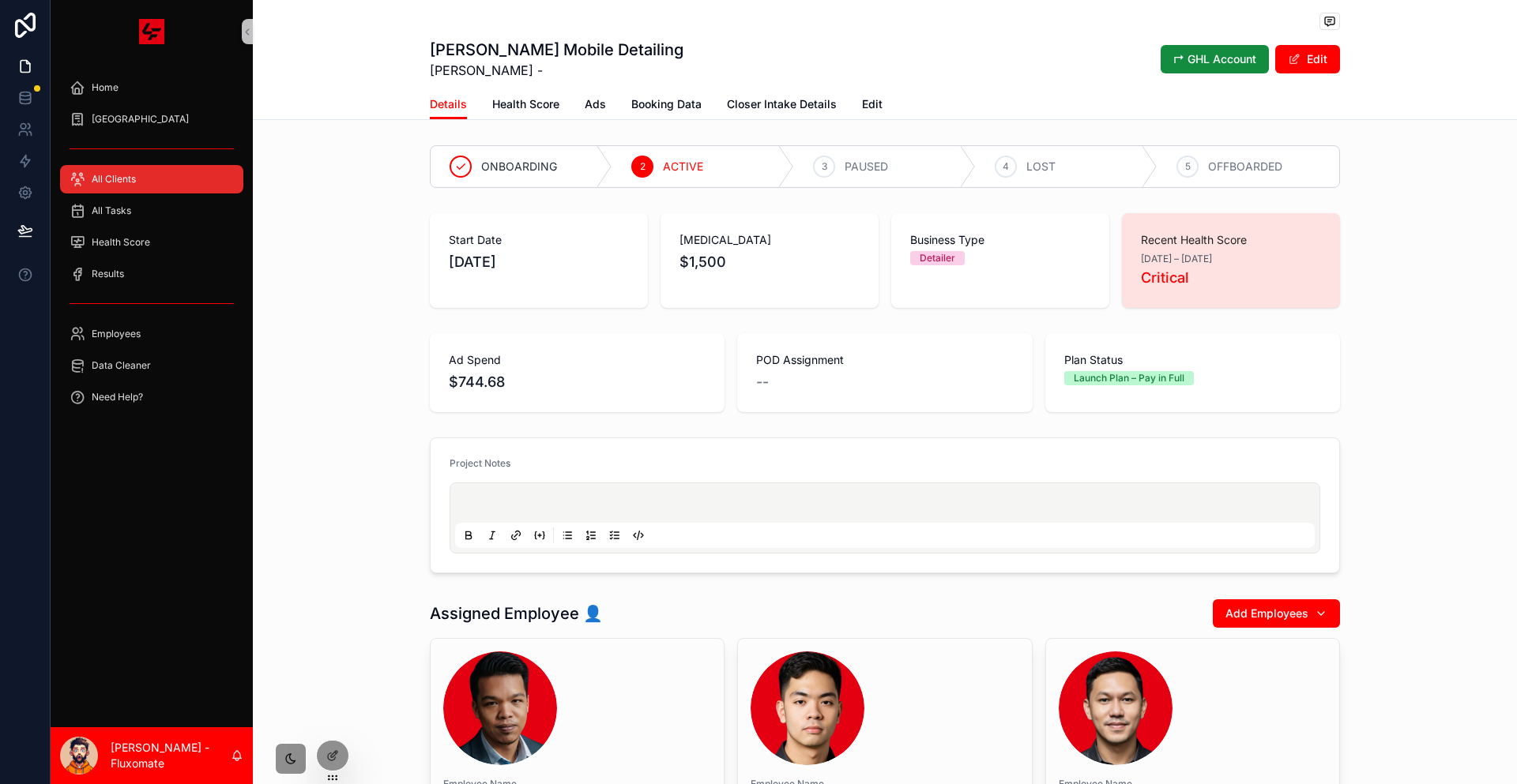
click at [369, 230] on div "Start Date [DATE] [MEDICAL_DATA] $1,500 Business Type Detailer Recent Health Sc…" at bounding box center [884, 261] width 1264 height 108
click at [156, 167] on div "All Clients" at bounding box center [151, 179] width 164 height 25
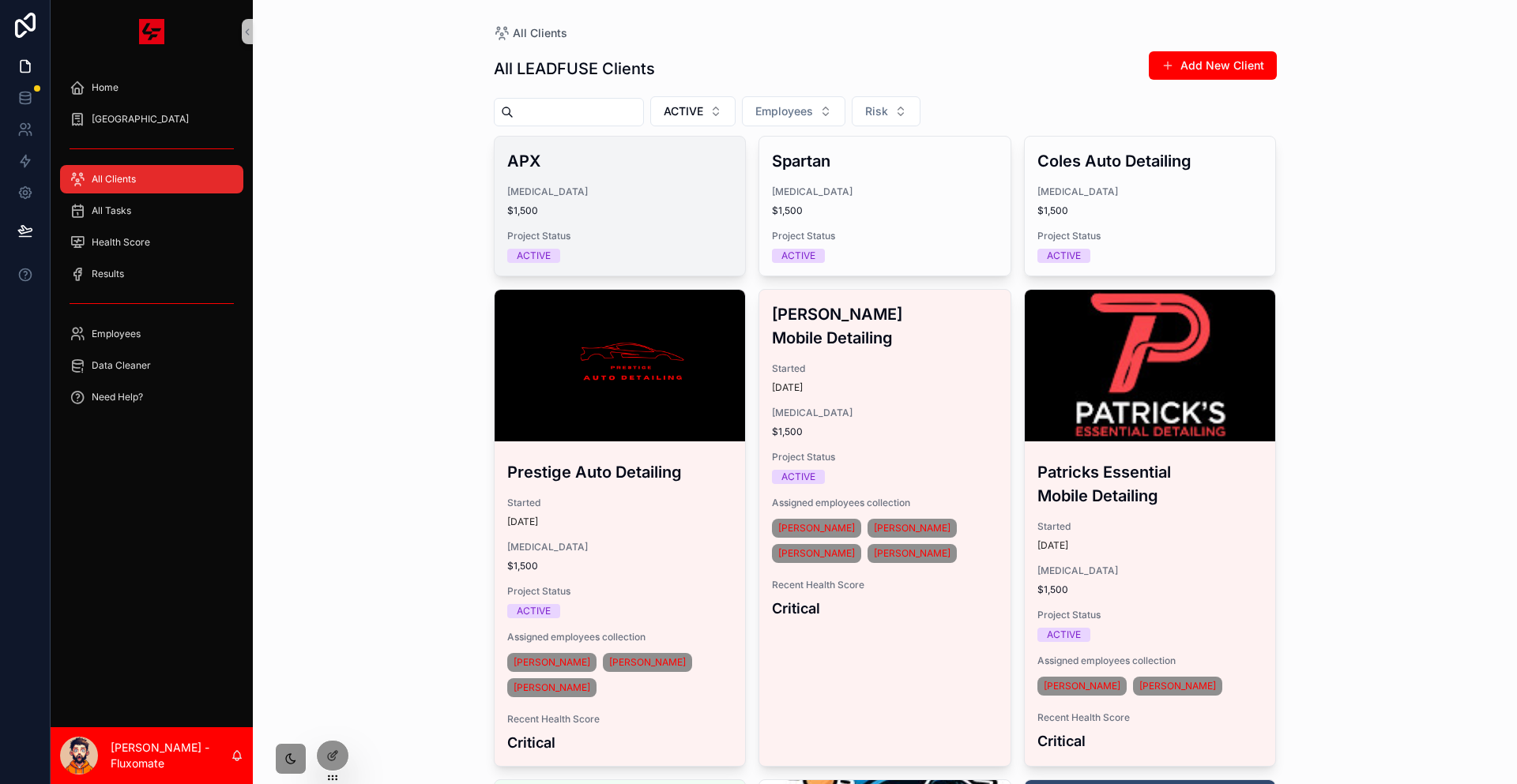
click at [616, 205] on span "$1,500" at bounding box center [620, 211] width 226 height 13
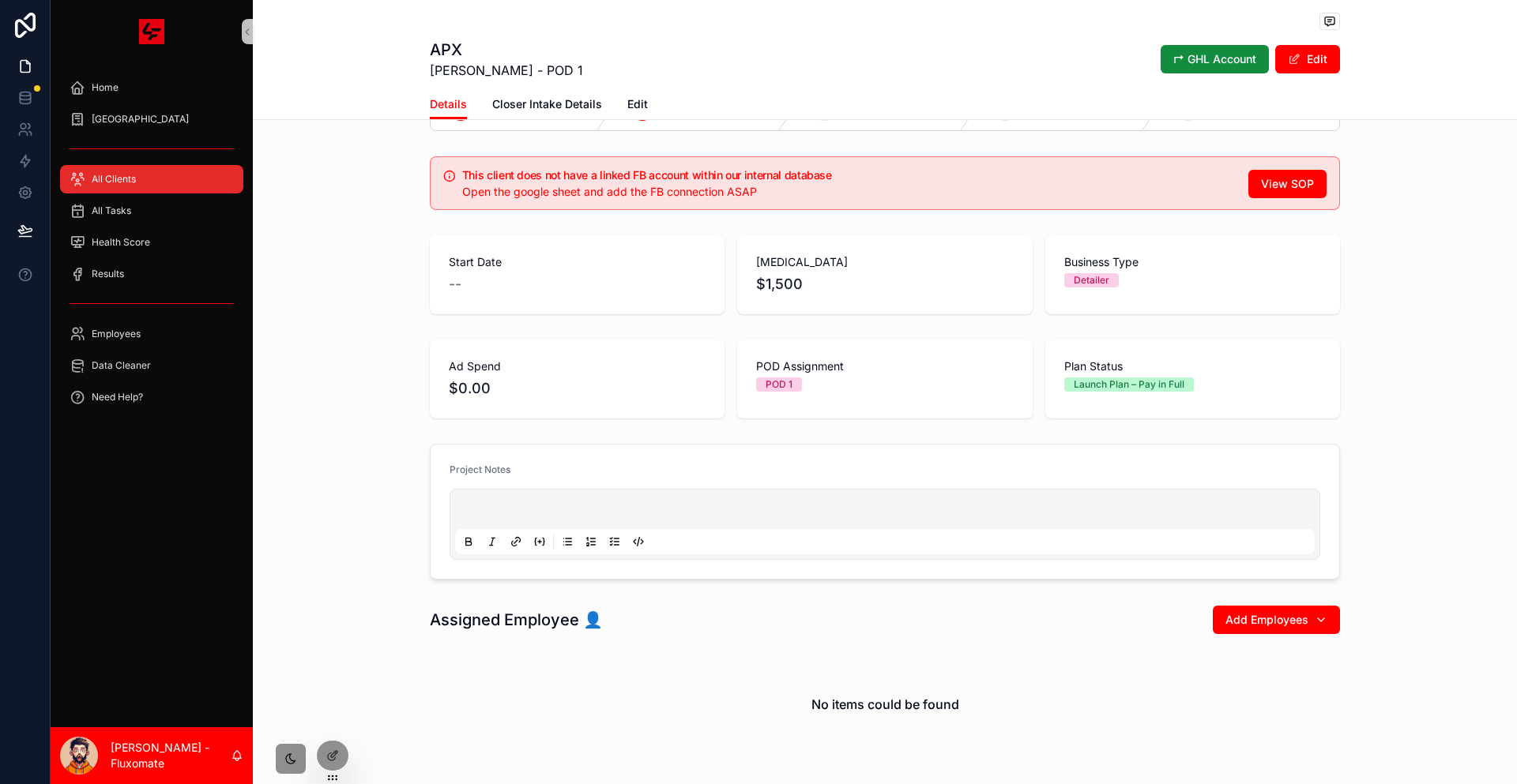
scroll to position [80, 0]
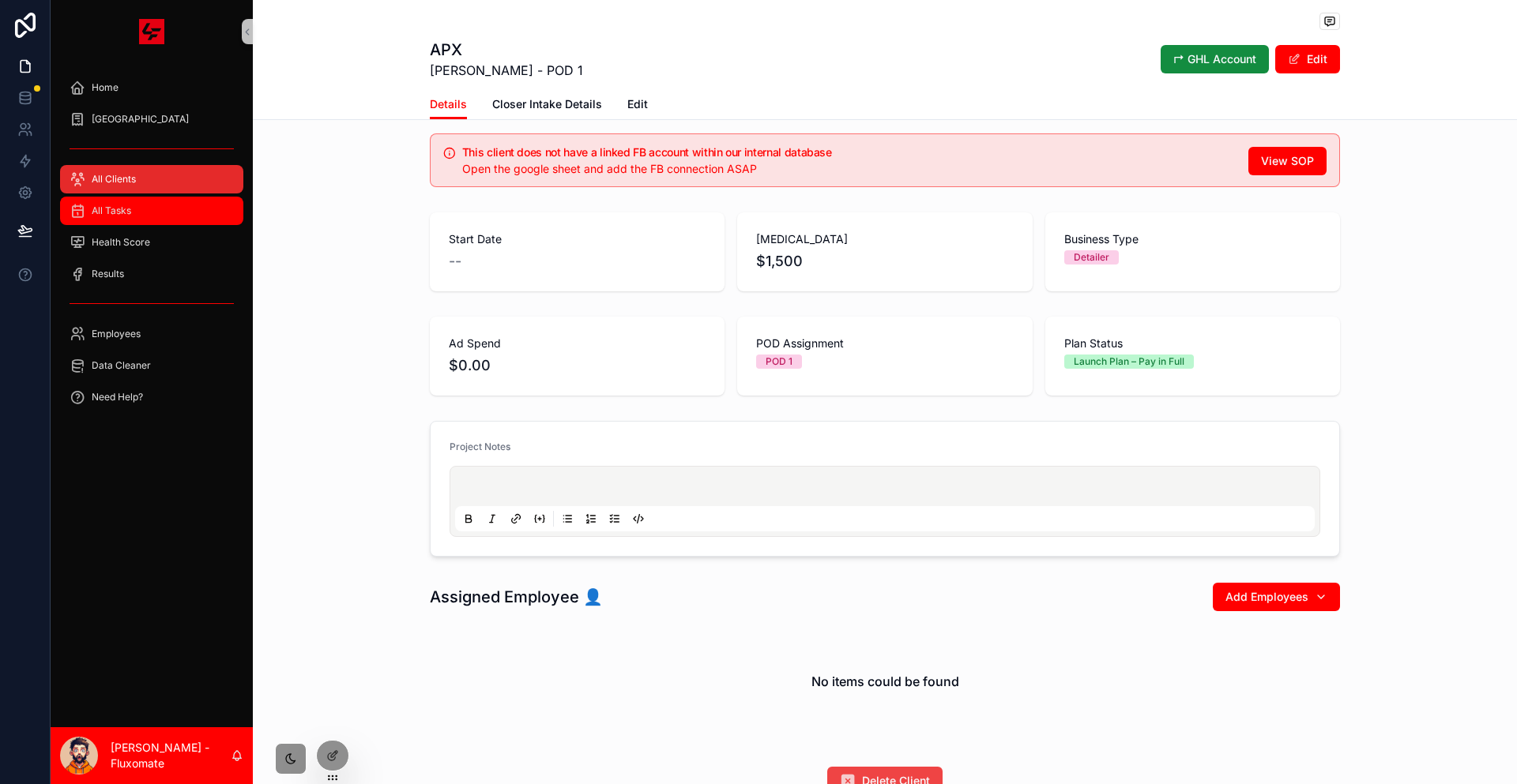
click at [149, 199] on div "All Tasks" at bounding box center [151, 211] width 164 height 25
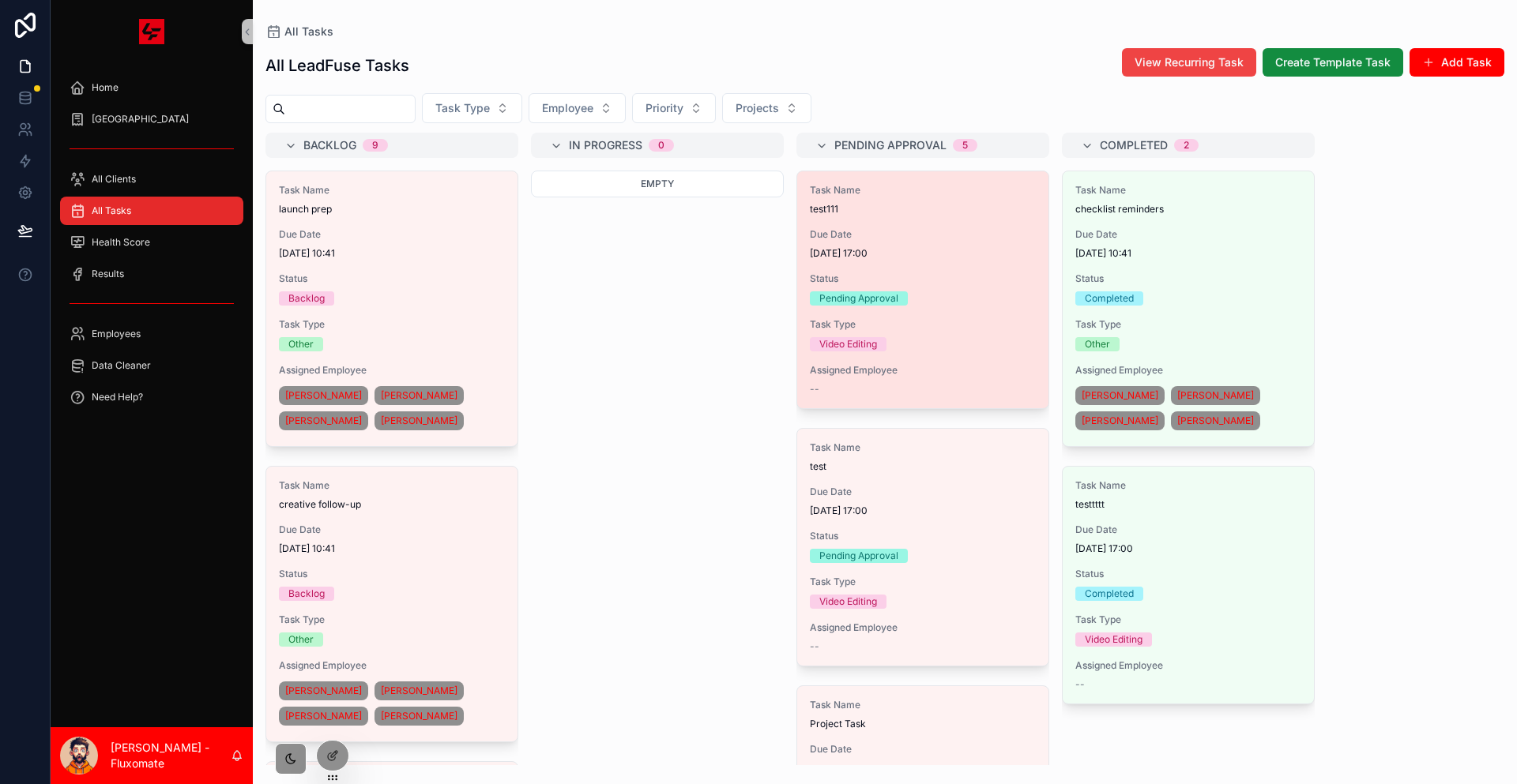
click at [827, 272] on span "Status" at bounding box center [923, 278] width 226 height 13
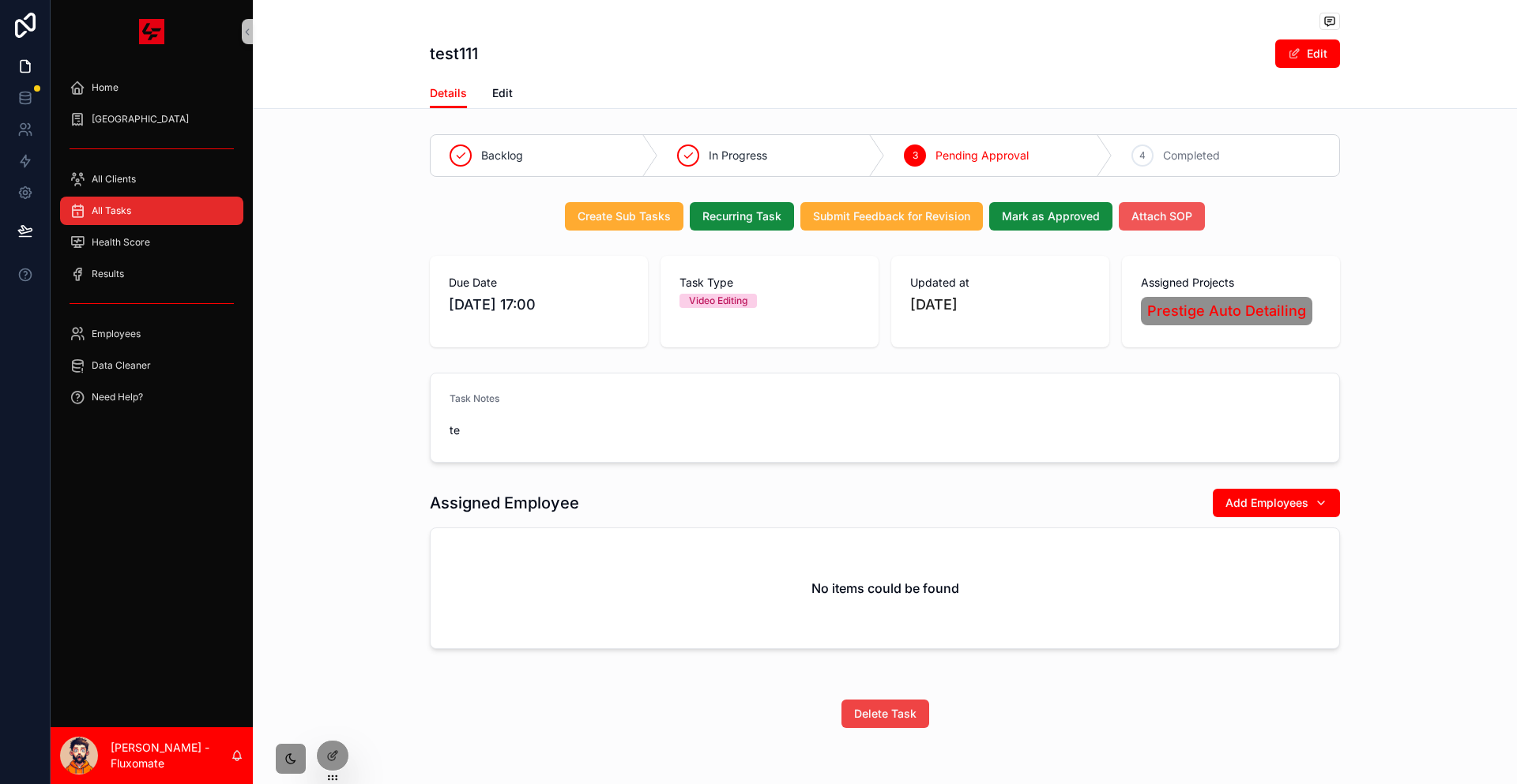
click at [1125, 202] on button "Attach SOP" at bounding box center [1161, 216] width 86 height 29
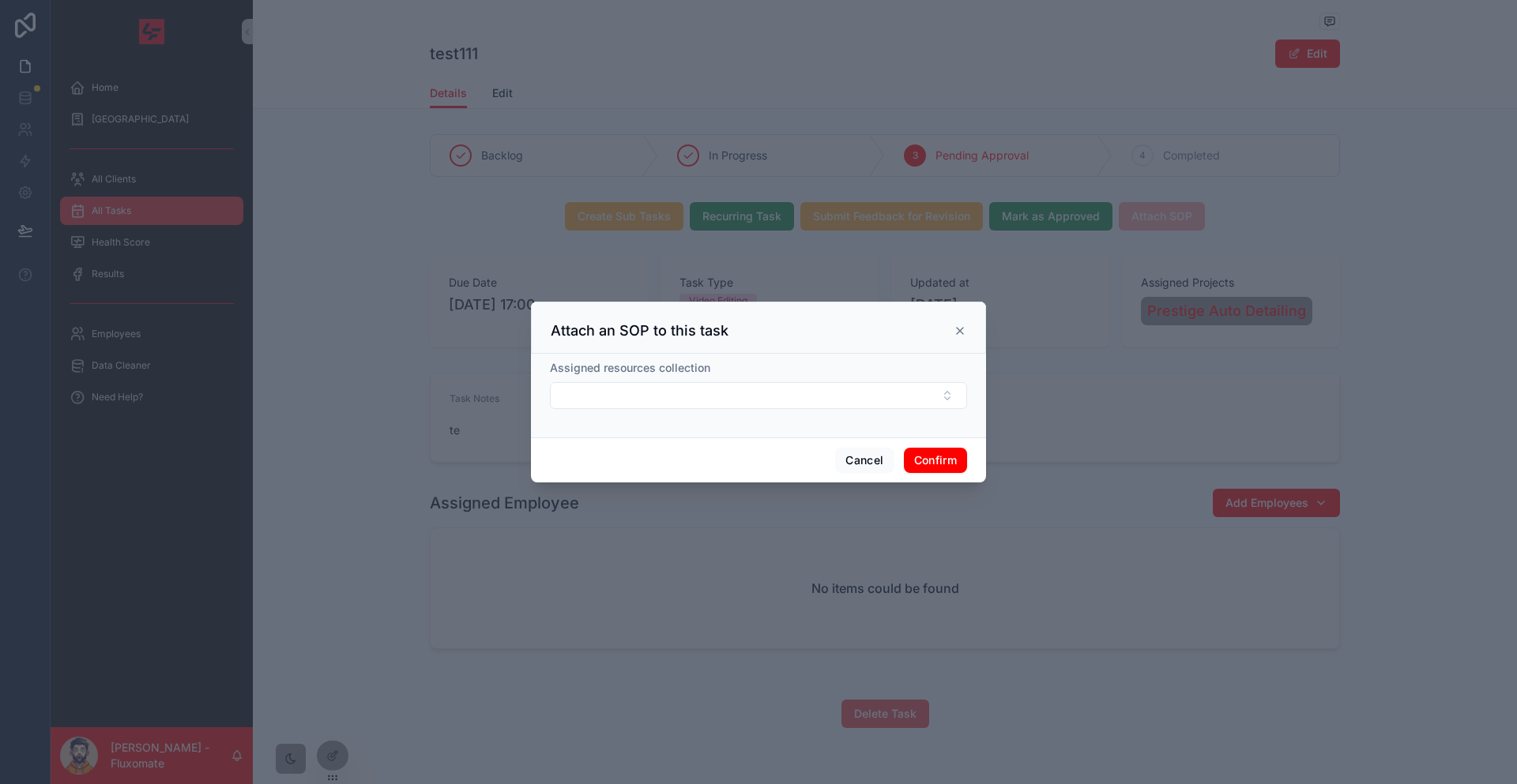
drag, startPoint x: 784, startPoint y: 369, endPoint x: 778, endPoint y: 382, distance: 14.3
click at [784, 370] on div "Assigned resources collection" at bounding box center [758, 368] width 417 height 16
click at [778, 382] on div "Assigned resources collection" at bounding box center [758, 384] width 417 height 49
click at [774, 397] on button "Select Button" at bounding box center [758, 395] width 417 height 27
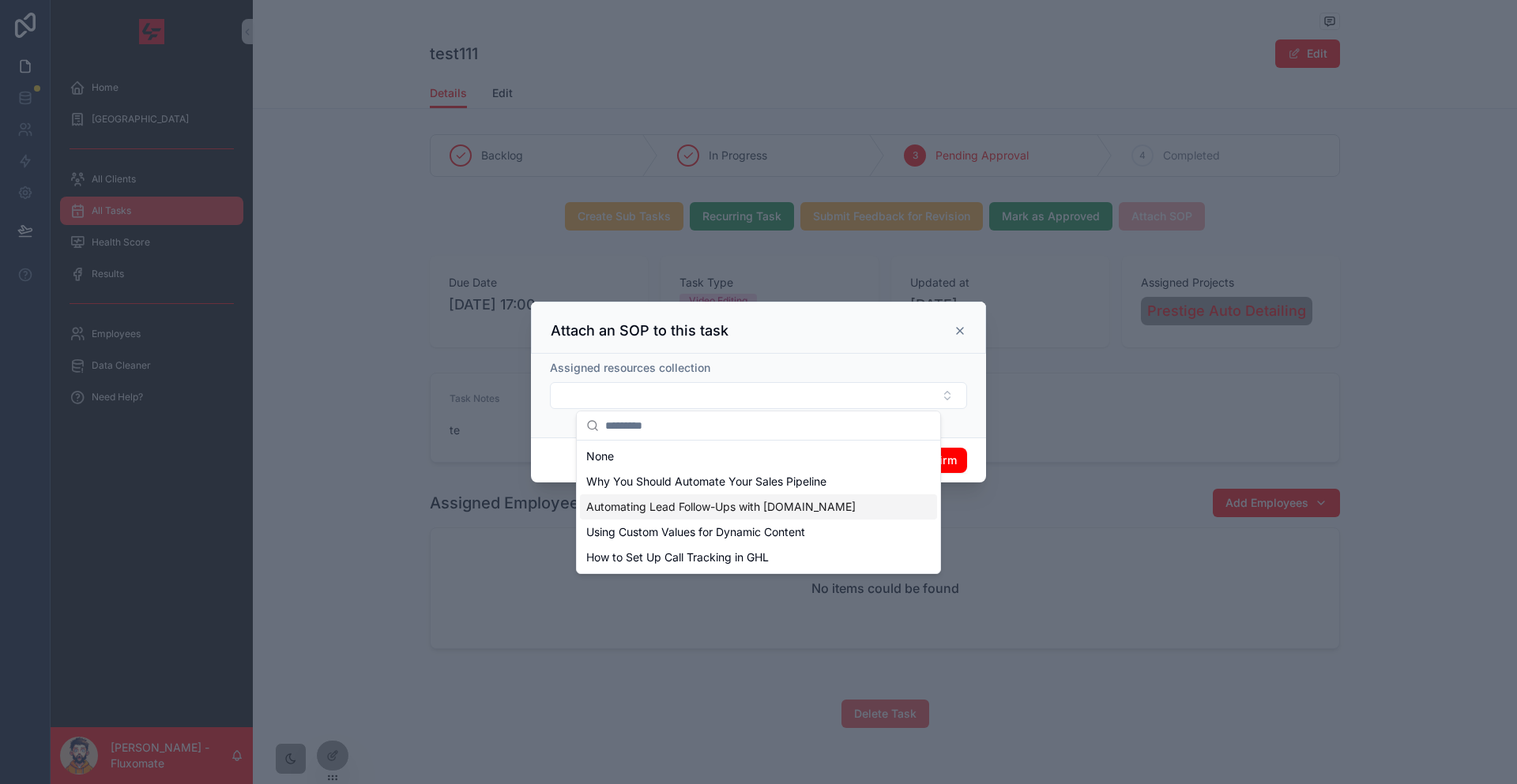
click at [695, 500] on span "Automating Lead Follow-Ups with [DOMAIN_NAME]" at bounding box center [721, 507] width 270 height 16
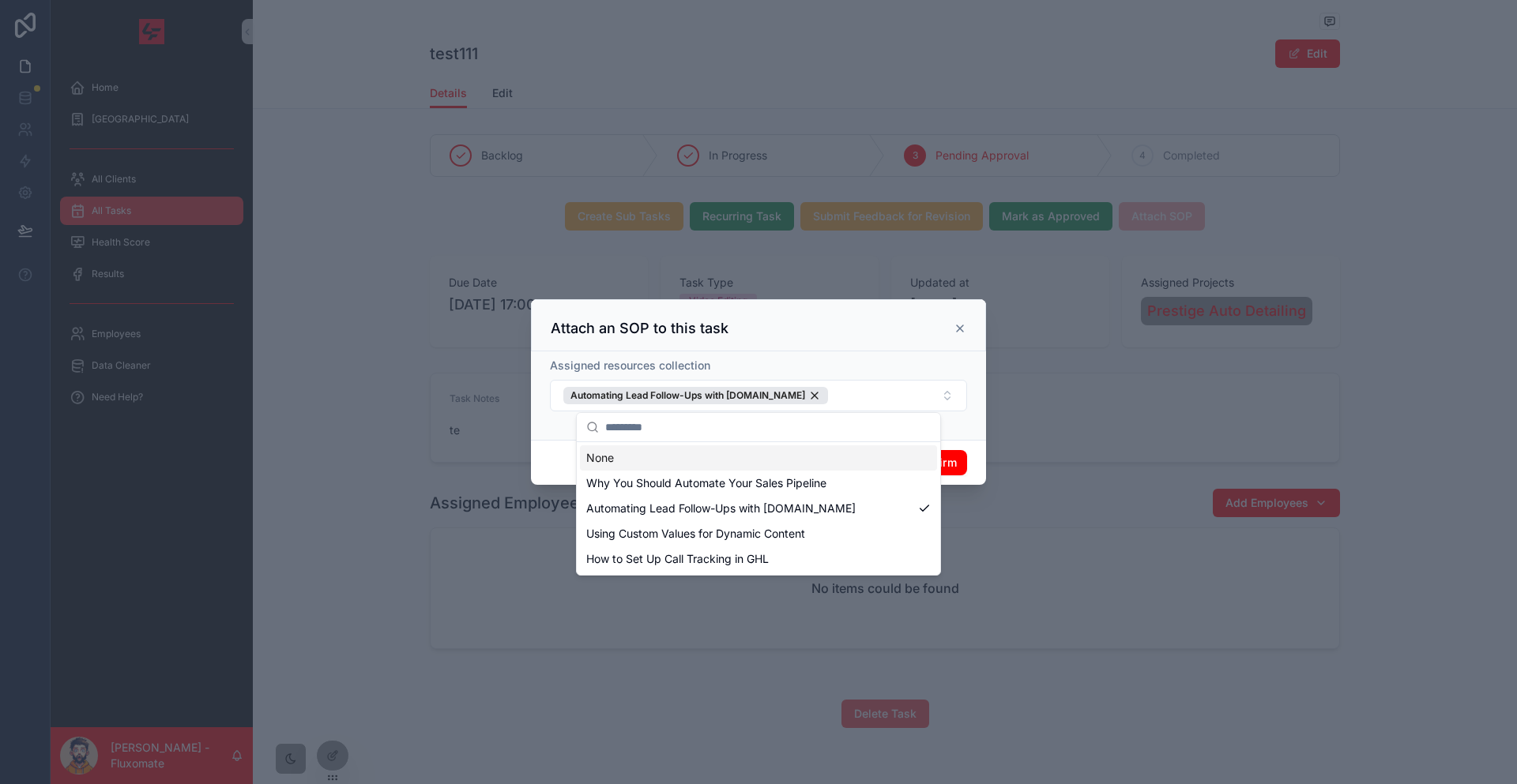
click at [879, 351] on div "Attach an SOP to this task" at bounding box center [758, 325] width 455 height 52
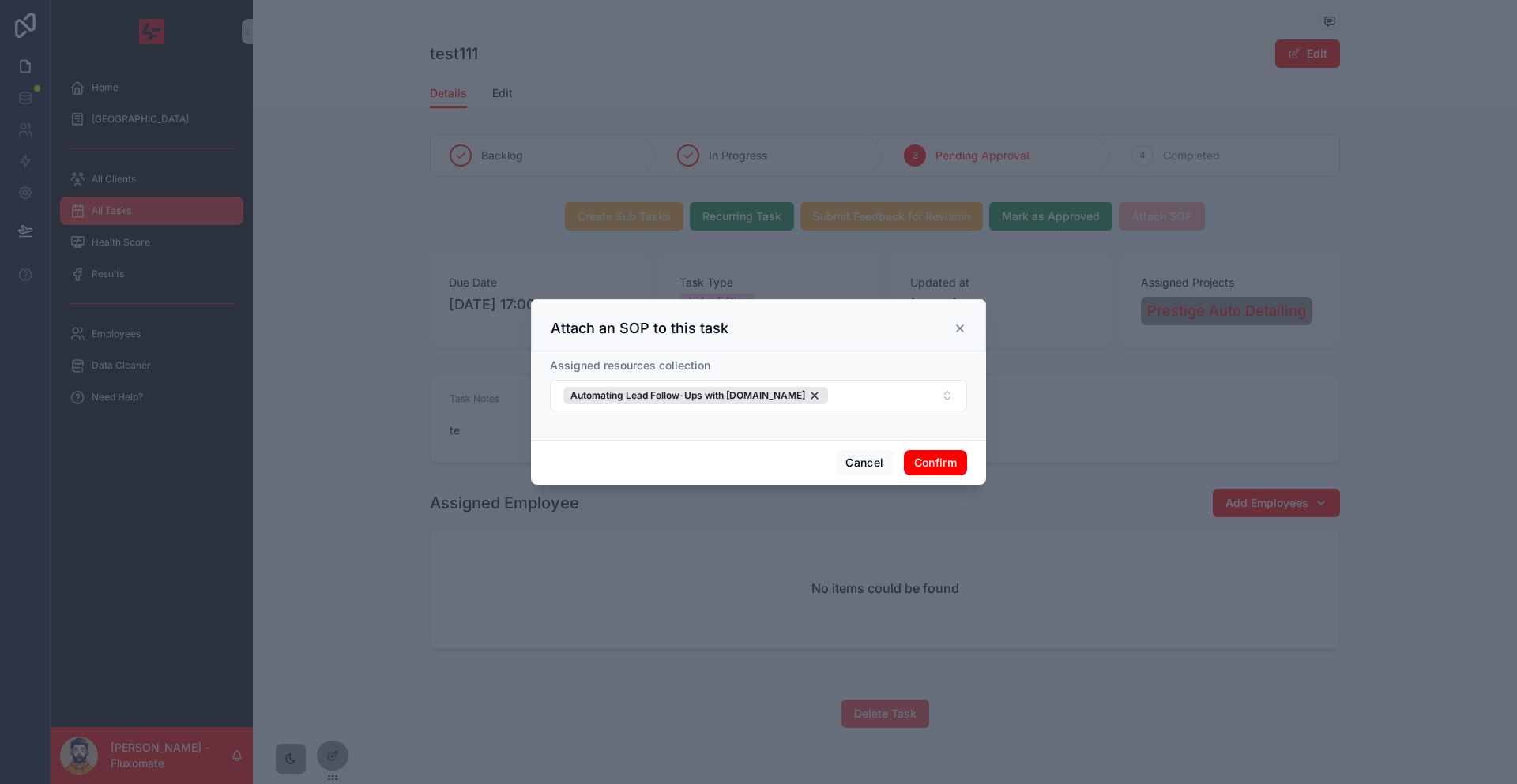
click at [904, 450] on button "Confirm" at bounding box center [935, 462] width 63 height 25
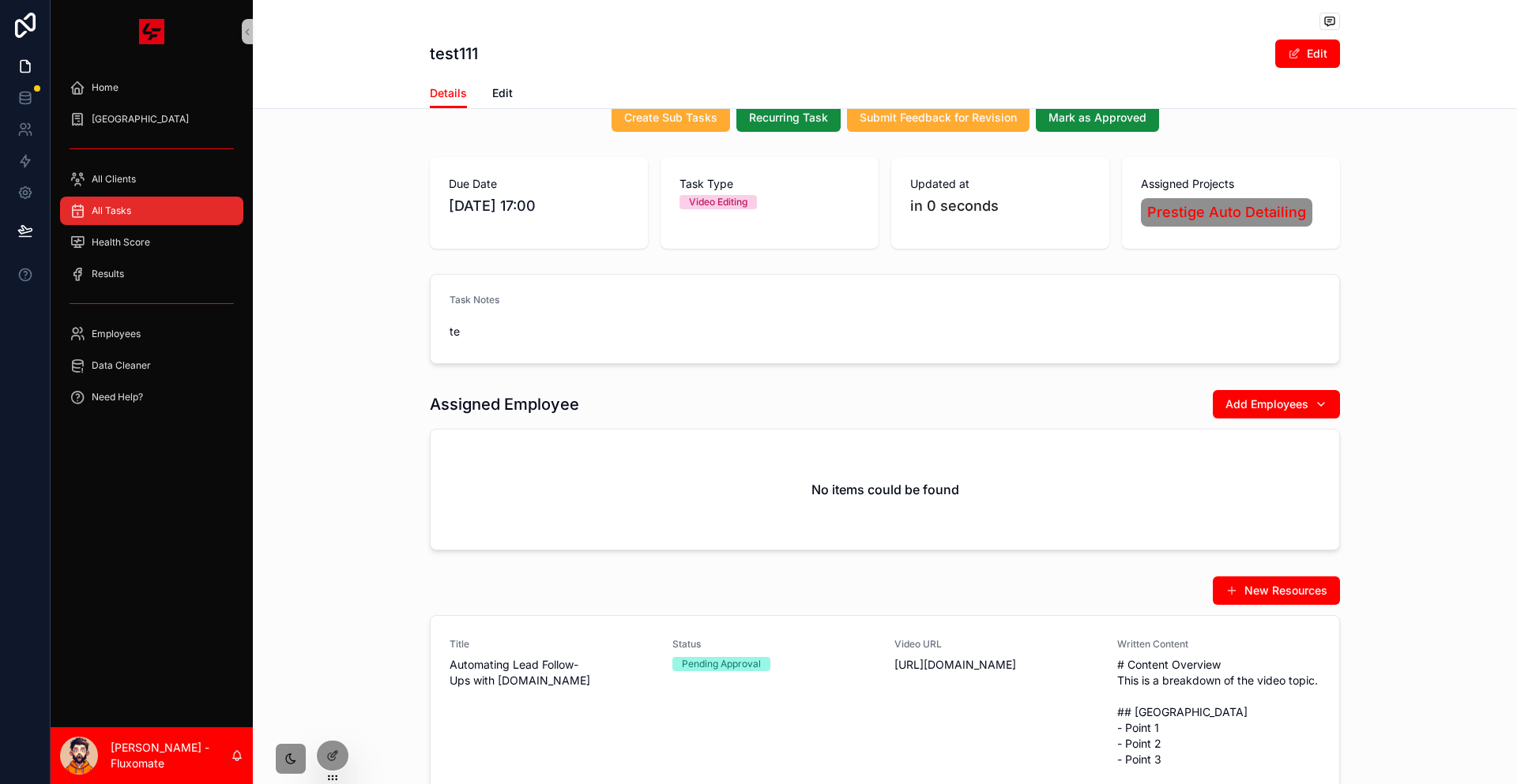
scroll to position [138, 0]
